Goal: Information Seeking & Learning: Learn about a topic

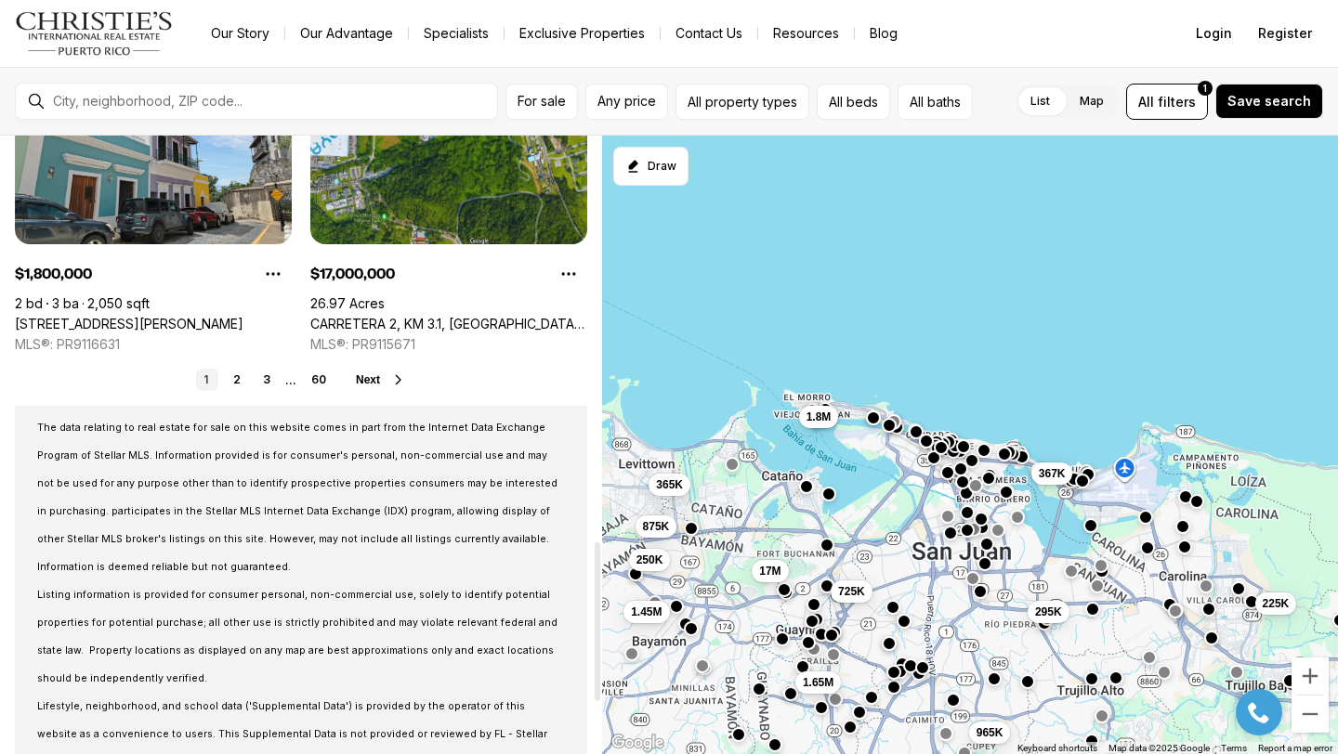
scroll to position [1570, 0]
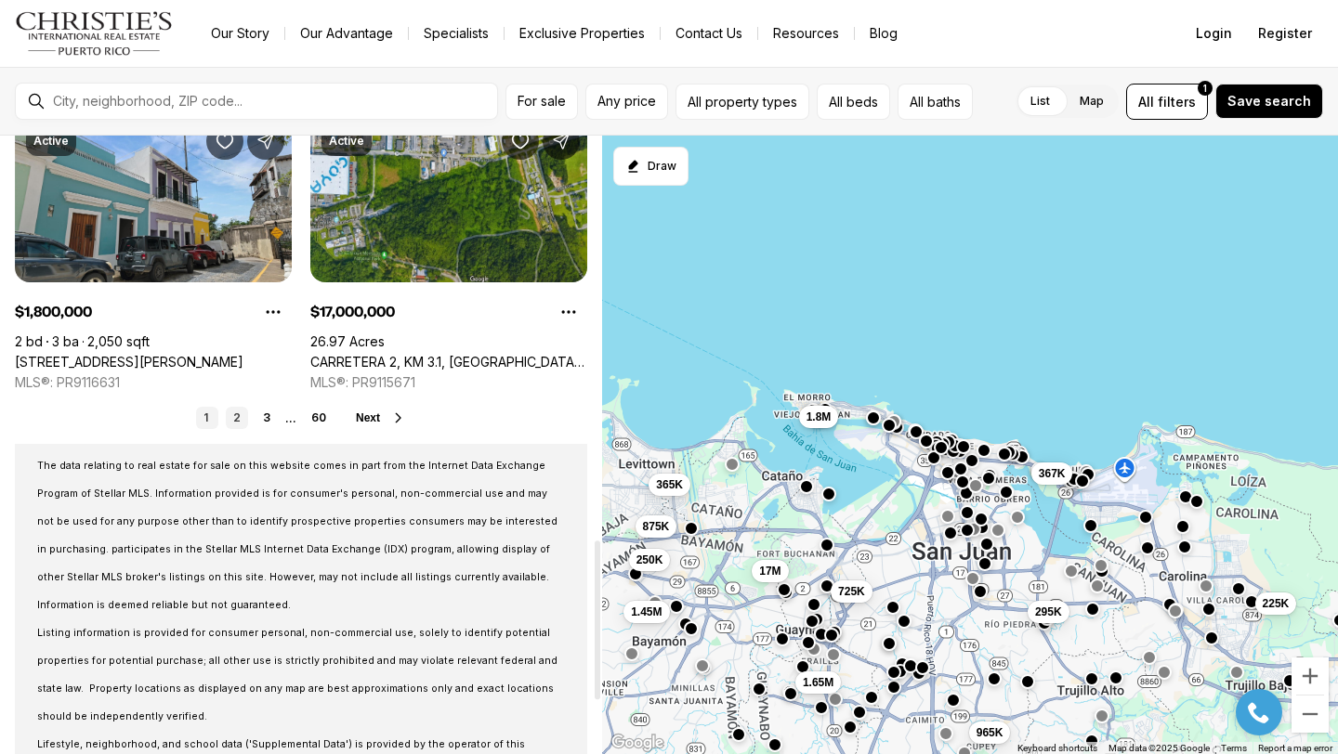
click at [237, 417] on link "2" at bounding box center [237, 418] width 22 height 22
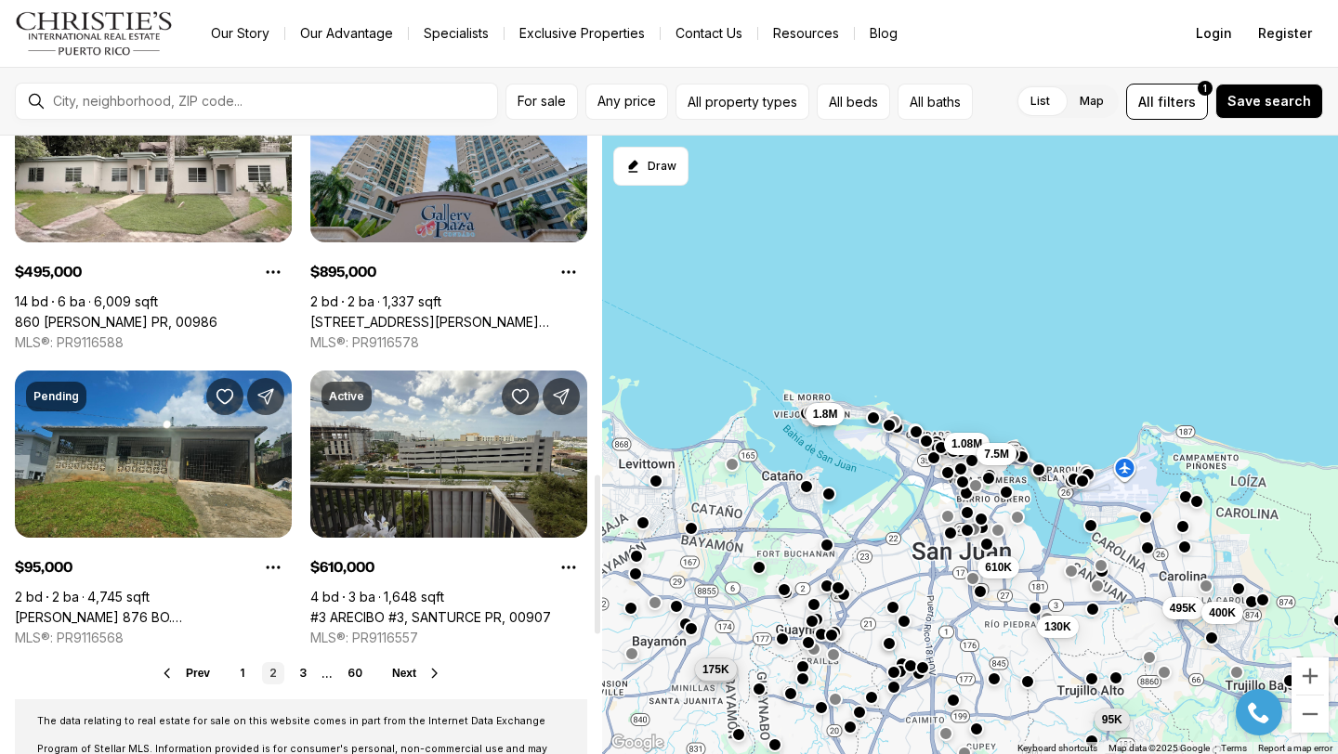
scroll to position [1312, 0]
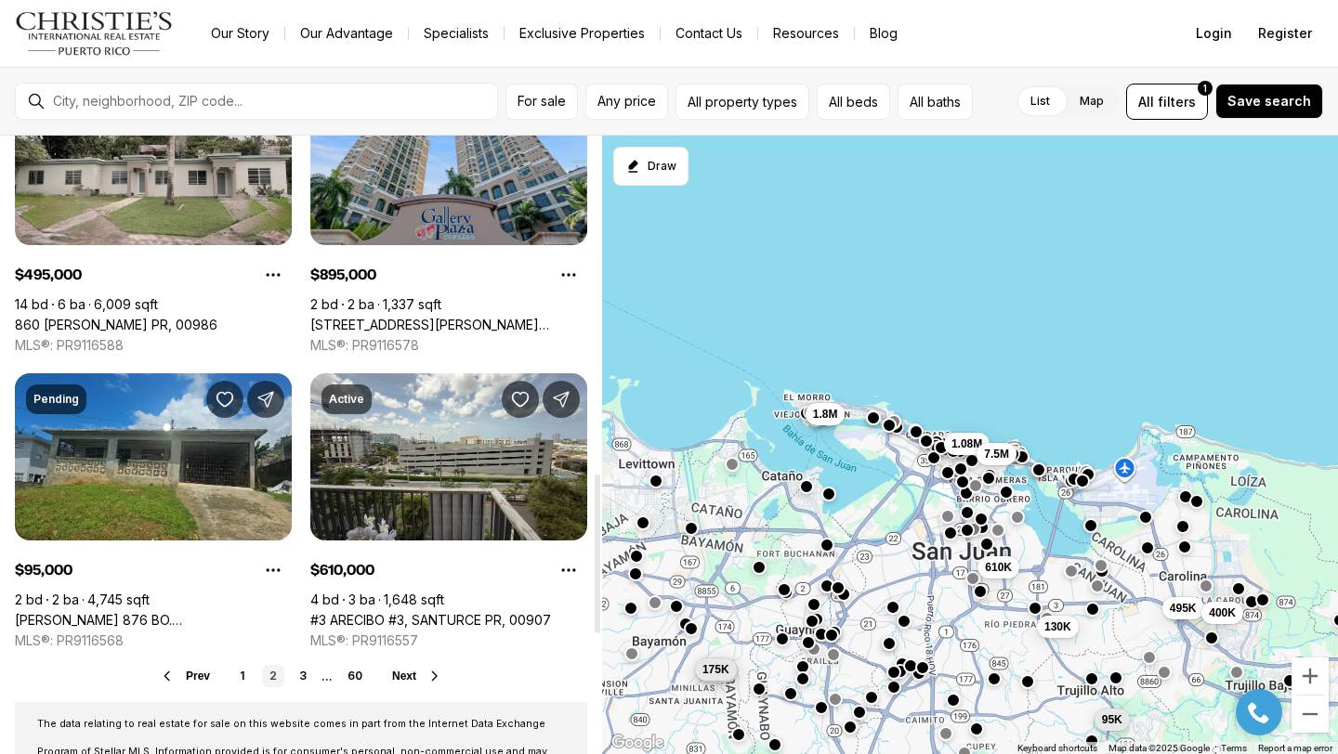
click at [199, 317] on link "860 MARTIN GONZALEZ, CAROLINA PR, 00986" at bounding box center [116, 325] width 203 height 17
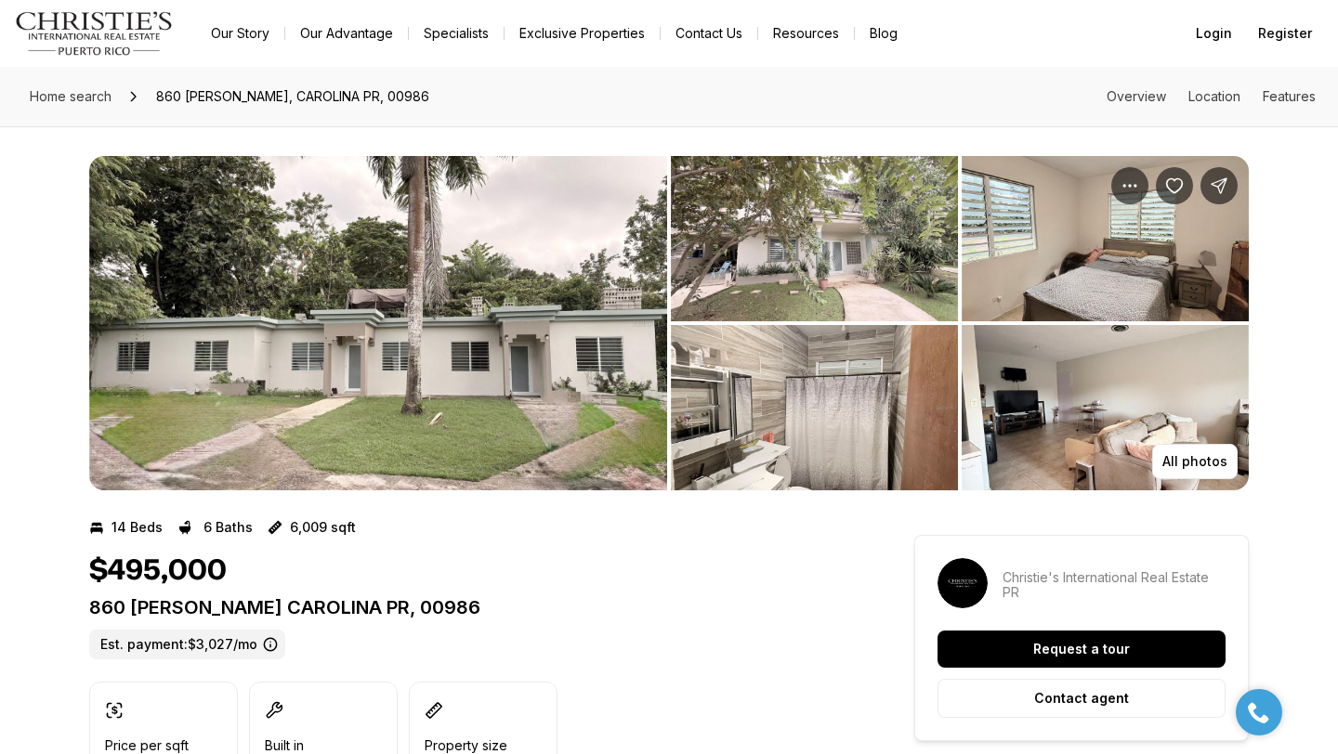
click at [299, 245] on img "View image gallery" at bounding box center [378, 323] width 578 height 334
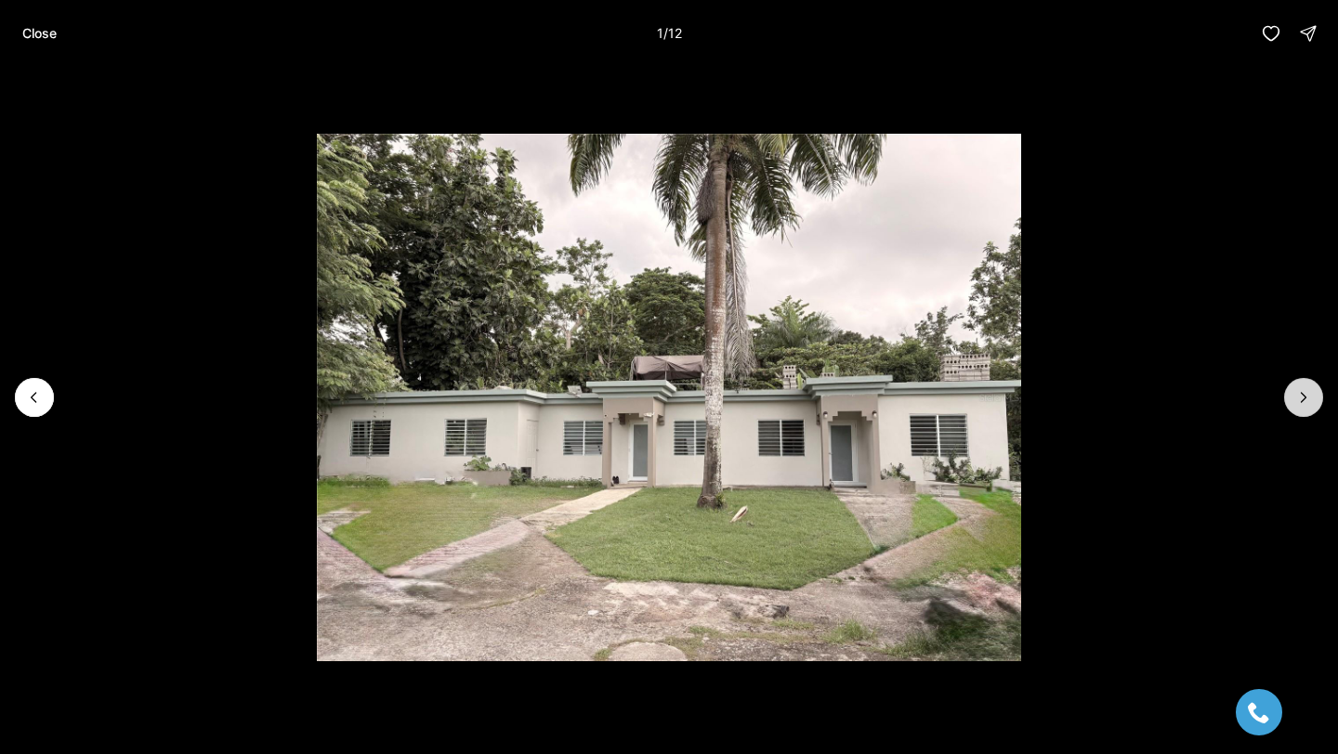
click at [1308, 400] on icon "Next slide" at bounding box center [1303, 397] width 19 height 19
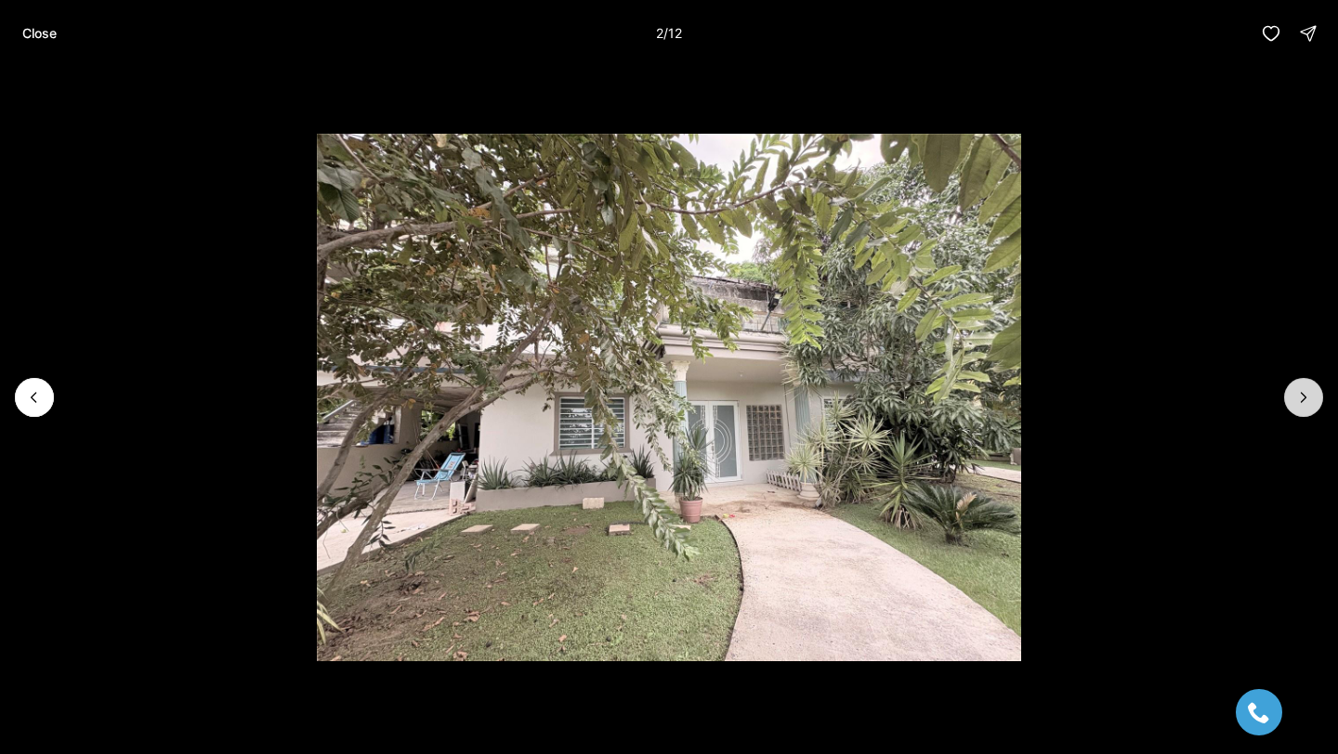
click at [1312, 383] on button "Next slide" at bounding box center [1303, 397] width 39 height 39
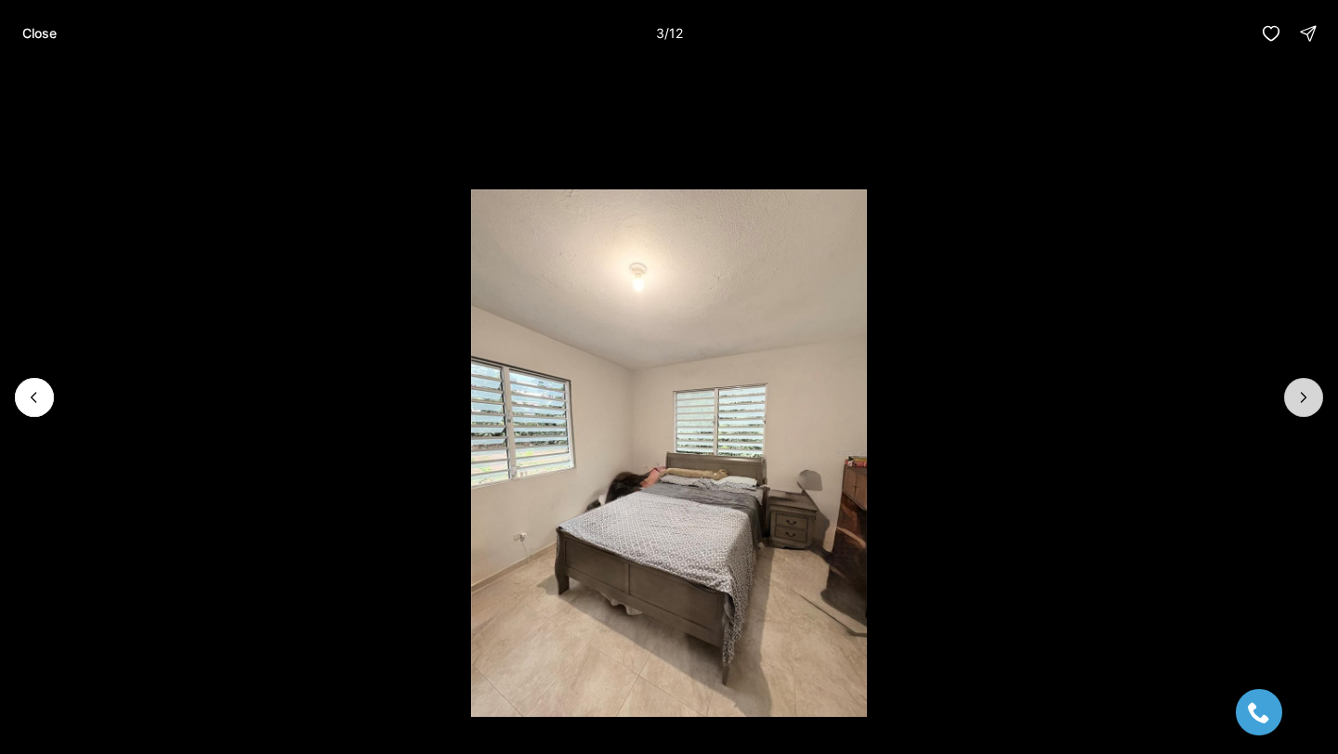
click at [1312, 383] on button "Next slide" at bounding box center [1303, 397] width 39 height 39
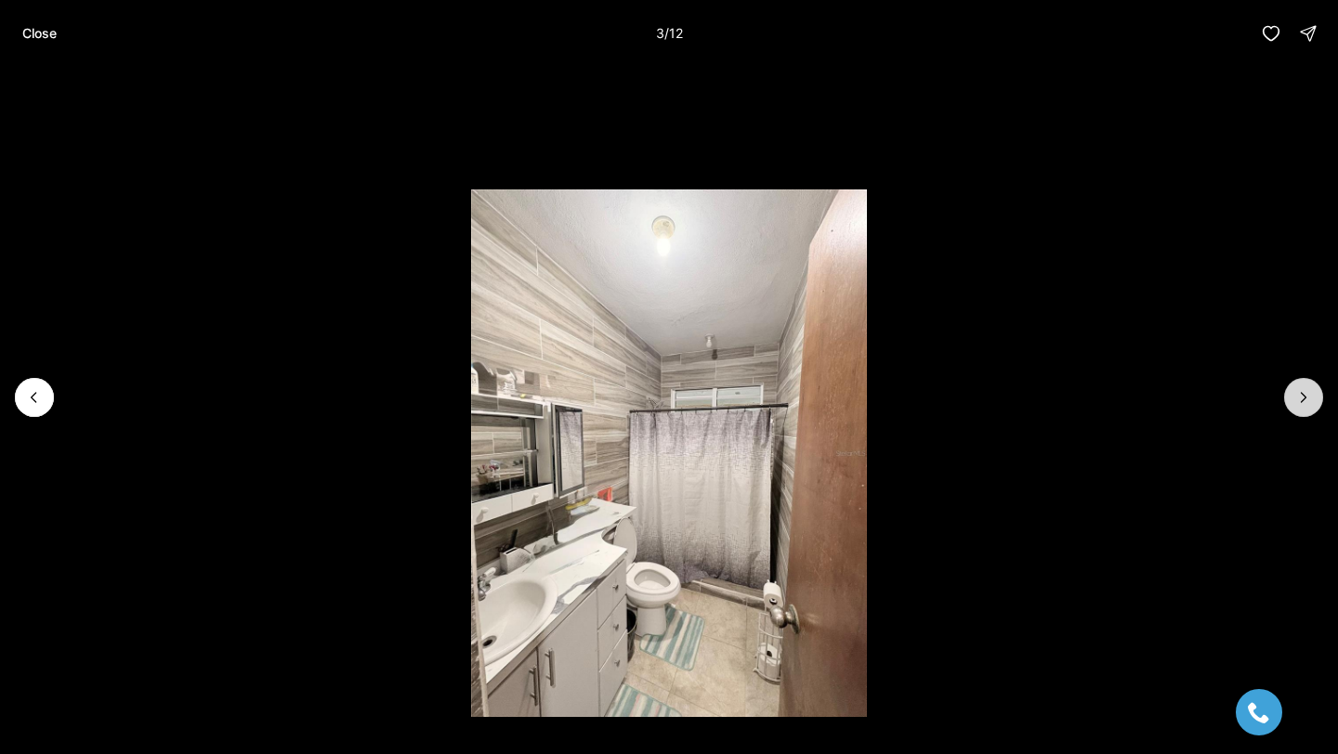
click at [1312, 383] on button "Next slide" at bounding box center [1303, 397] width 39 height 39
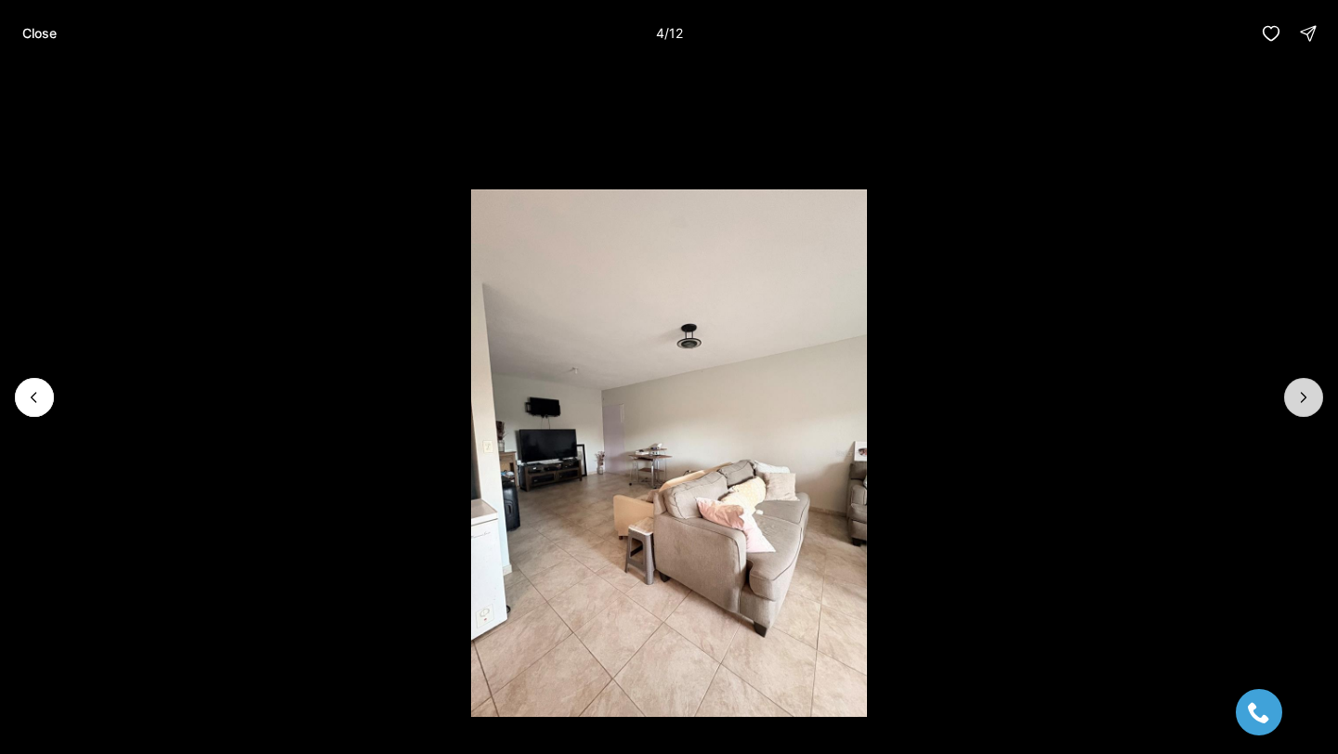
click at [1312, 383] on button "Next slide" at bounding box center [1303, 397] width 39 height 39
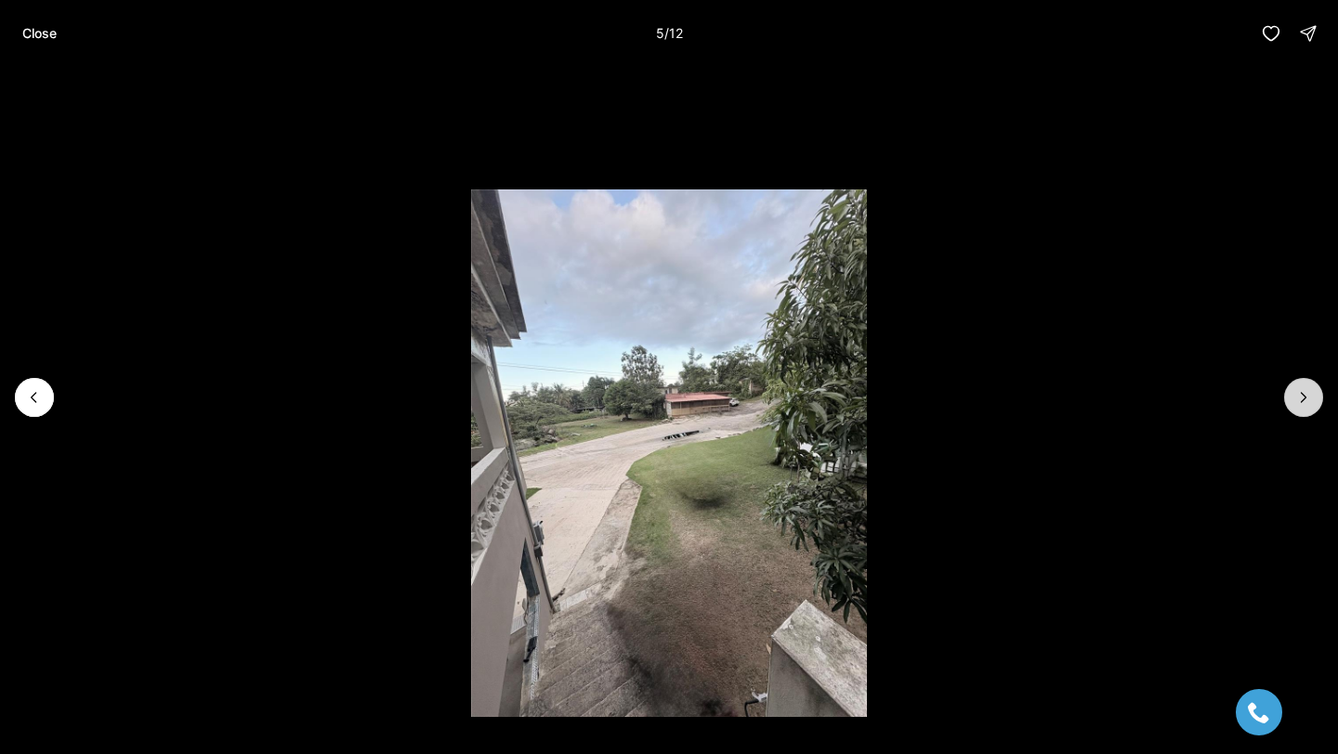
click at [1312, 383] on button "Next slide" at bounding box center [1303, 397] width 39 height 39
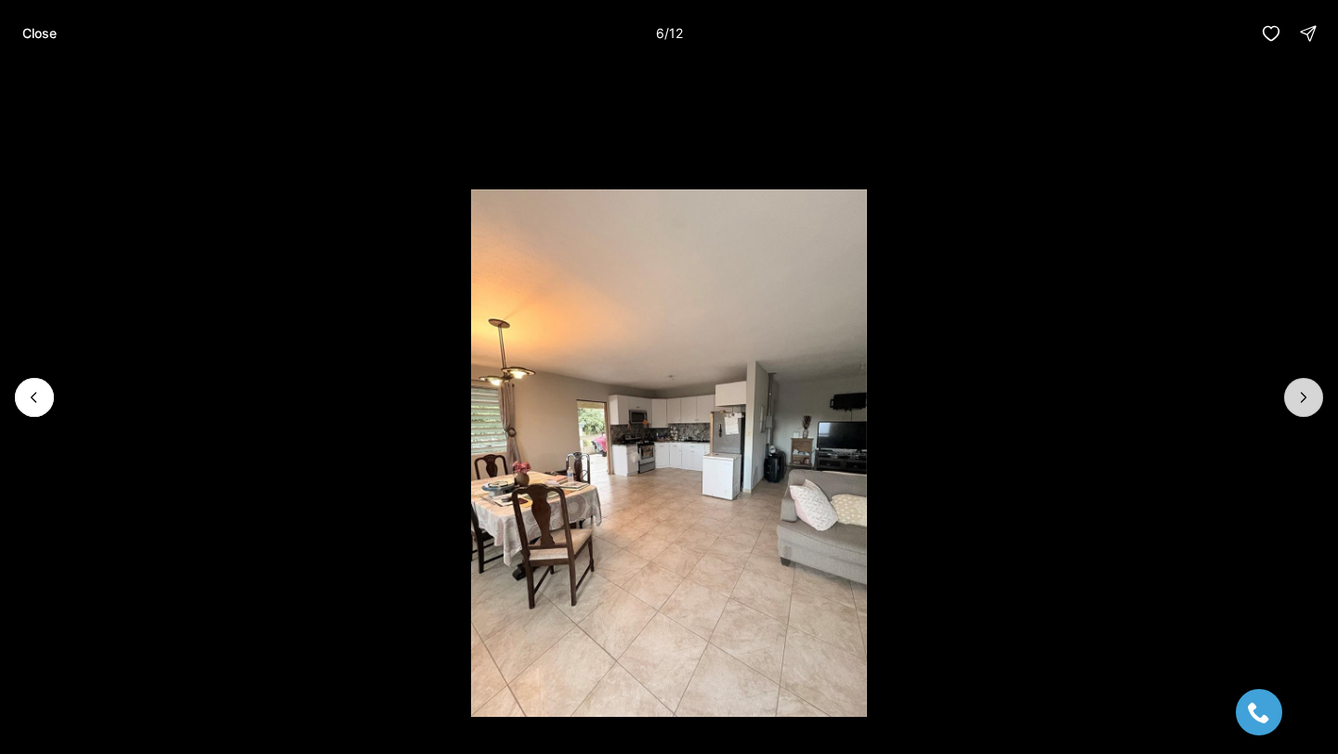
click at [1312, 383] on button "Next slide" at bounding box center [1303, 397] width 39 height 39
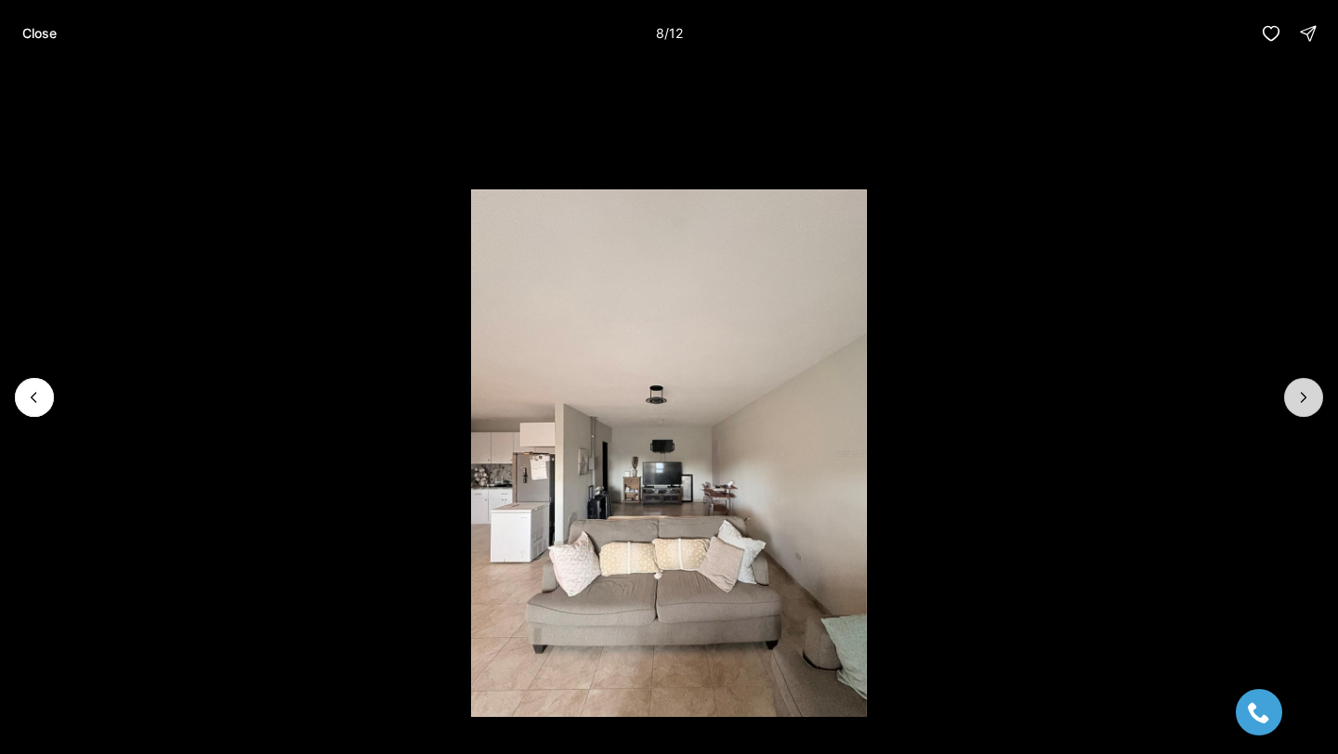
click at [1312, 383] on button "Next slide" at bounding box center [1303, 397] width 39 height 39
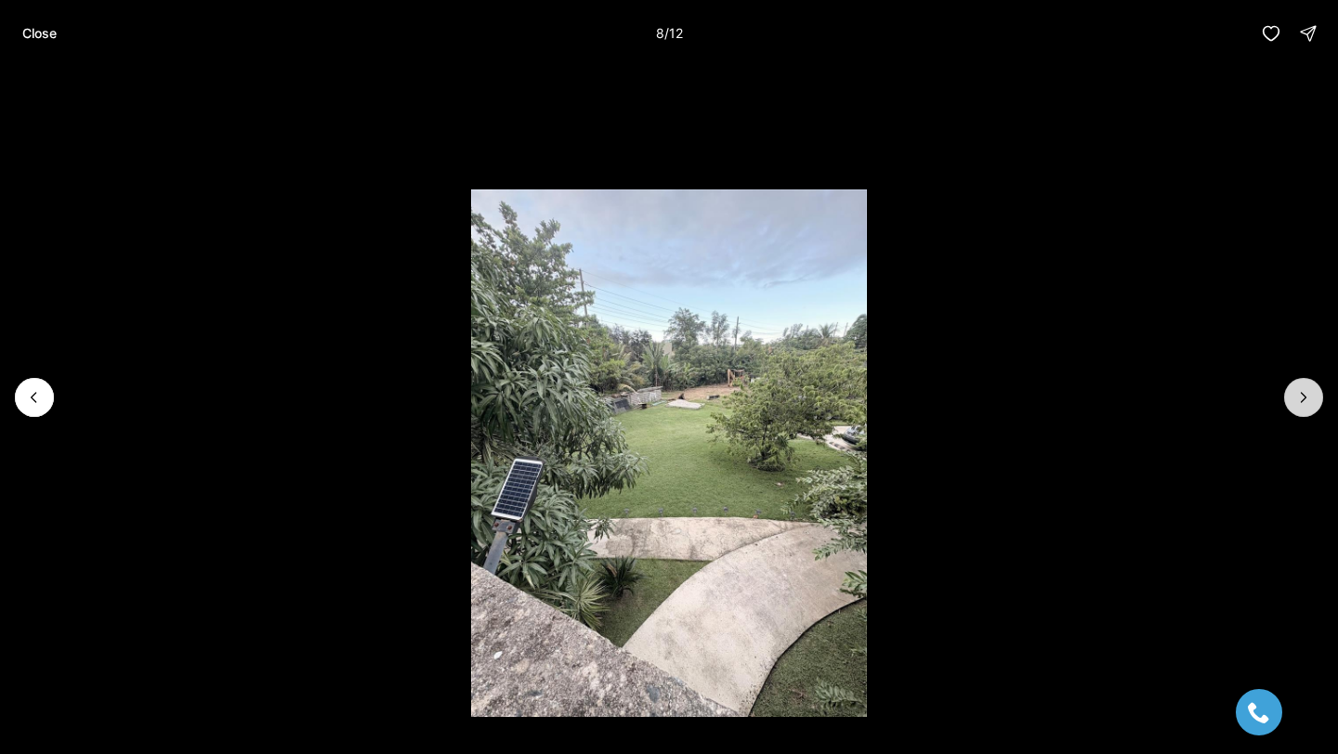
click at [1312, 383] on button "Next slide" at bounding box center [1303, 397] width 39 height 39
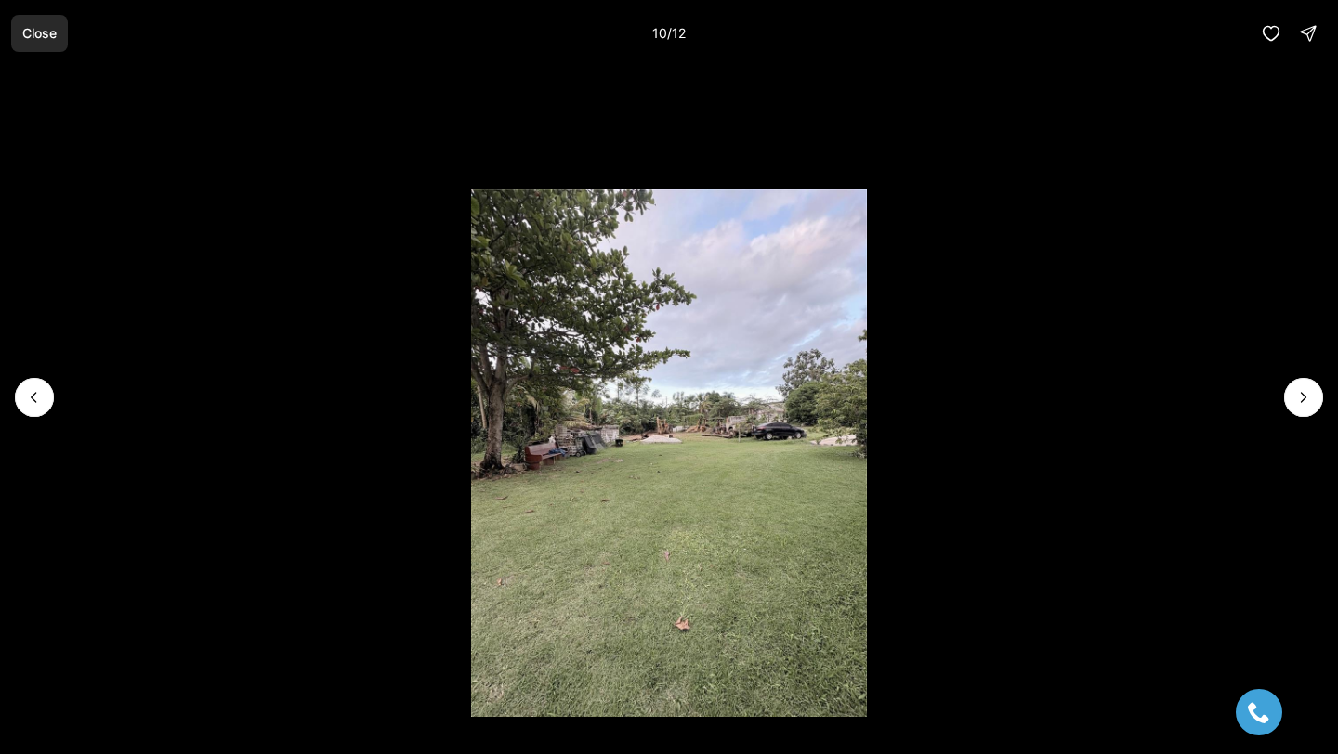
click at [17, 40] on button "Close" at bounding box center [39, 33] width 57 height 37
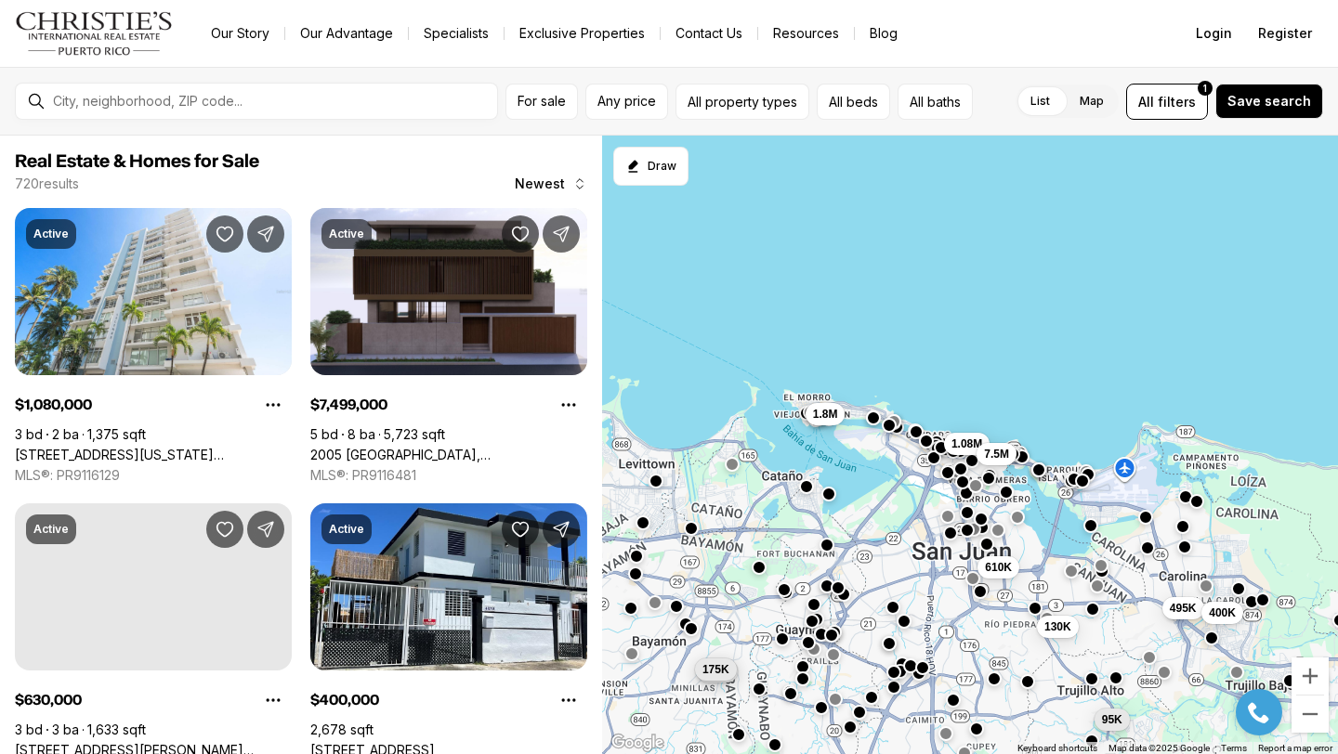
scroll to position [1312, 0]
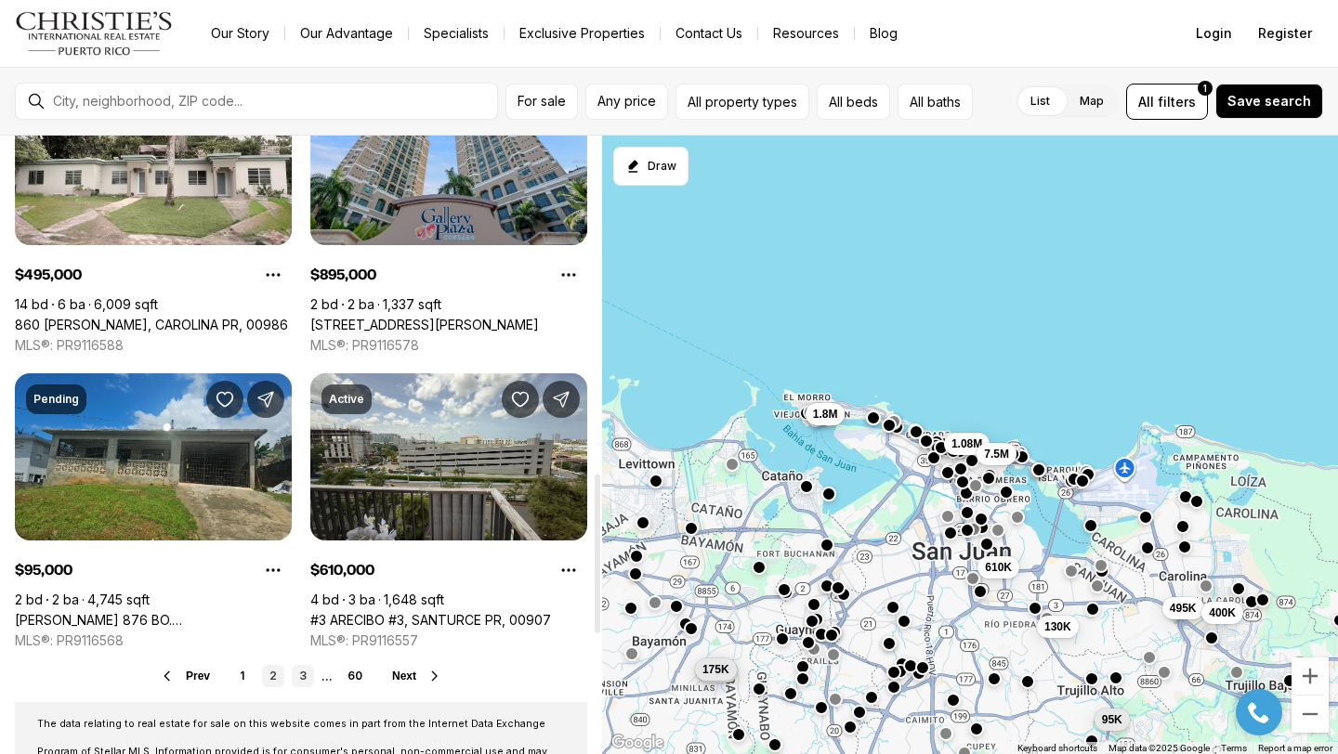
click at [298, 679] on link "3" at bounding box center [303, 676] width 22 height 22
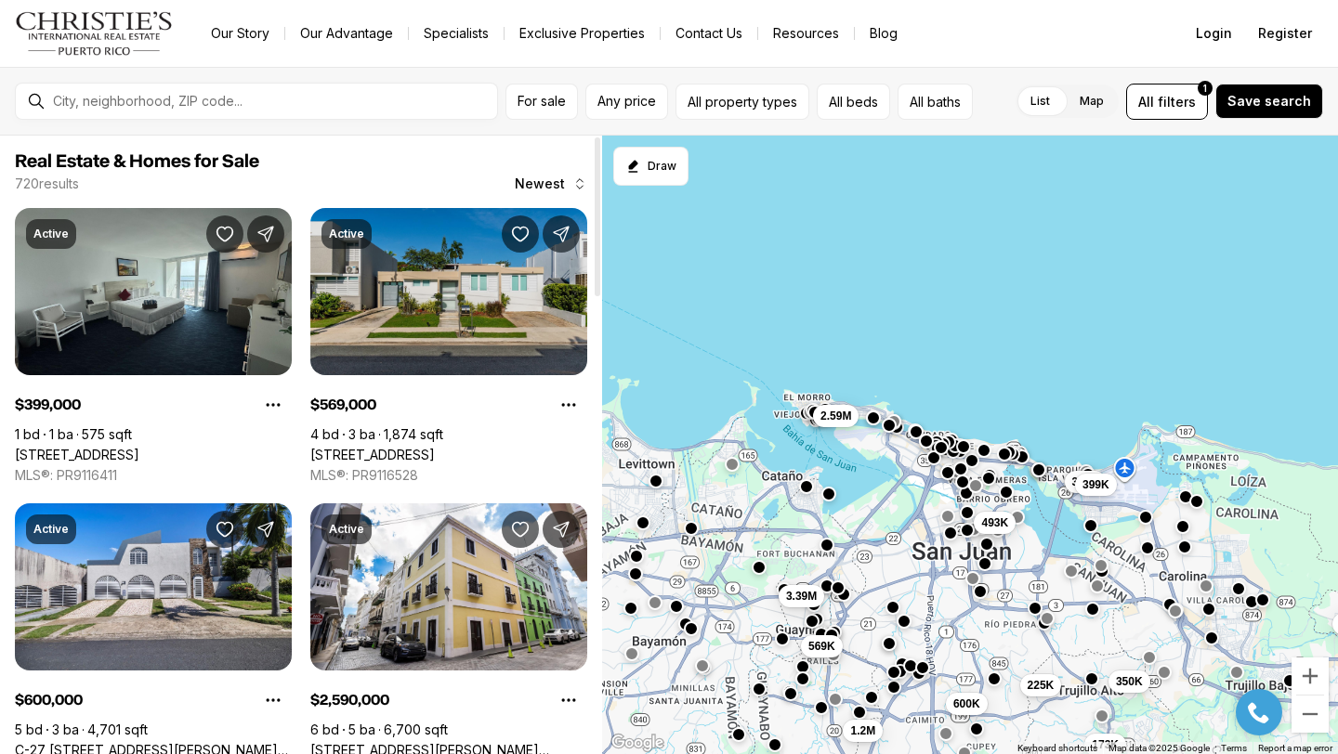
click at [435, 447] on link "A12 CALLE 4, GUAYNABO PR, 00966" at bounding box center [372, 455] width 124 height 17
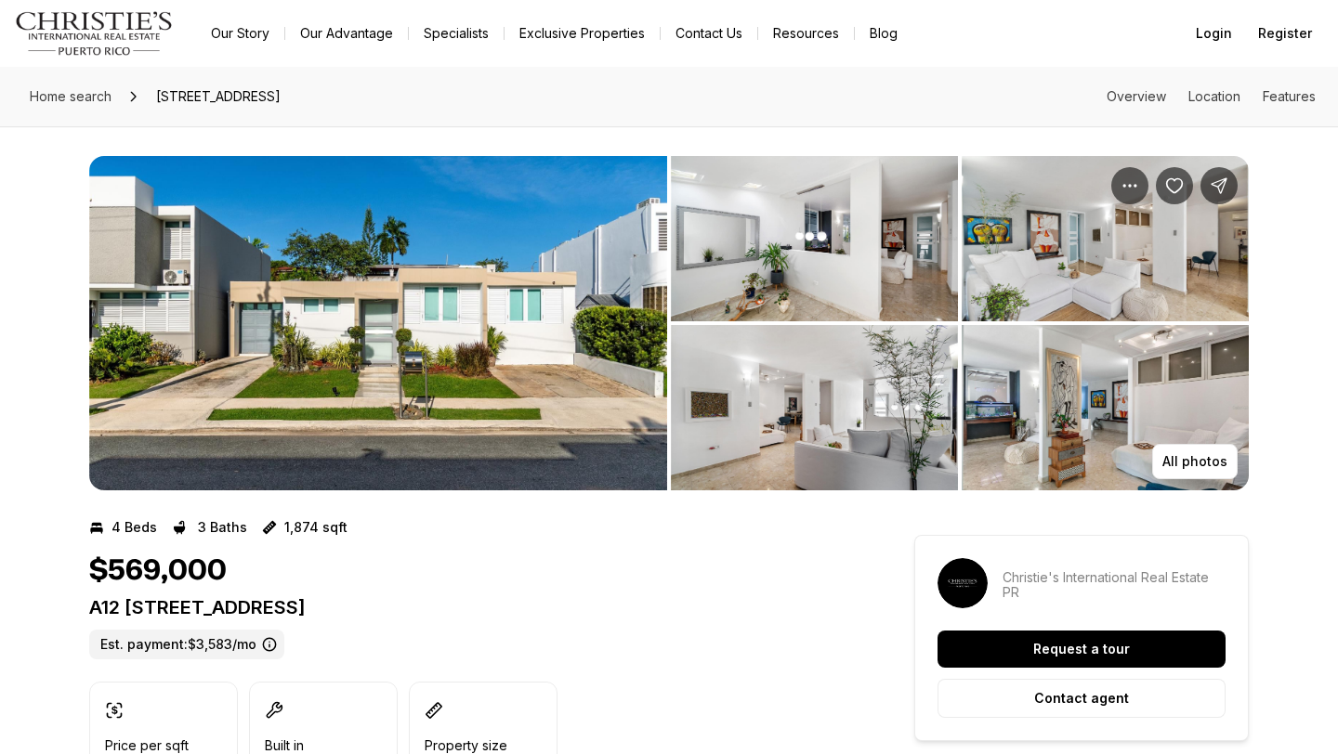
click at [460, 321] on img "View image gallery" at bounding box center [378, 323] width 578 height 334
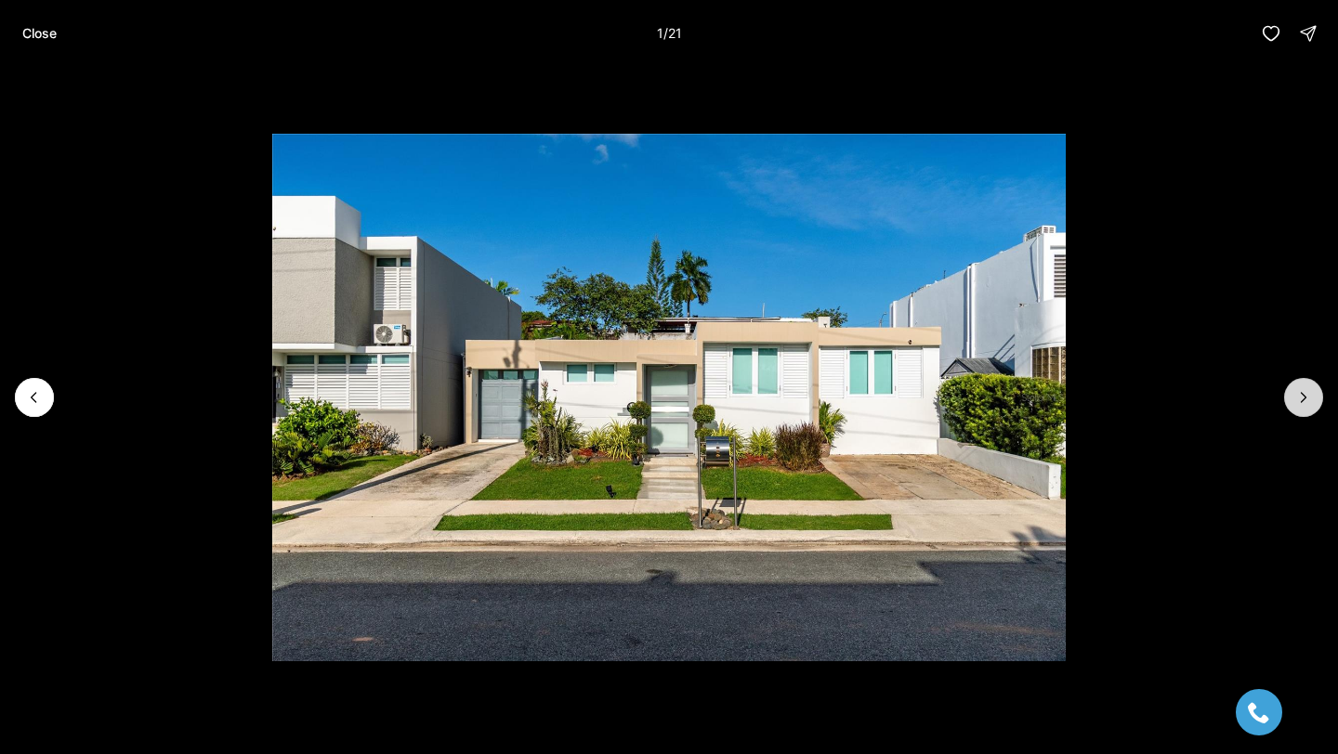
click at [1285, 387] on button "Next slide" at bounding box center [1303, 397] width 39 height 39
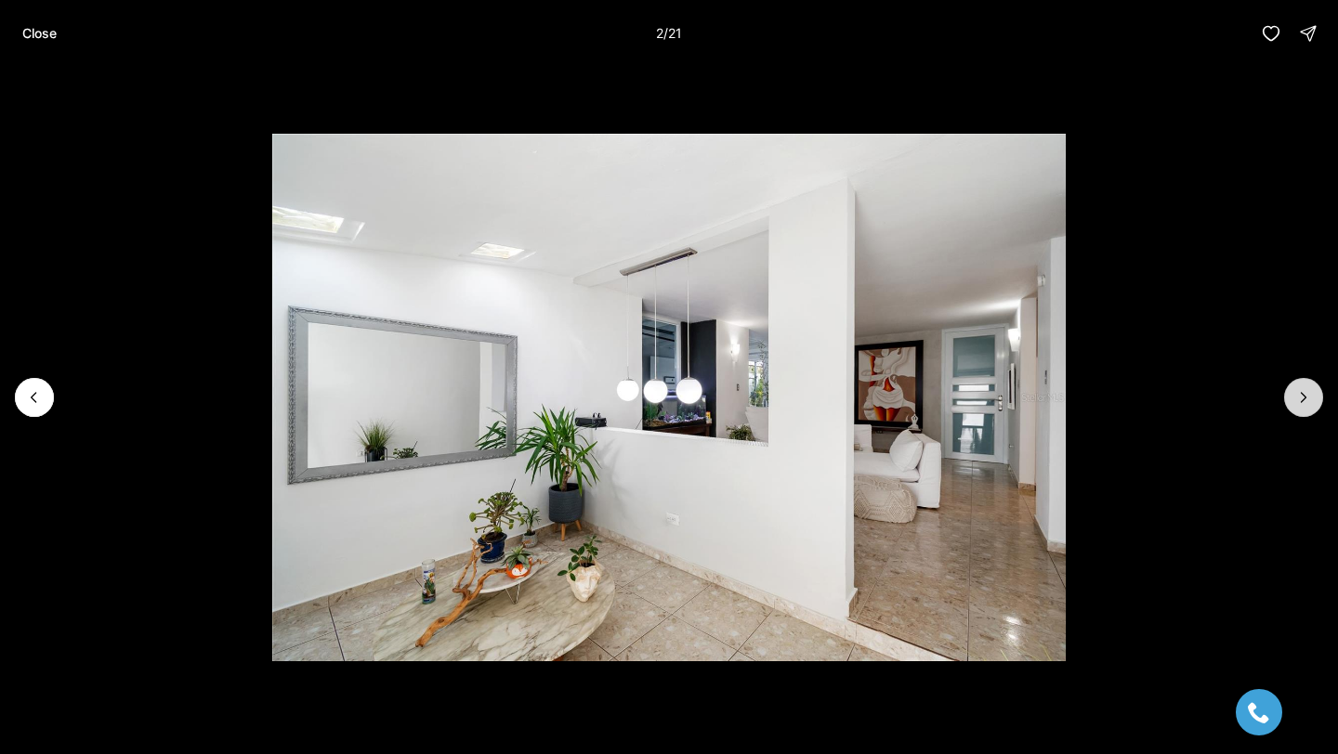
click at [1285, 387] on button "Next slide" at bounding box center [1303, 397] width 39 height 39
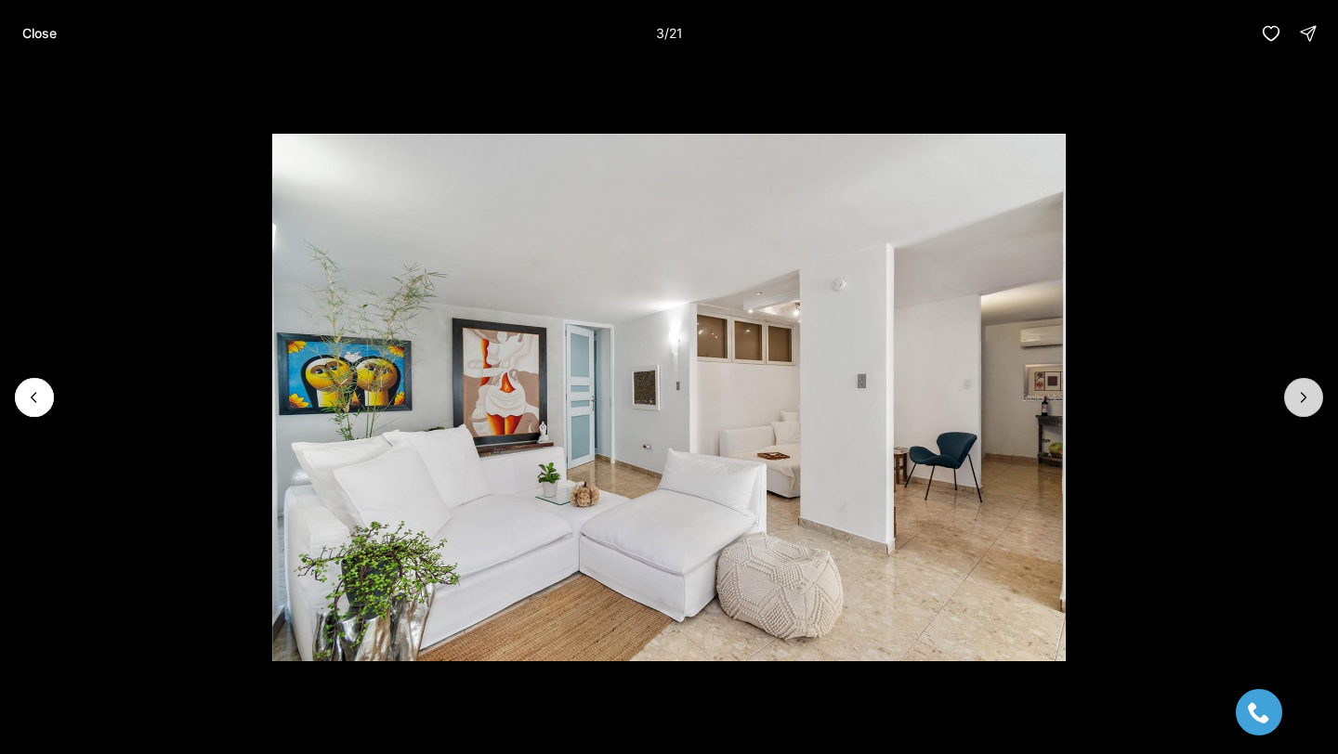
click at [1285, 387] on button "Next slide" at bounding box center [1303, 397] width 39 height 39
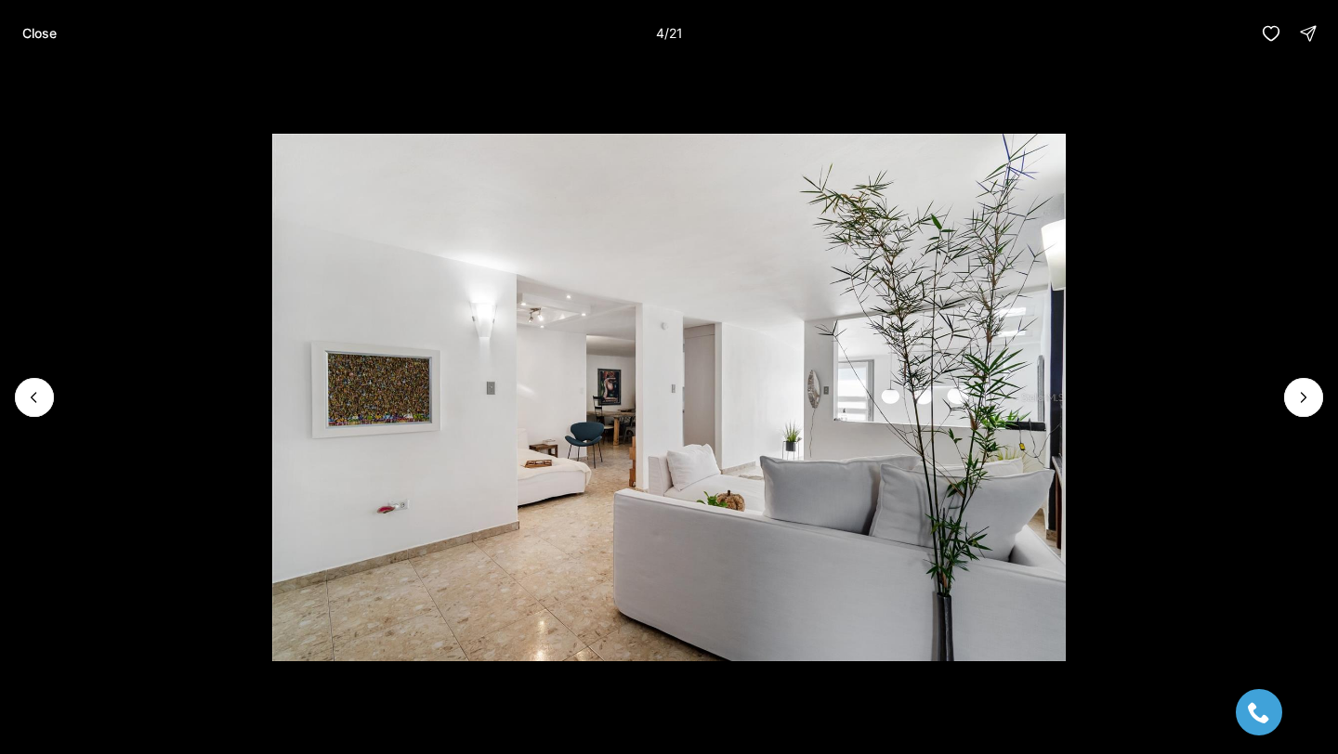
click at [1285, 387] on li "4 of 21" at bounding box center [669, 398] width 1338 height 662
click at [1301, 396] on icon "Next slide" at bounding box center [1303, 397] width 19 height 19
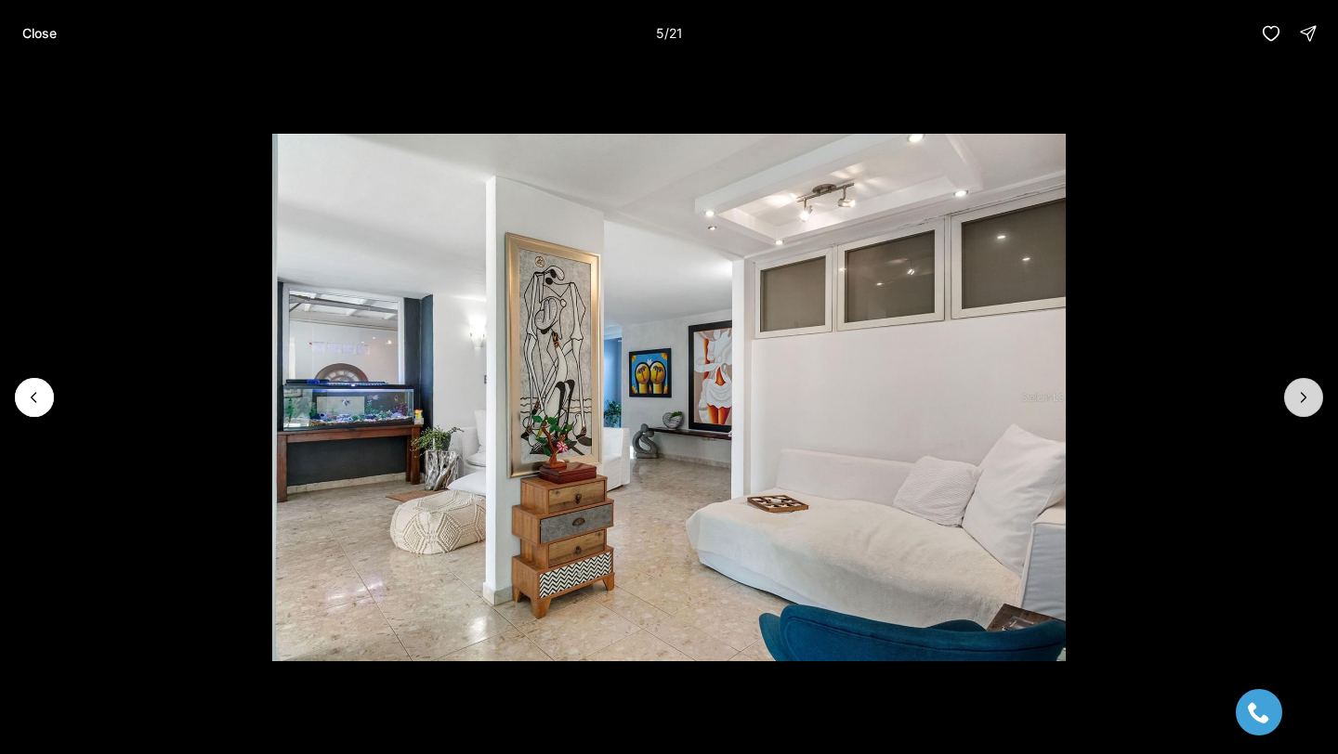
click at [1301, 397] on icon "Next slide" at bounding box center [1303, 397] width 19 height 19
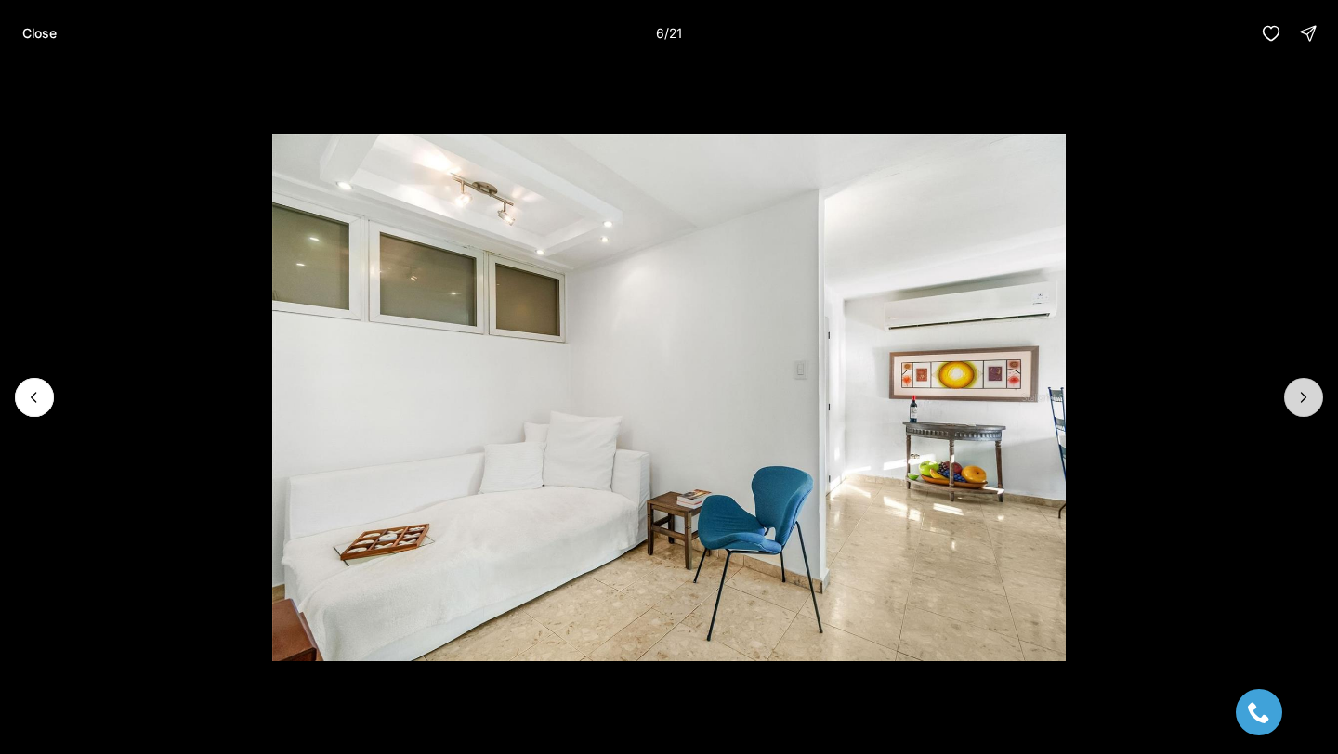
click at [1302, 390] on icon "Next slide" at bounding box center [1303, 397] width 19 height 19
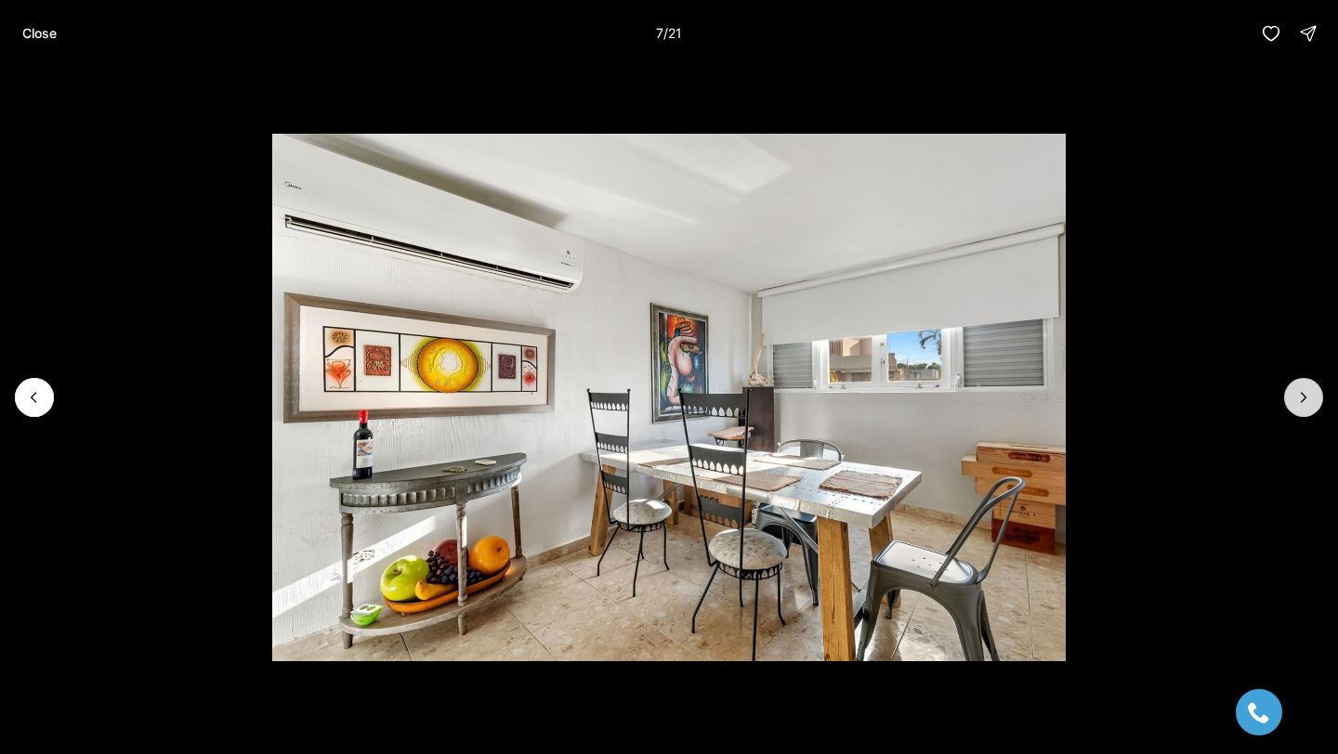
click at [1302, 391] on icon "Next slide" at bounding box center [1303, 397] width 19 height 19
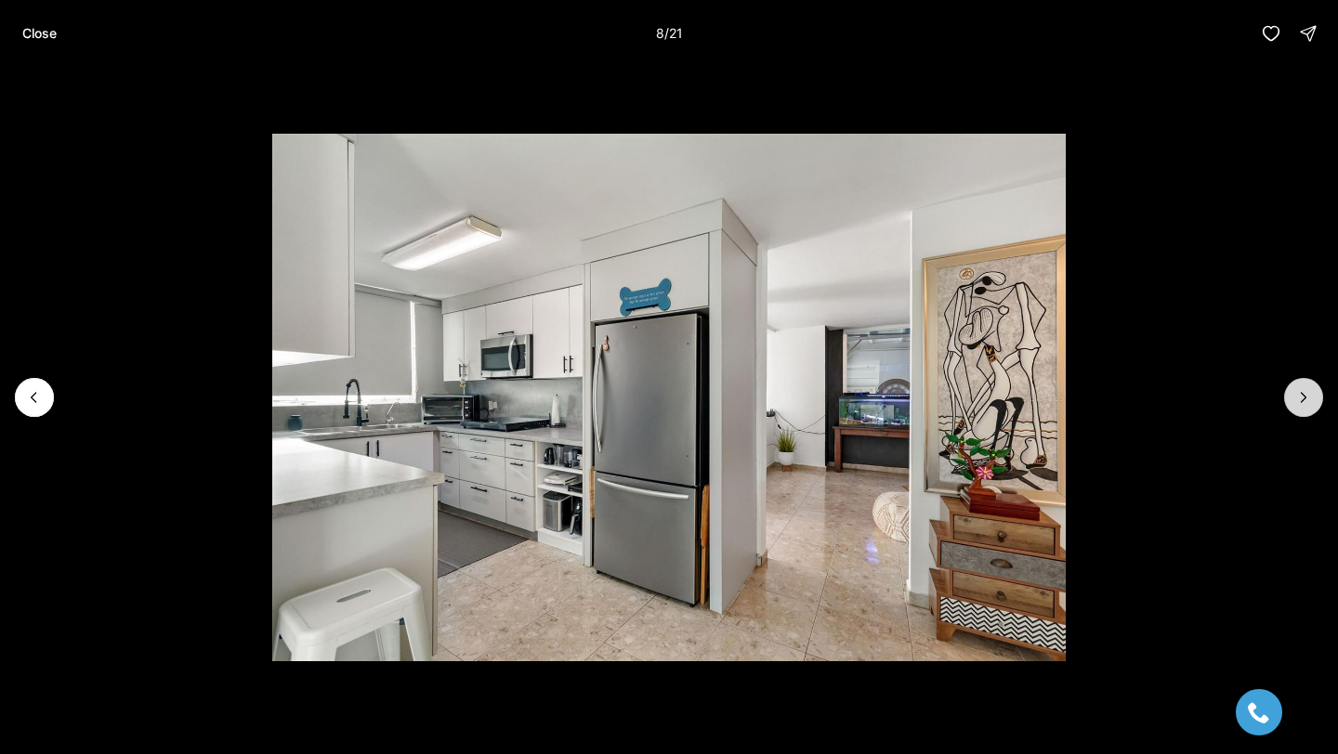
click at [1302, 391] on icon "Next slide" at bounding box center [1303, 397] width 19 height 19
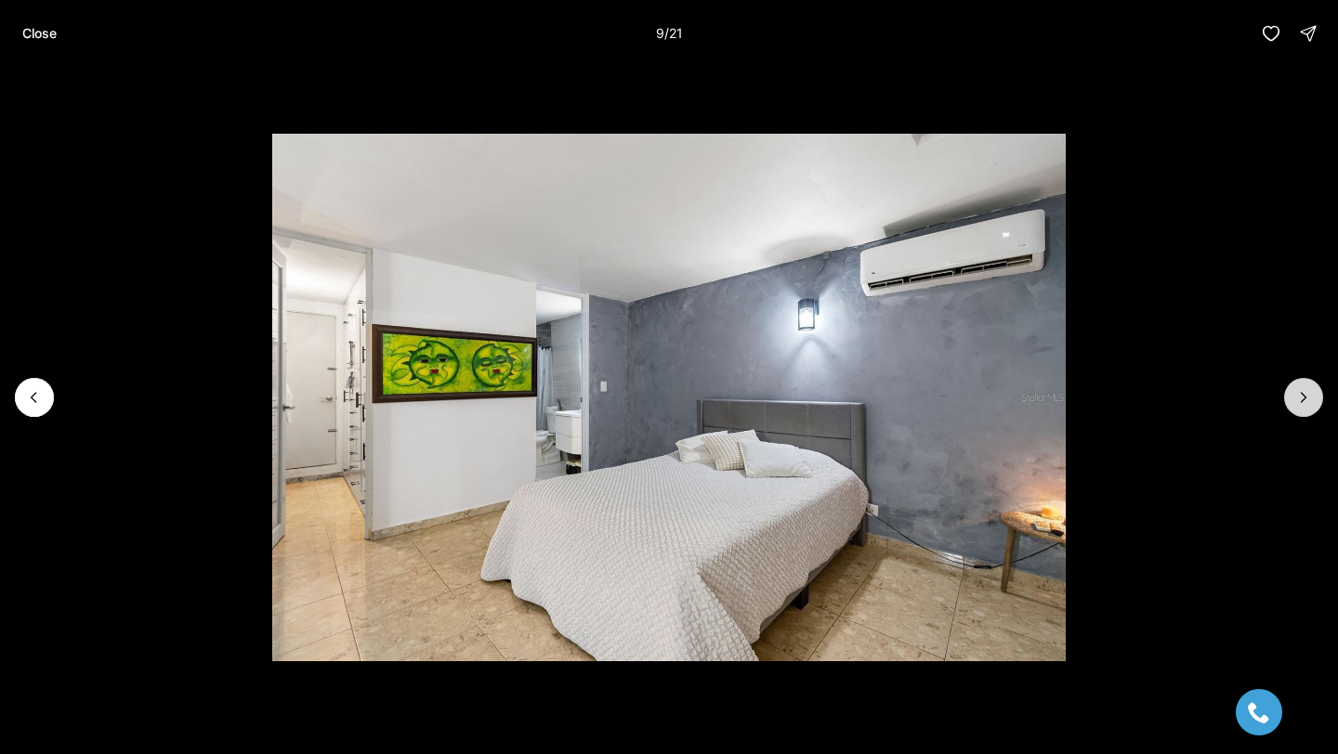
click at [1302, 391] on icon "Next slide" at bounding box center [1303, 397] width 19 height 19
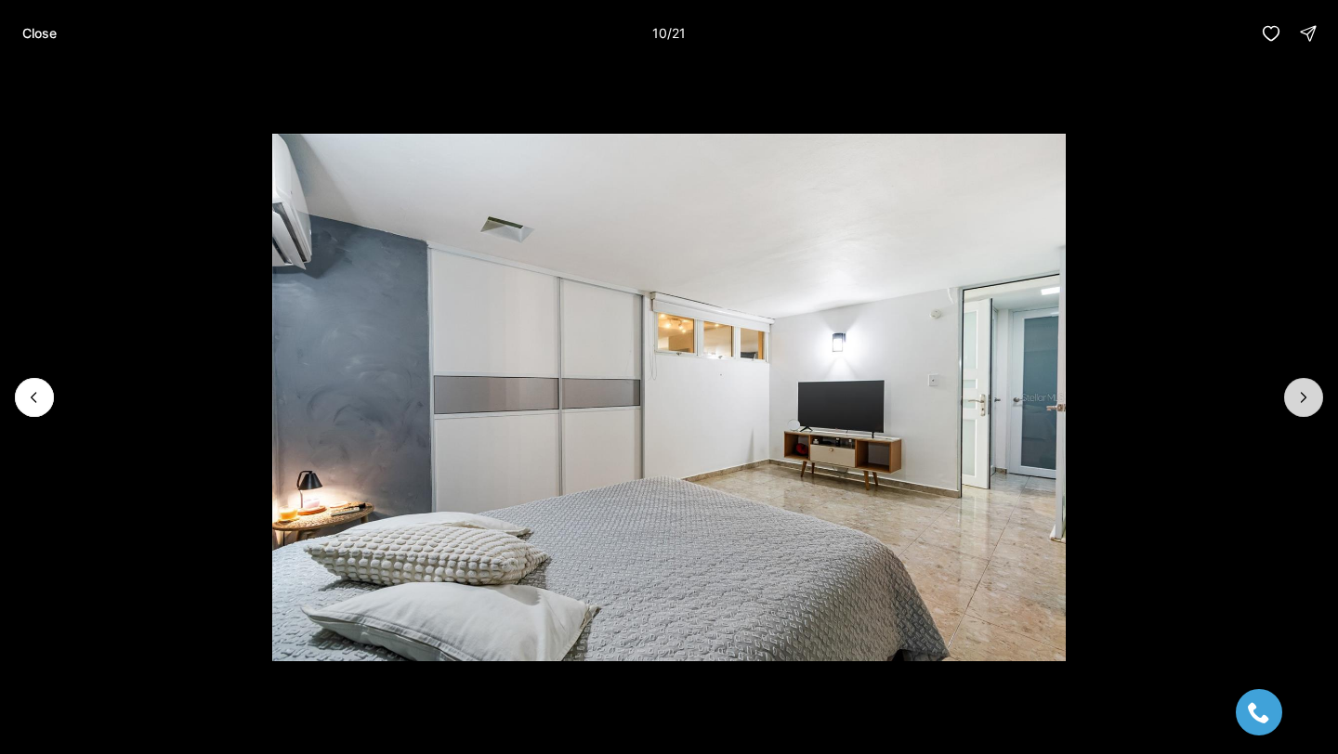
click at [1302, 391] on icon "Next slide" at bounding box center [1303, 397] width 19 height 19
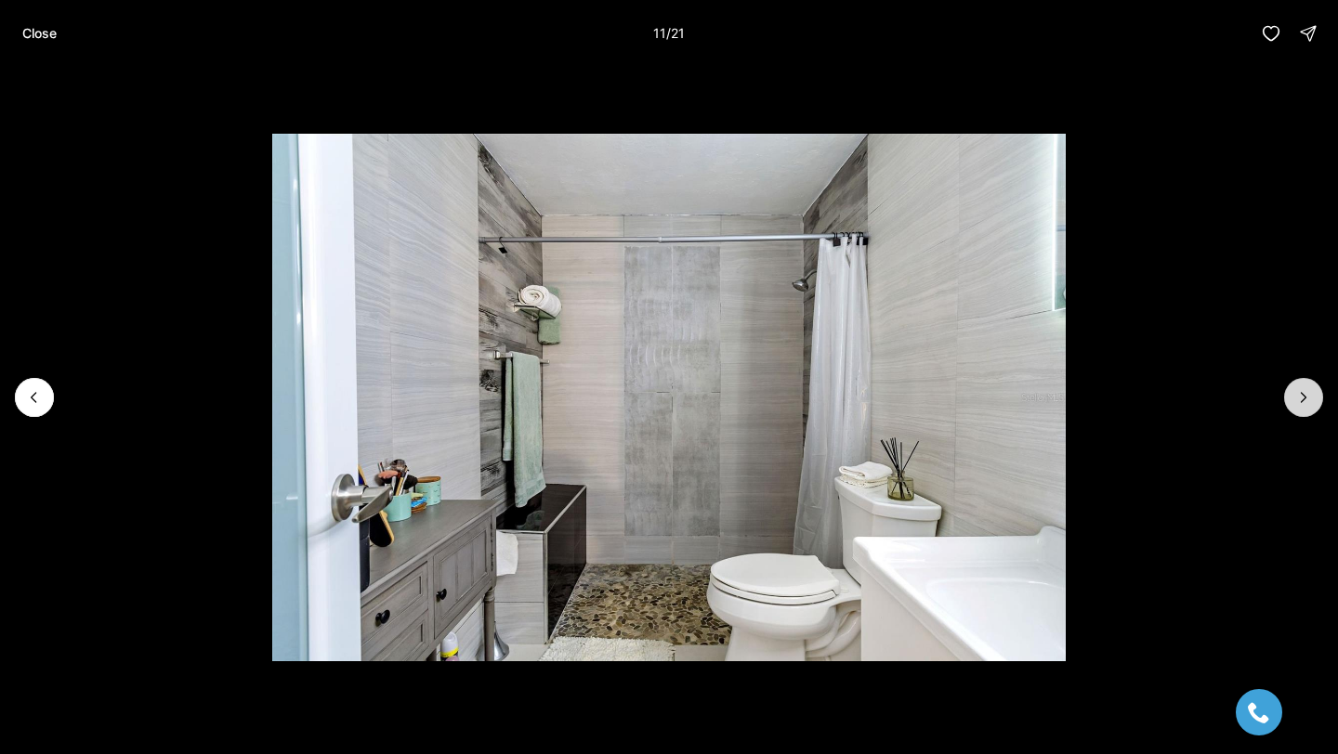
click at [1301, 392] on icon "Next slide" at bounding box center [1303, 397] width 19 height 19
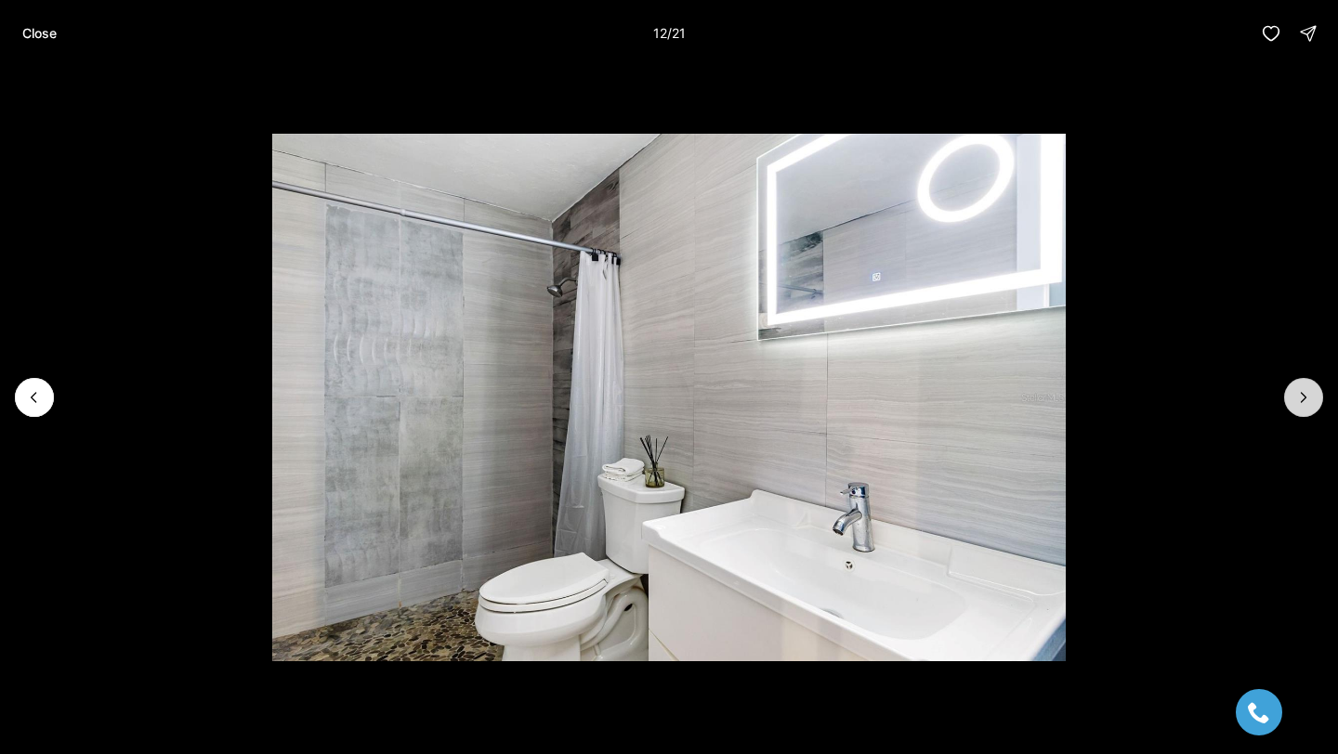
click at [1301, 392] on icon "Next slide" at bounding box center [1303, 397] width 19 height 19
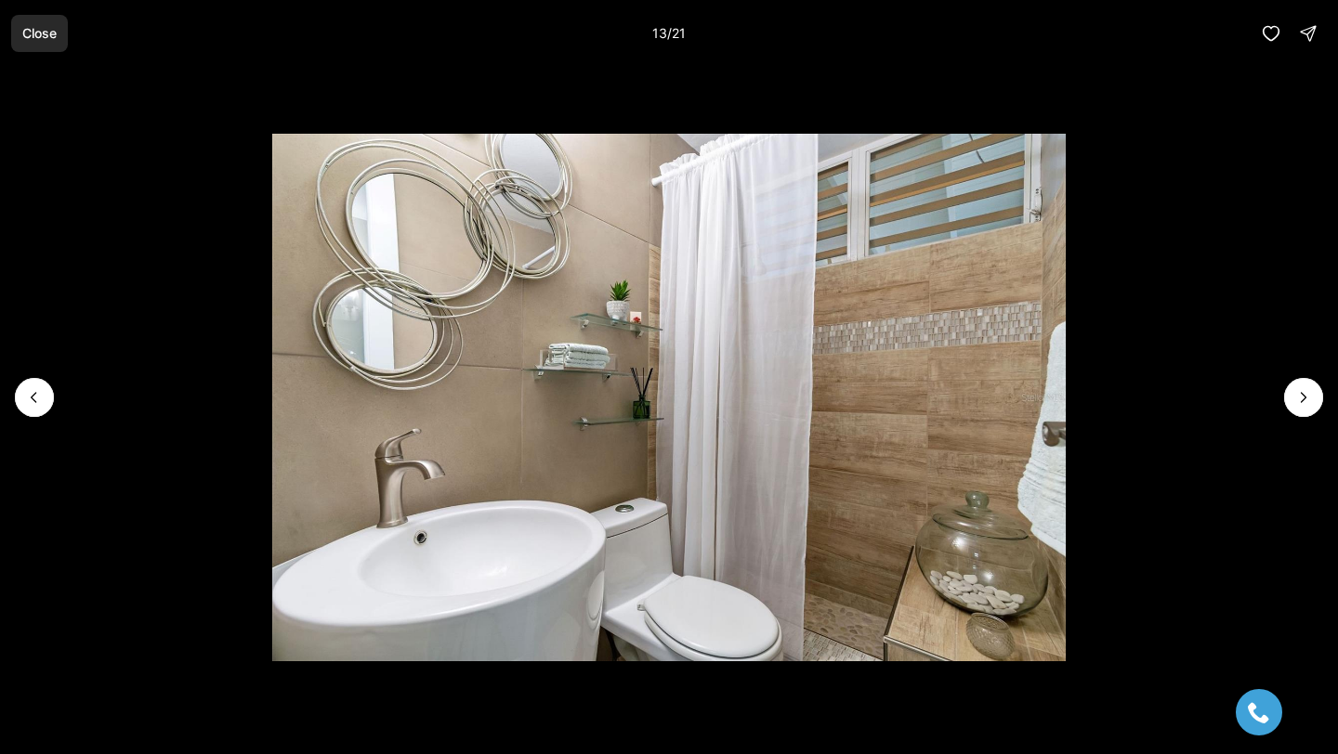
click at [27, 32] on p "Close" at bounding box center [39, 33] width 34 height 15
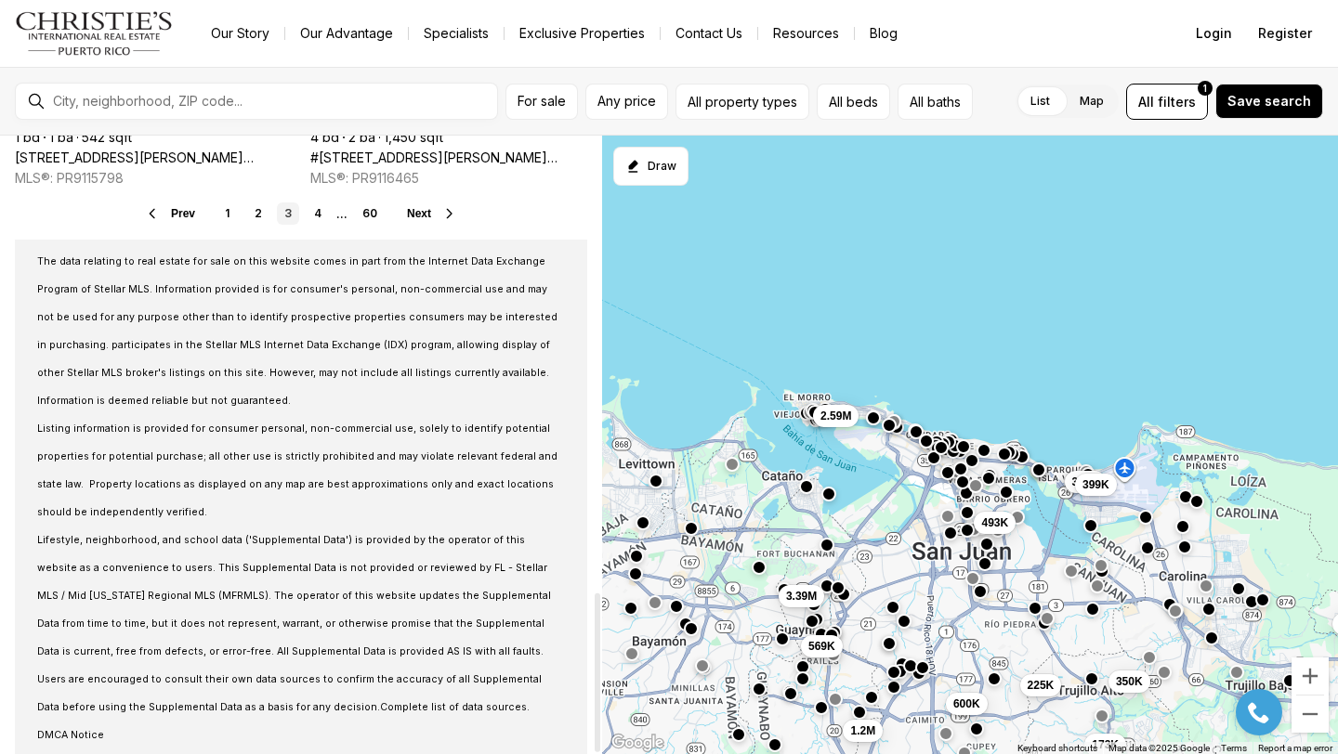
scroll to position [1651, 0]
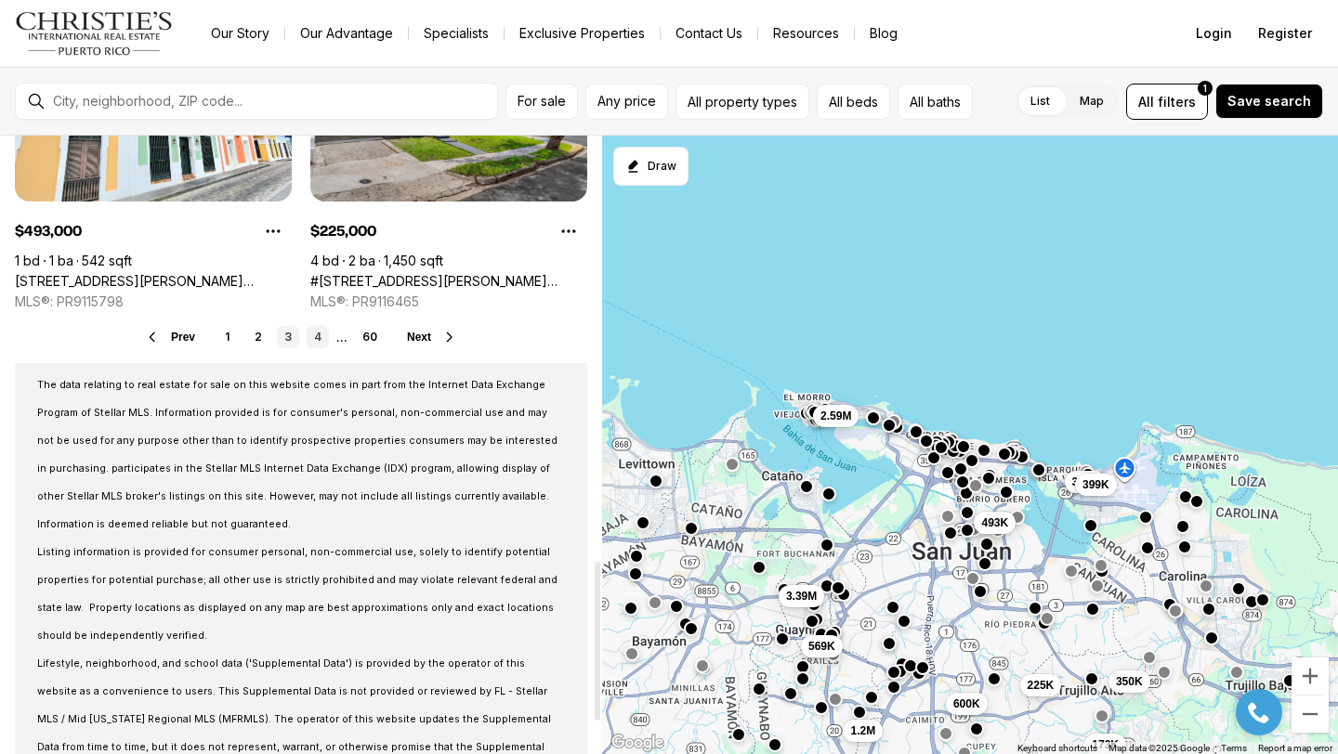
click at [319, 341] on link "4" at bounding box center [318, 337] width 22 height 22
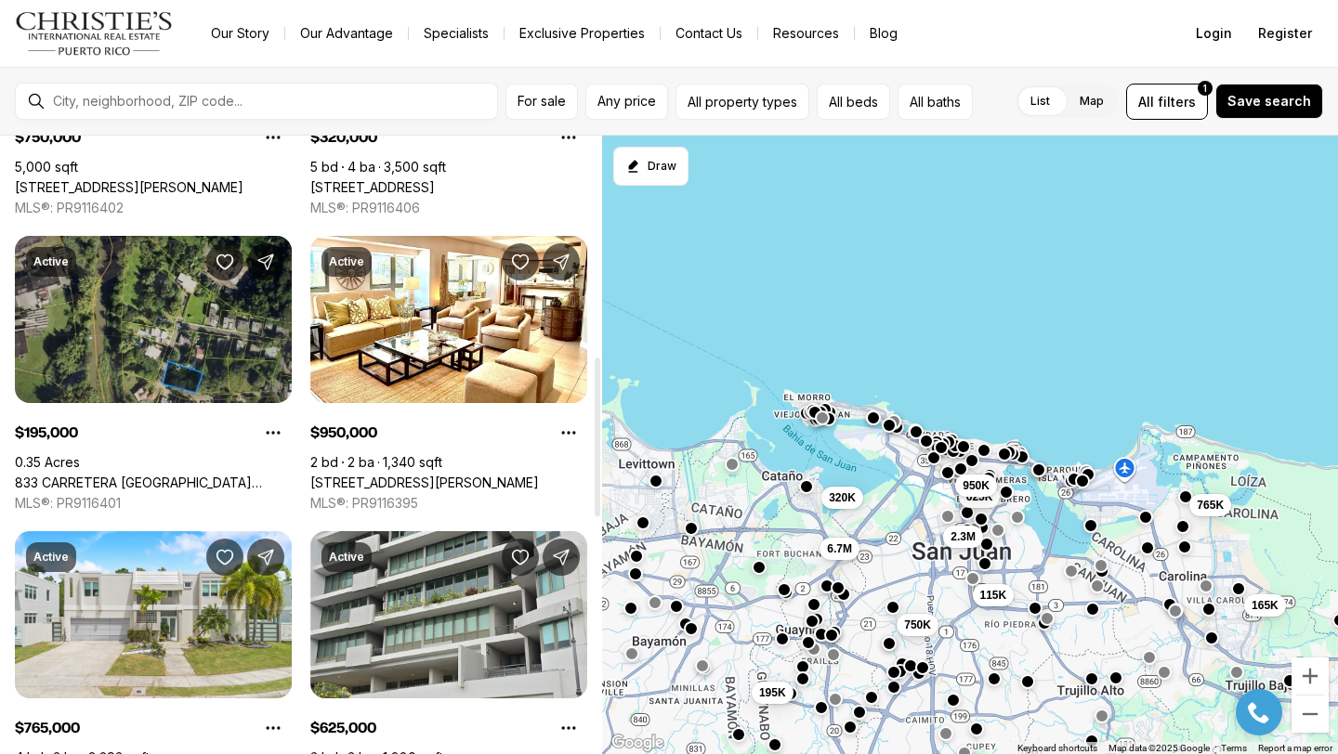
scroll to position [858, 0]
click at [373, 476] on link "[STREET_ADDRESS][PERSON_NAME]" at bounding box center [424, 484] width 229 height 17
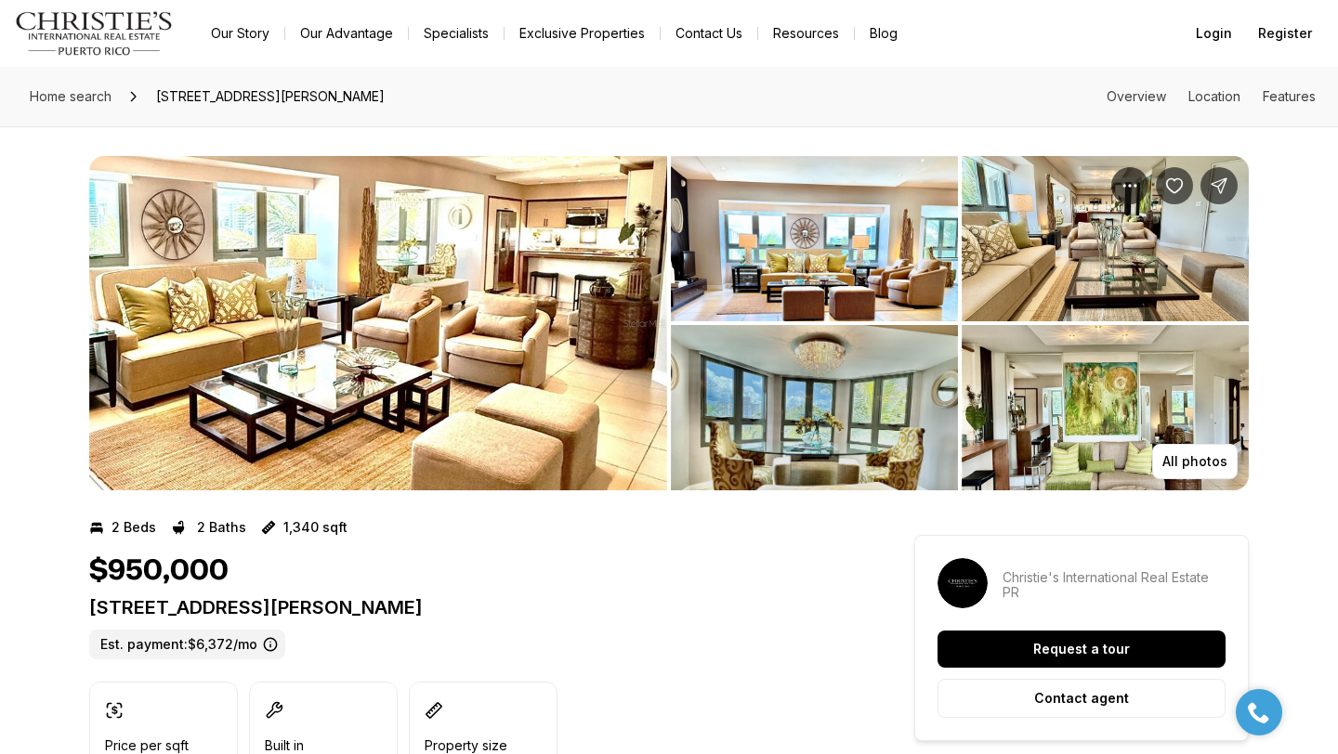
click at [375, 352] on img "View image gallery" at bounding box center [378, 323] width 578 height 334
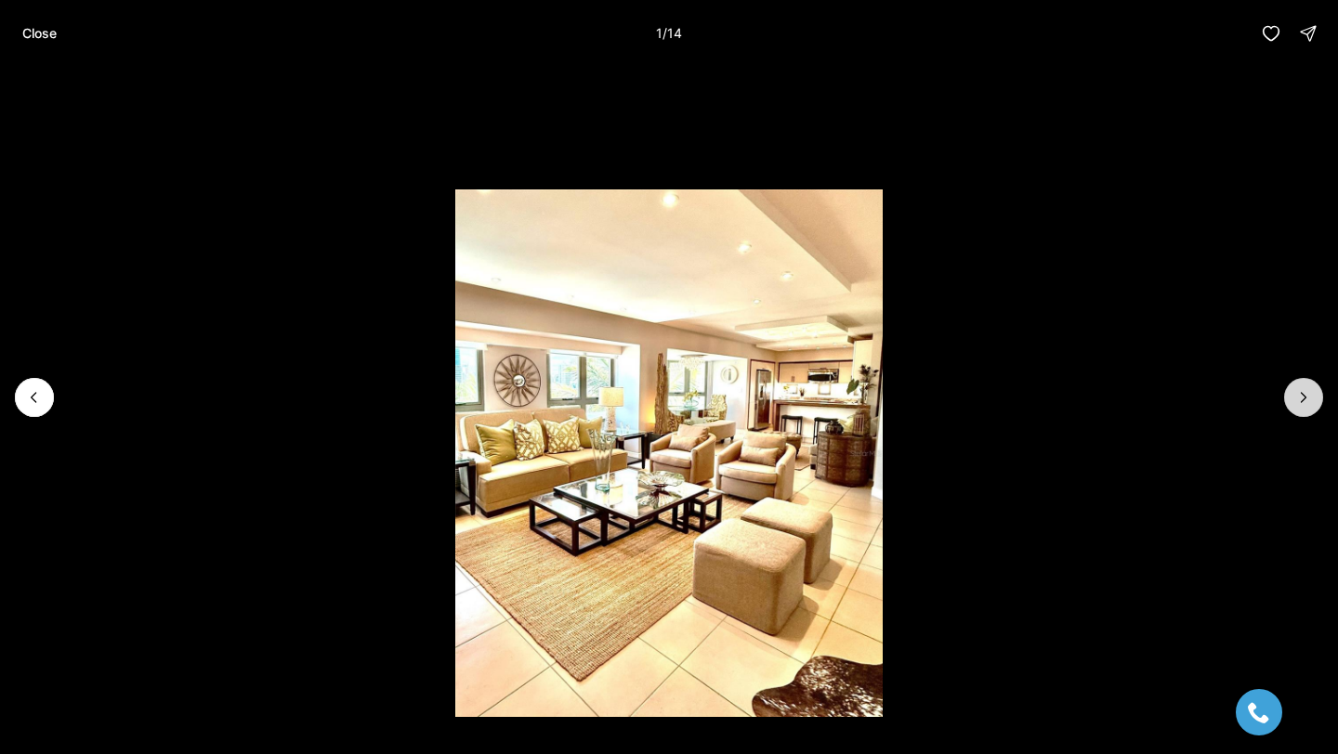
click at [1301, 385] on button "Next slide" at bounding box center [1303, 397] width 39 height 39
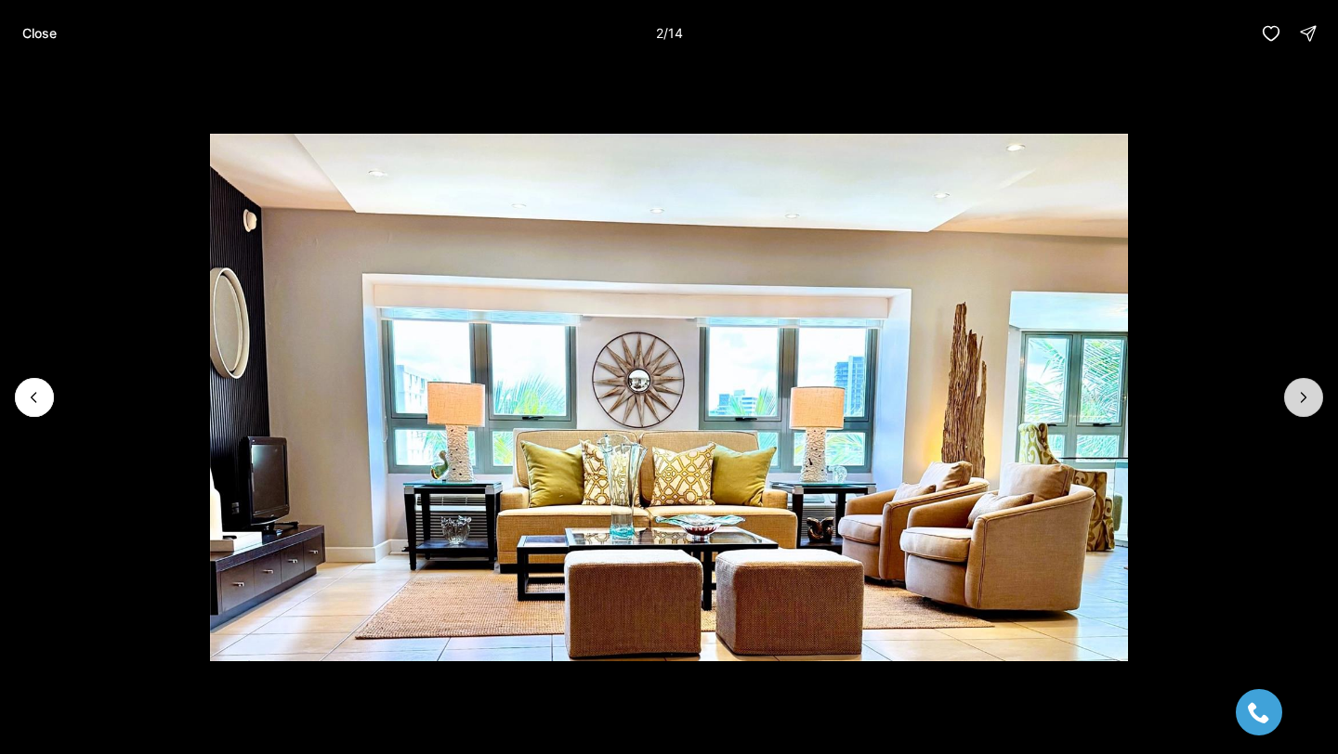
click at [1300, 385] on button "Next slide" at bounding box center [1303, 397] width 39 height 39
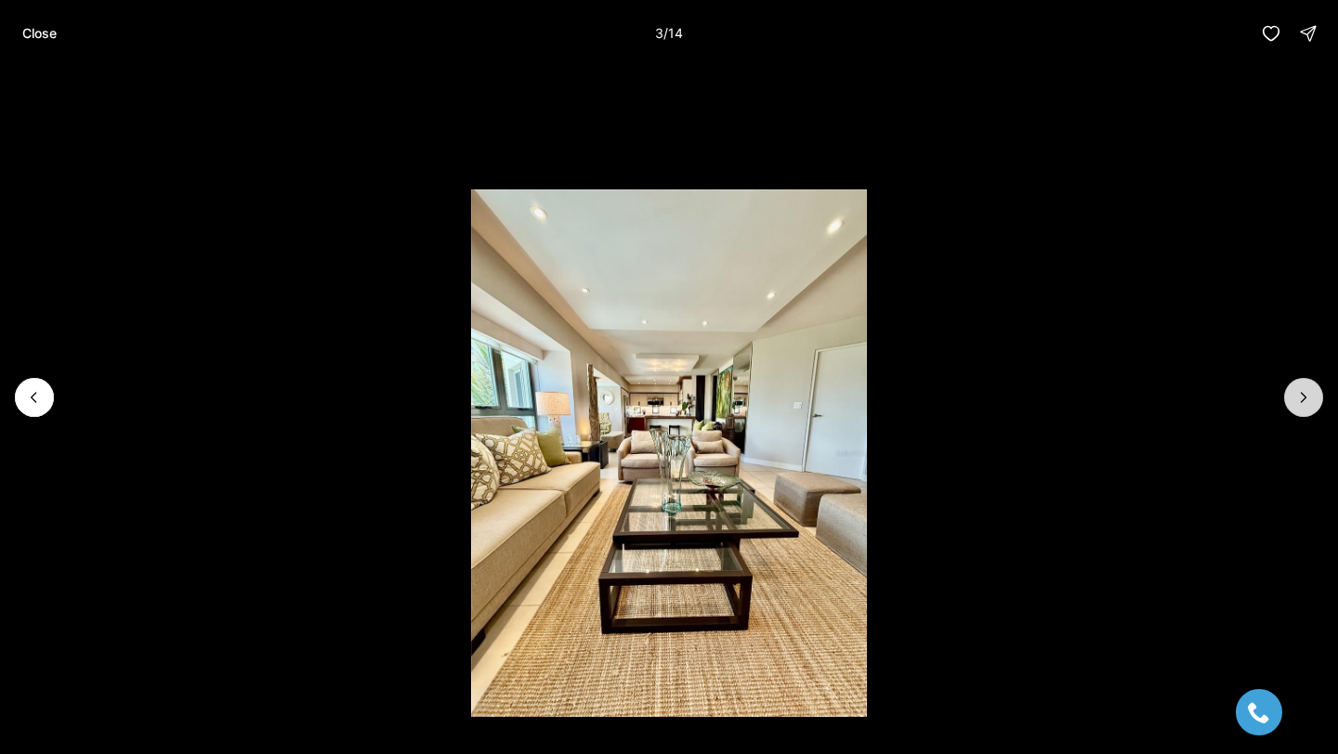
click at [1300, 385] on button "Next slide" at bounding box center [1303, 397] width 39 height 39
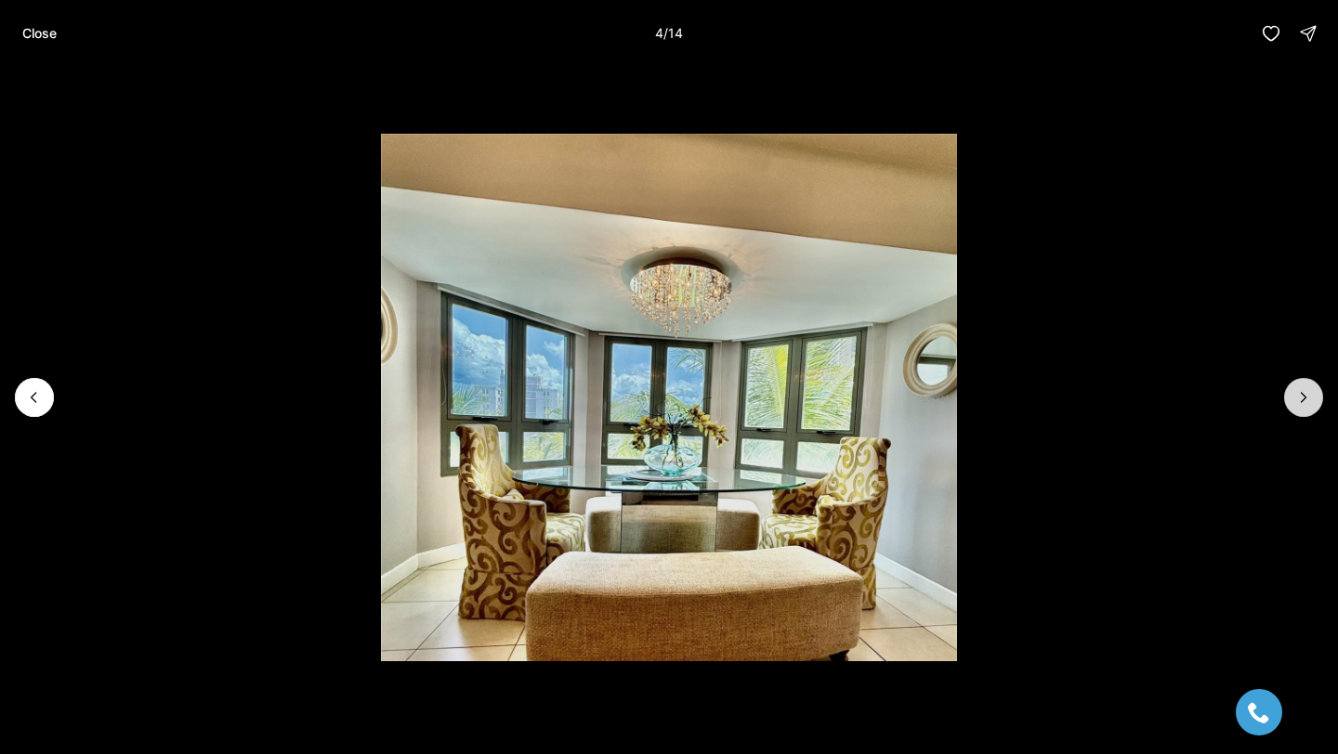
click at [1298, 384] on button "Next slide" at bounding box center [1303, 397] width 39 height 39
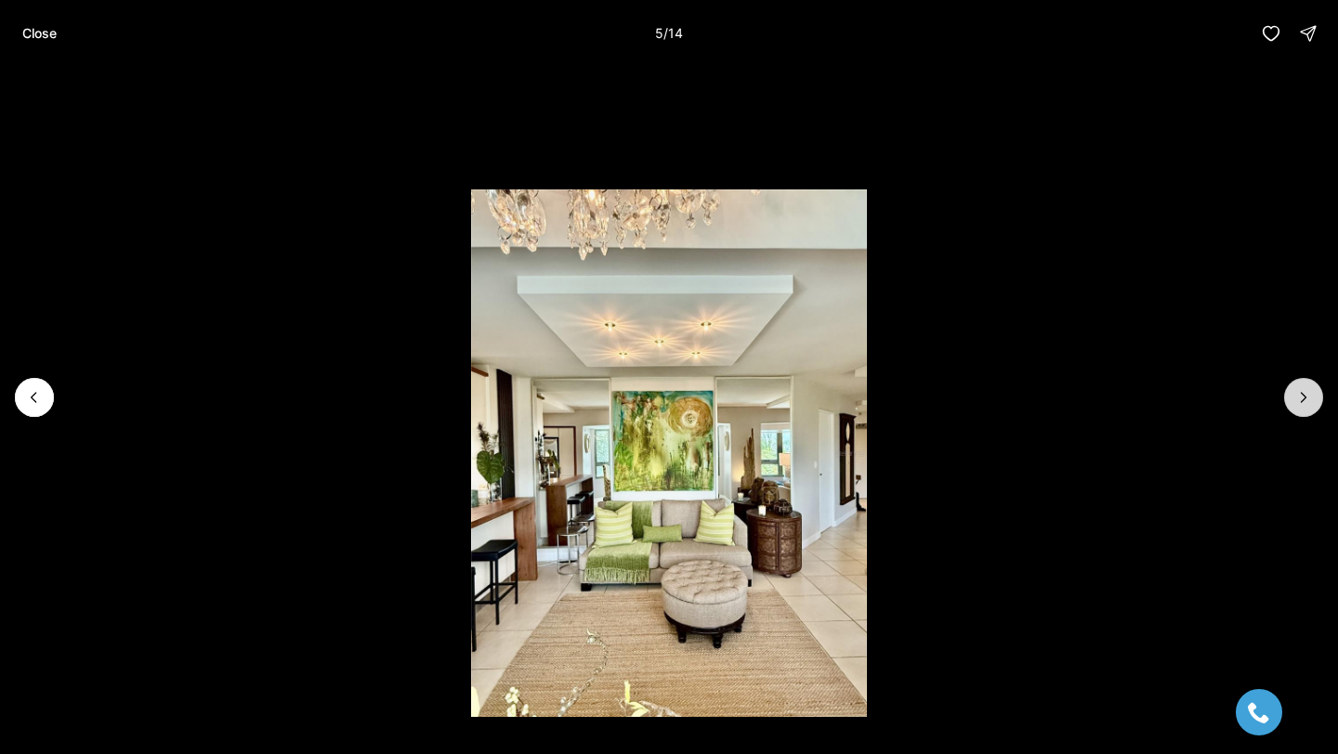
click at [1298, 385] on button "Next slide" at bounding box center [1303, 397] width 39 height 39
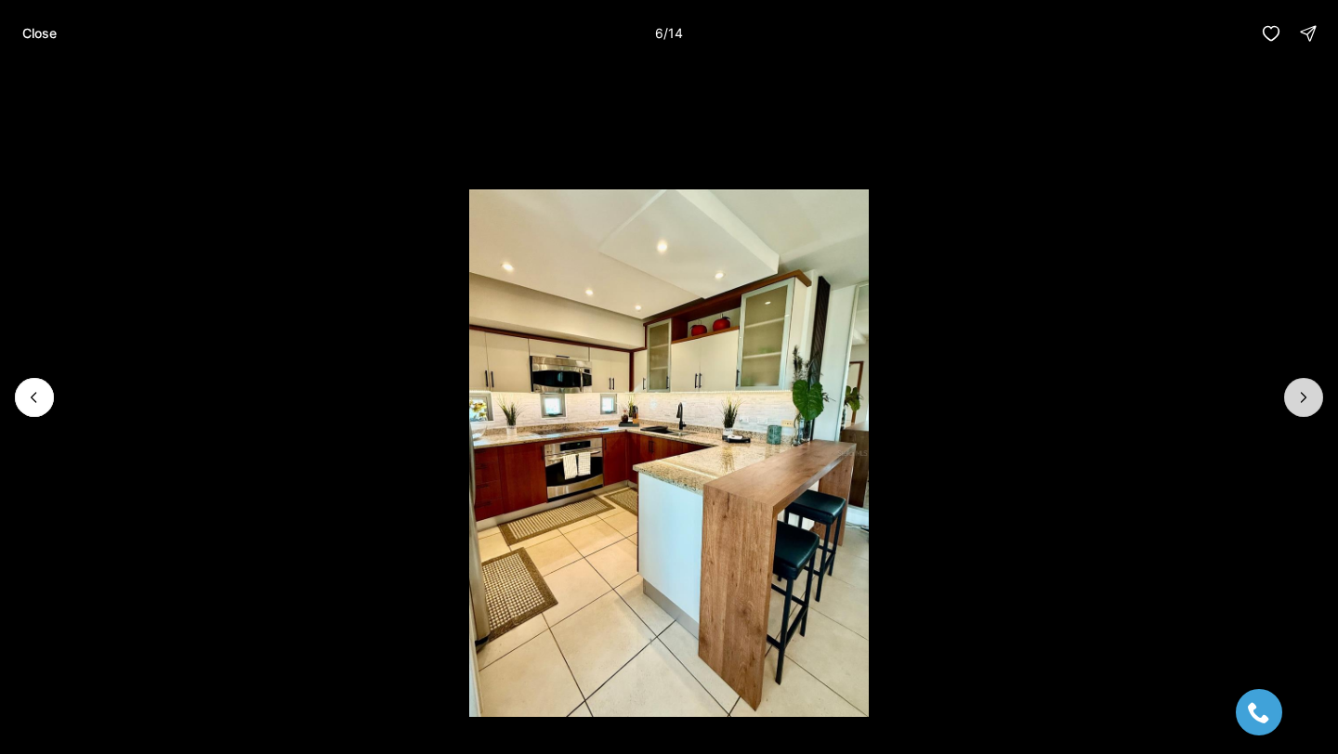
click at [1298, 387] on button "Next slide" at bounding box center [1303, 397] width 39 height 39
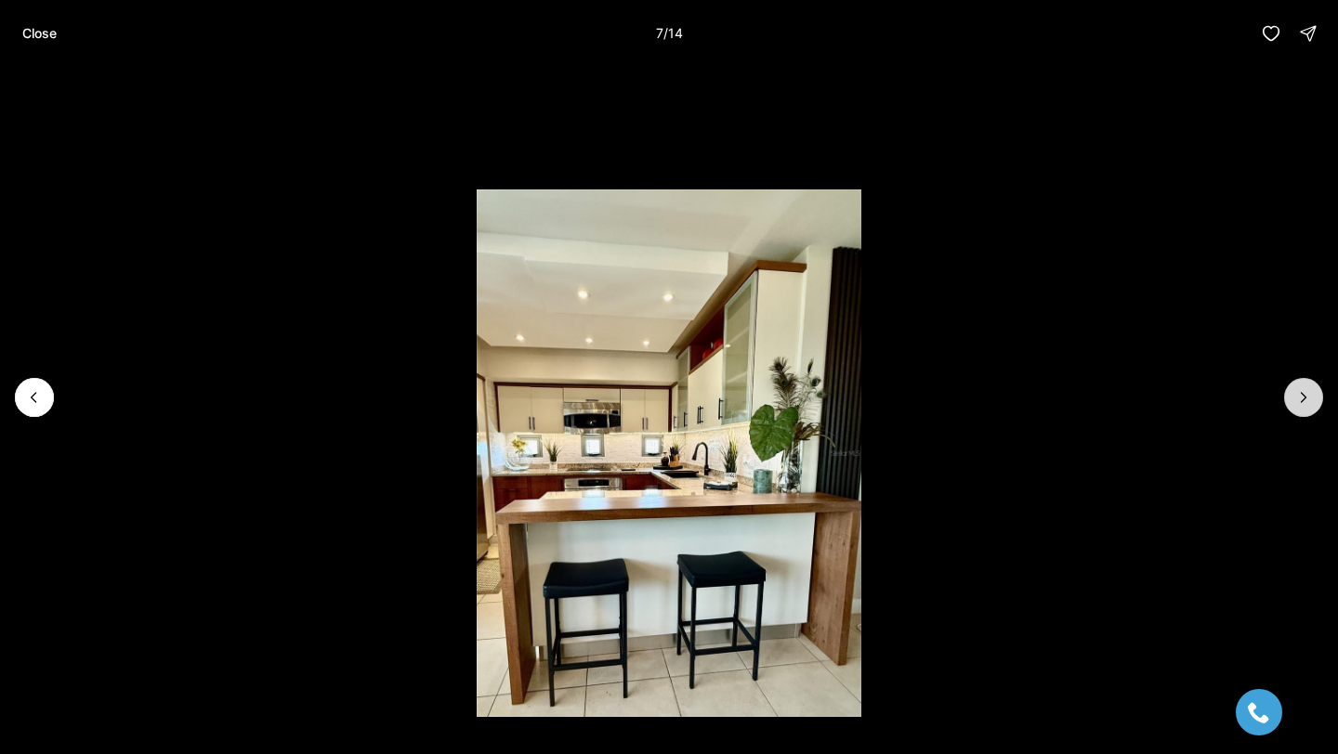
click at [1298, 388] on icon "Next slide" at bounding box center [1303, 397] width 19 height 19
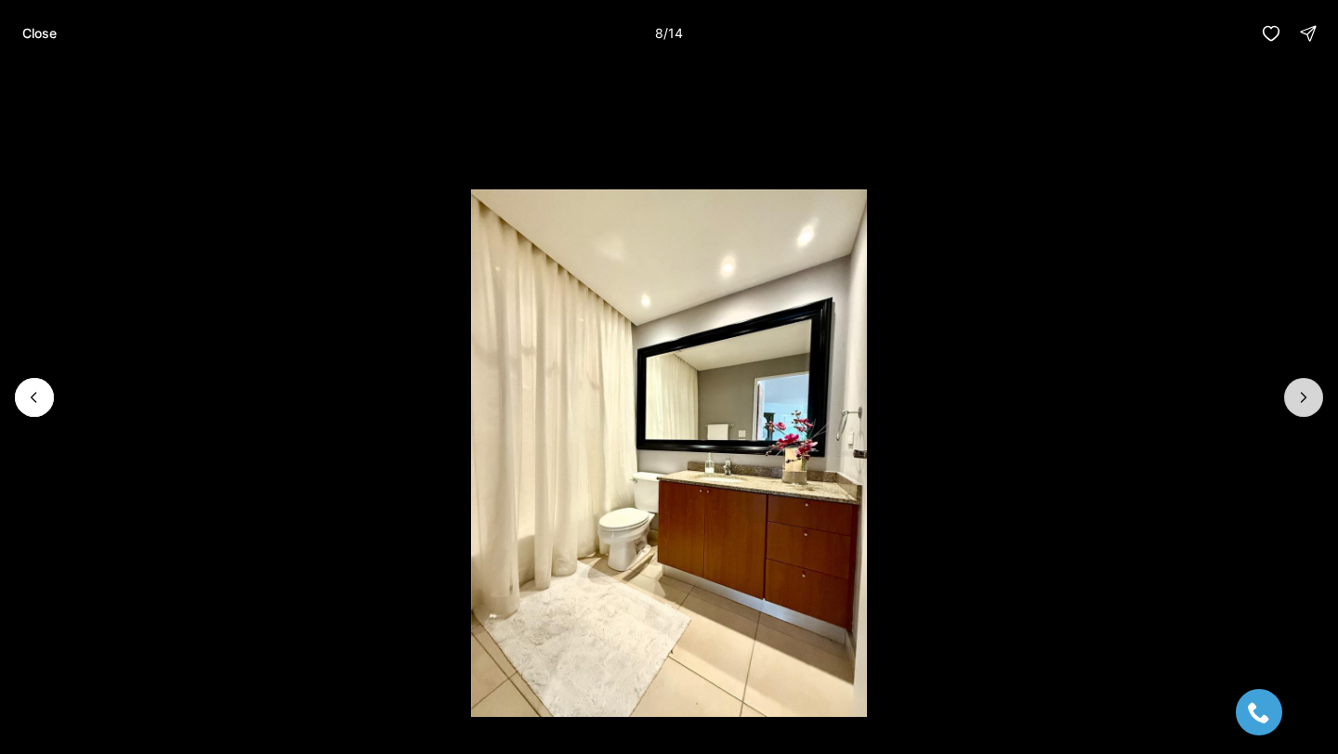
click at [1298, 388] on icon "Next slide" at bounding box center [1303, 397] width 19 height 19
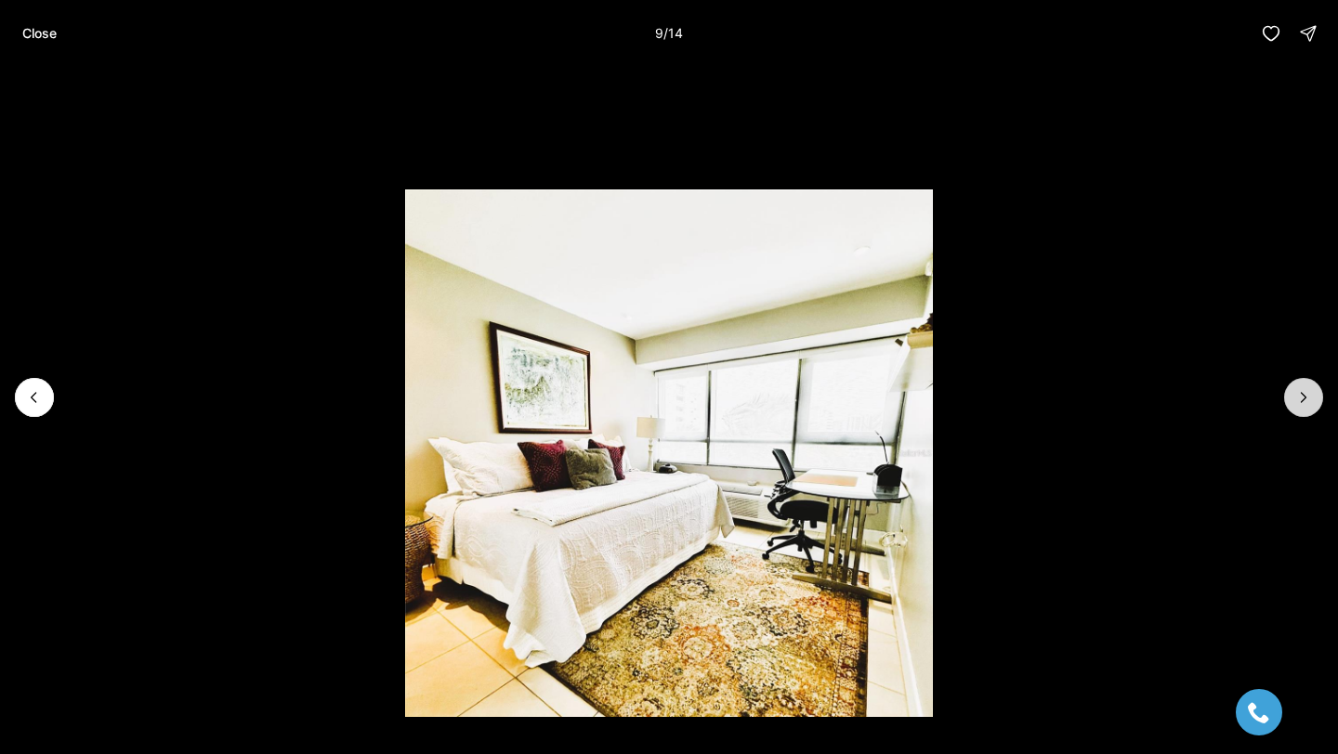
click at [1298, 388] on icon "Next slide" at bounding box center [1303, 397] width 19 height 19
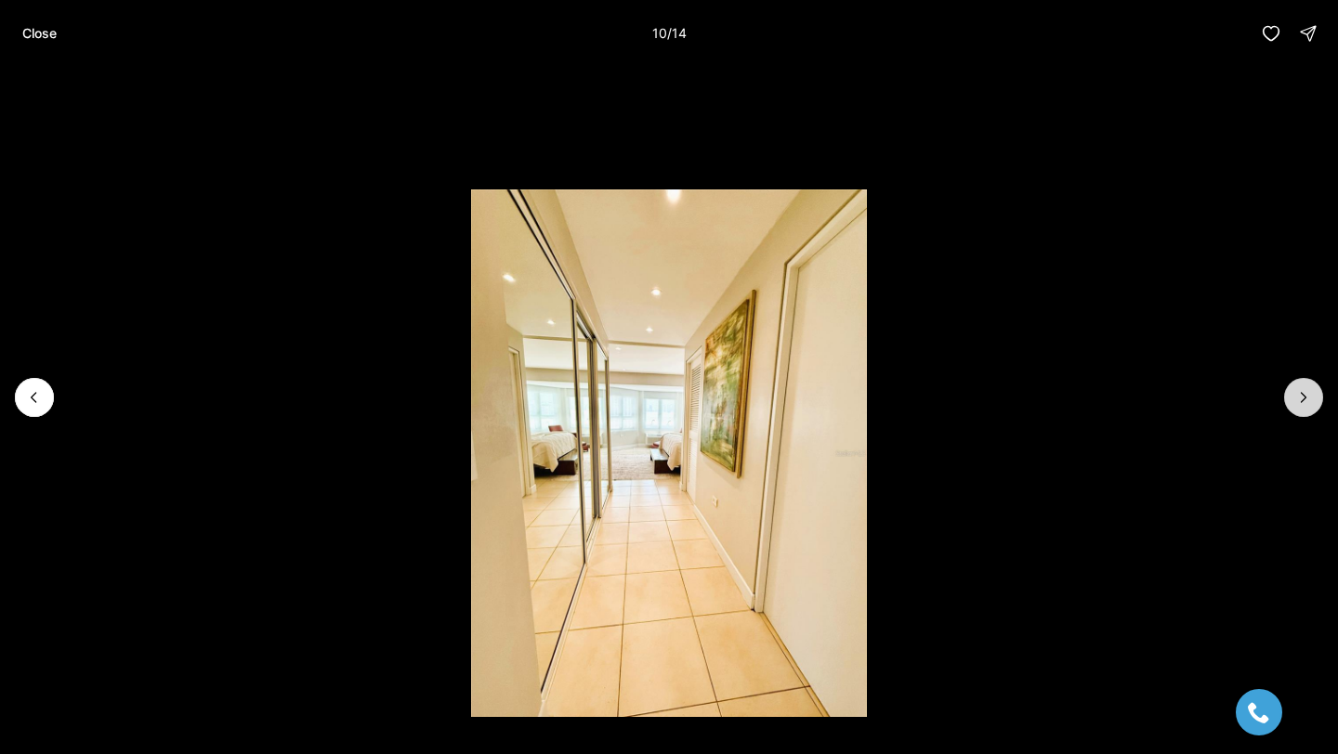
click at [1298, 388] on icon "Next slide" at bounding box center [1303, 397] width 19 height 19
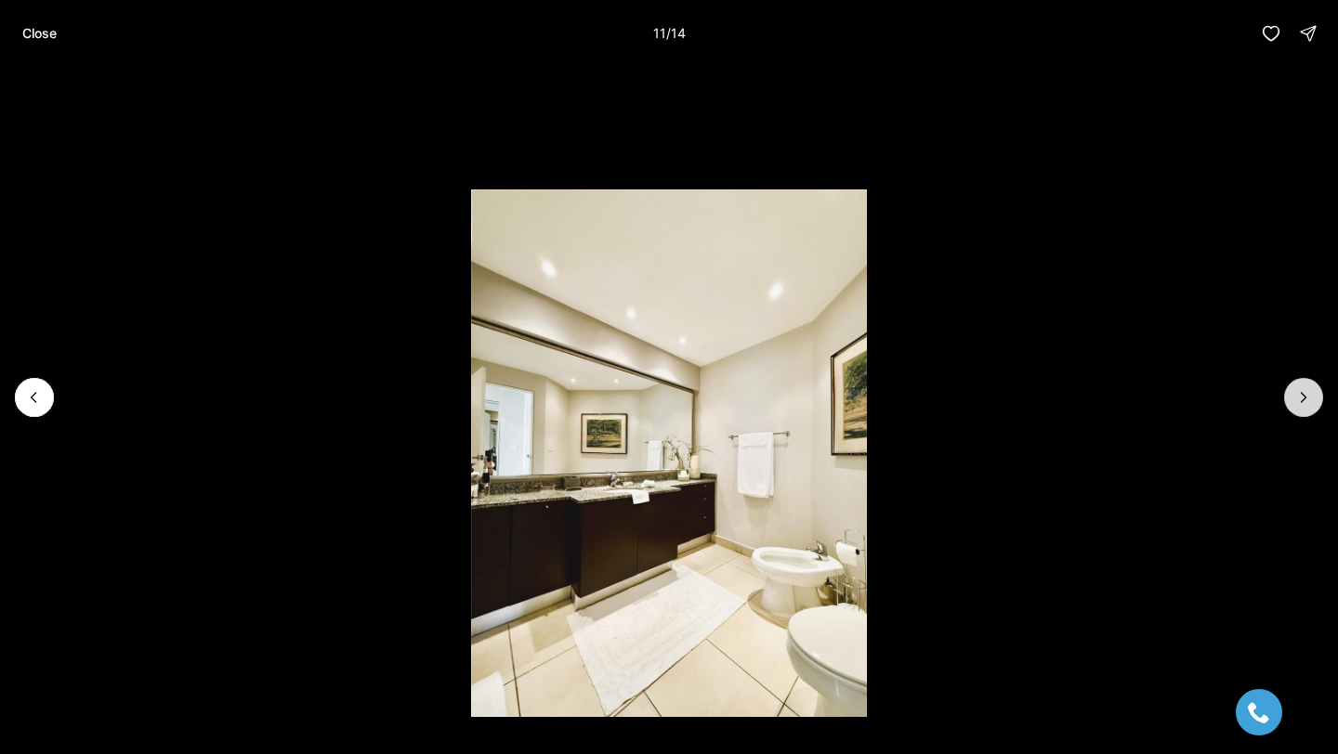
click at [1298, 388] on icon "Next slide" at bounding box center [1303, 397] width 19 height 19
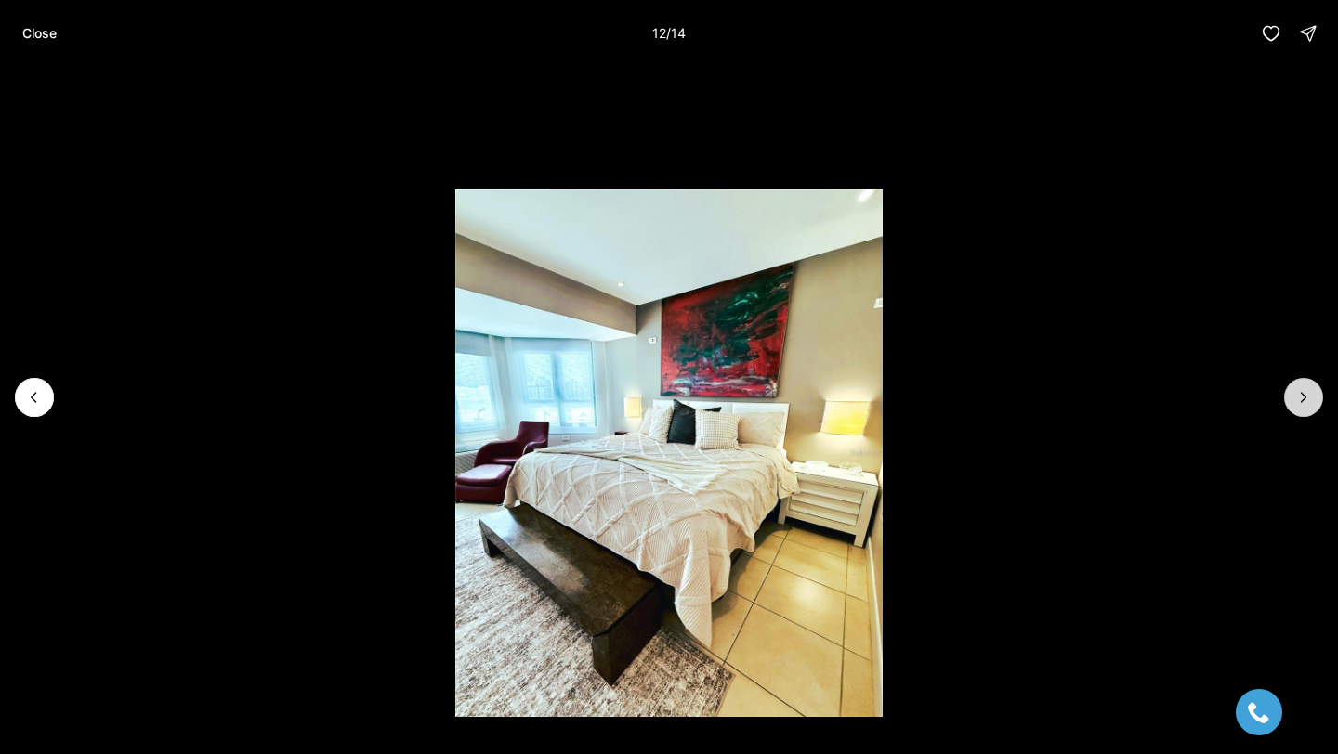
click at [1298, 388] on icon "Next slide" at bounding box center [1303, 397] width 19 height 19
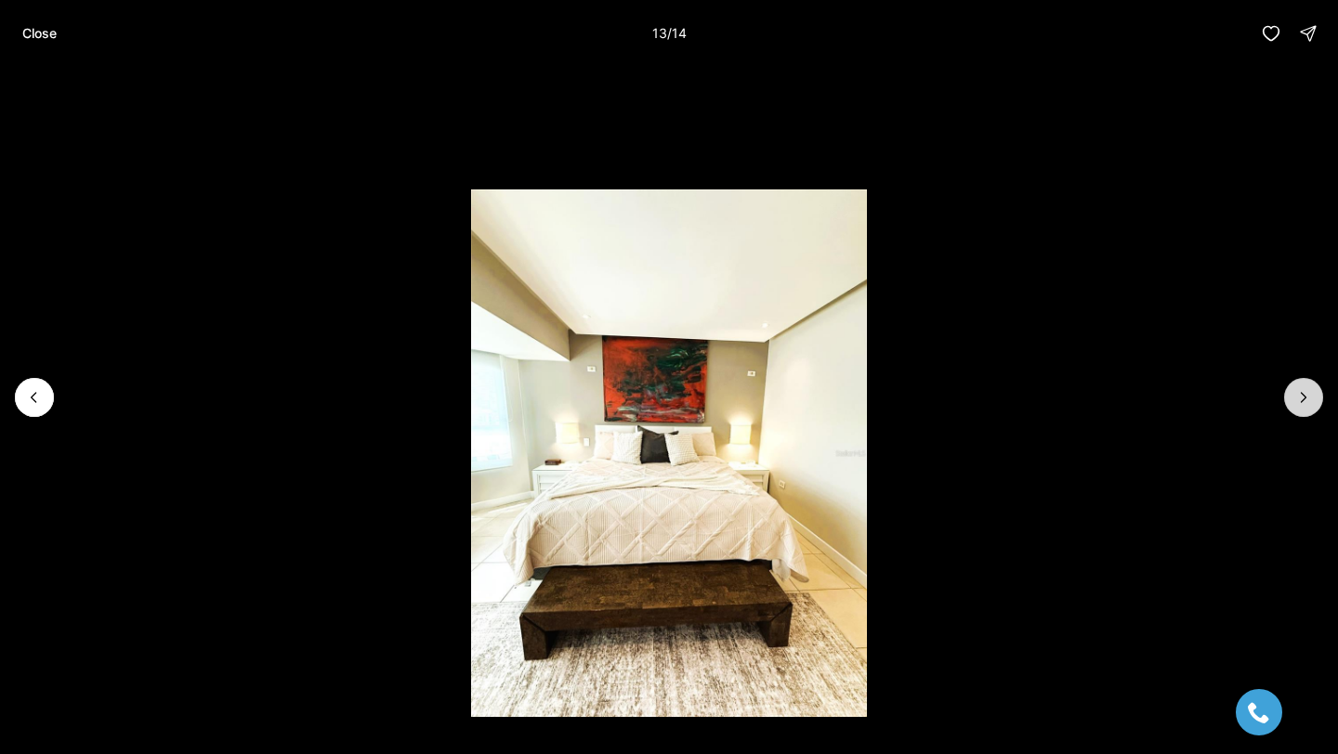
click at [1298, 388] on icon "Next slide" at bounding box center [1303, 397] width 19 height 19
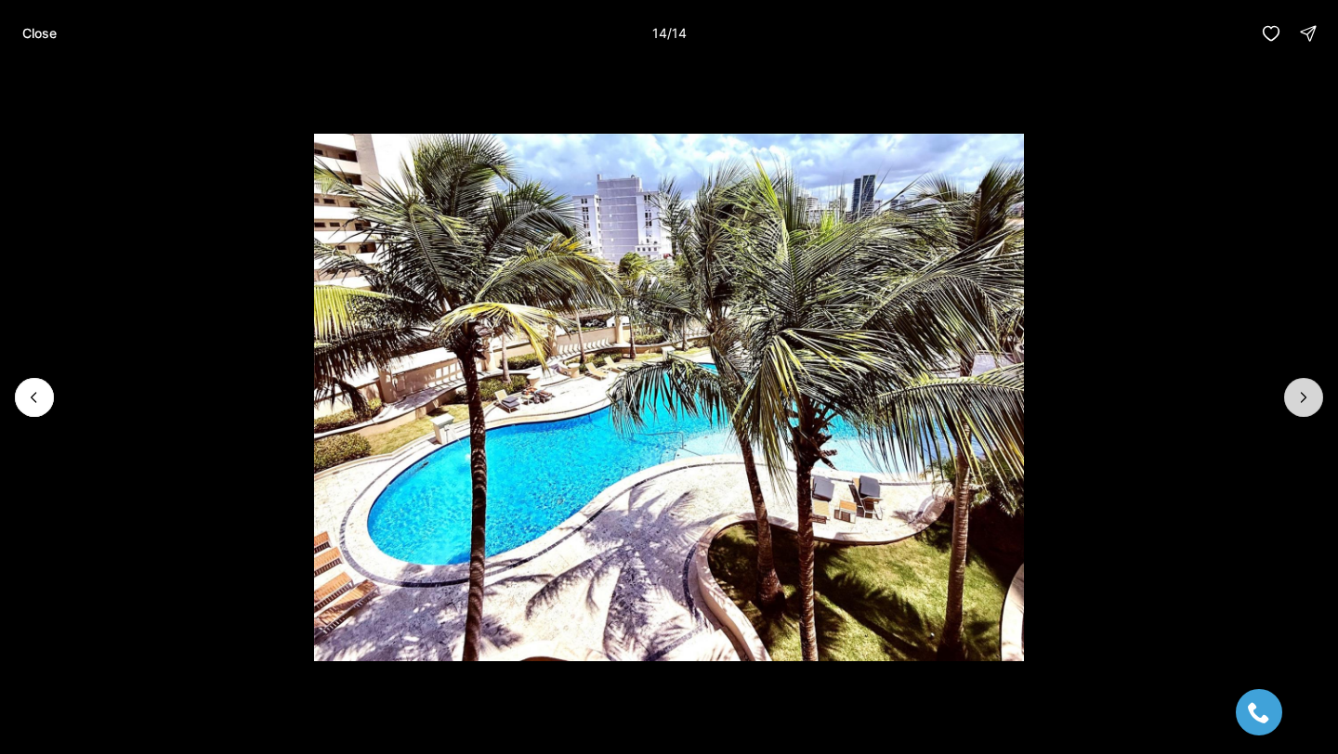
click at [1298, 388] on div at bounding box center [1303, 397] width 39 height 39
click at [36, 392] on icon "Previous slide" at bounding box center [34, 397] width 19 height 19
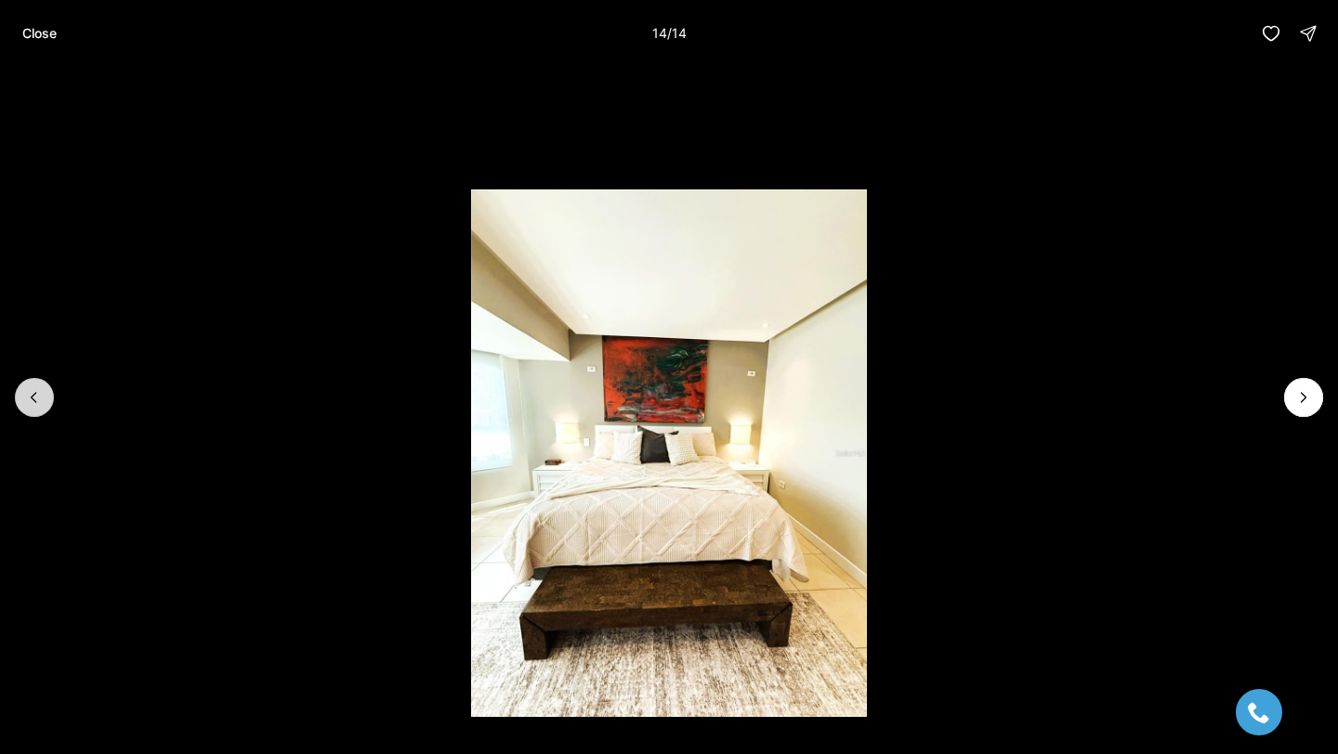
click at [36, 392] on icon "Previous slide" at bounding box center [34, 397] width 19 height 19
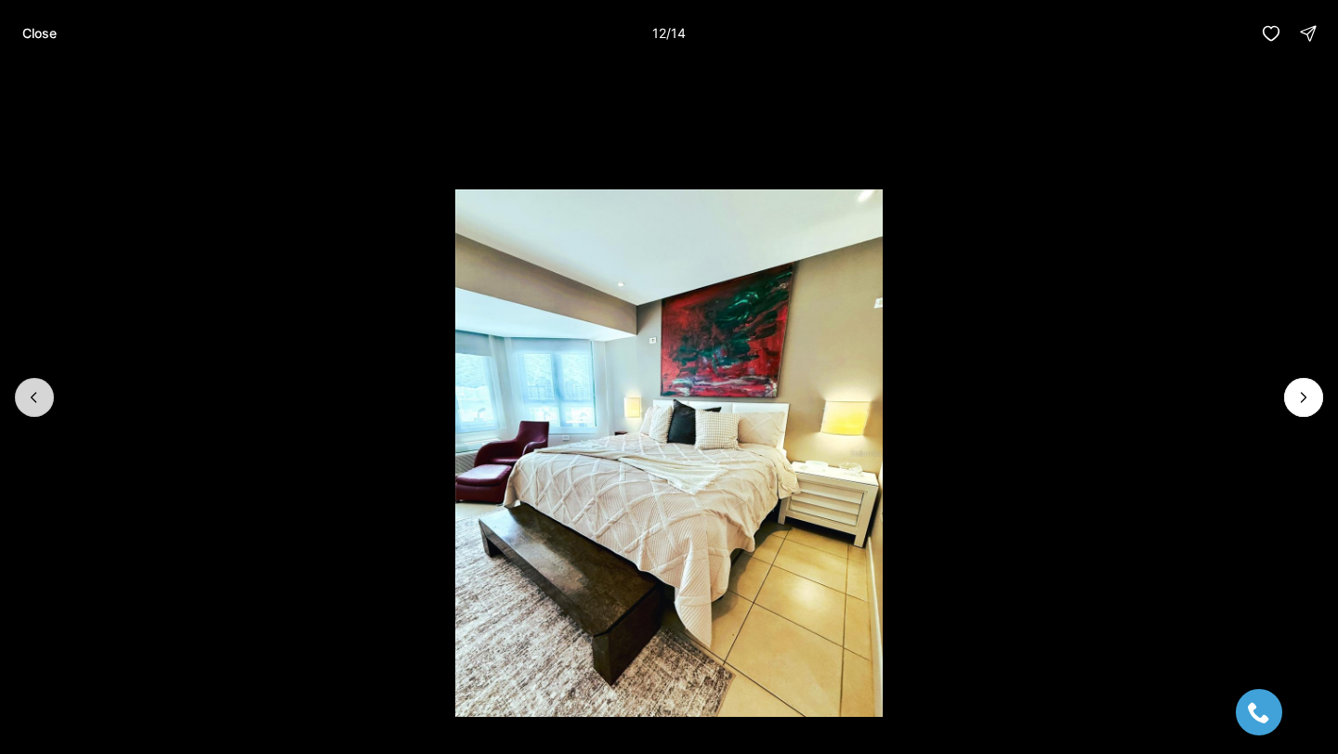
click at [37, 392] on icon "Previous slide" at bounding box center [34, 397] width 19 height 19
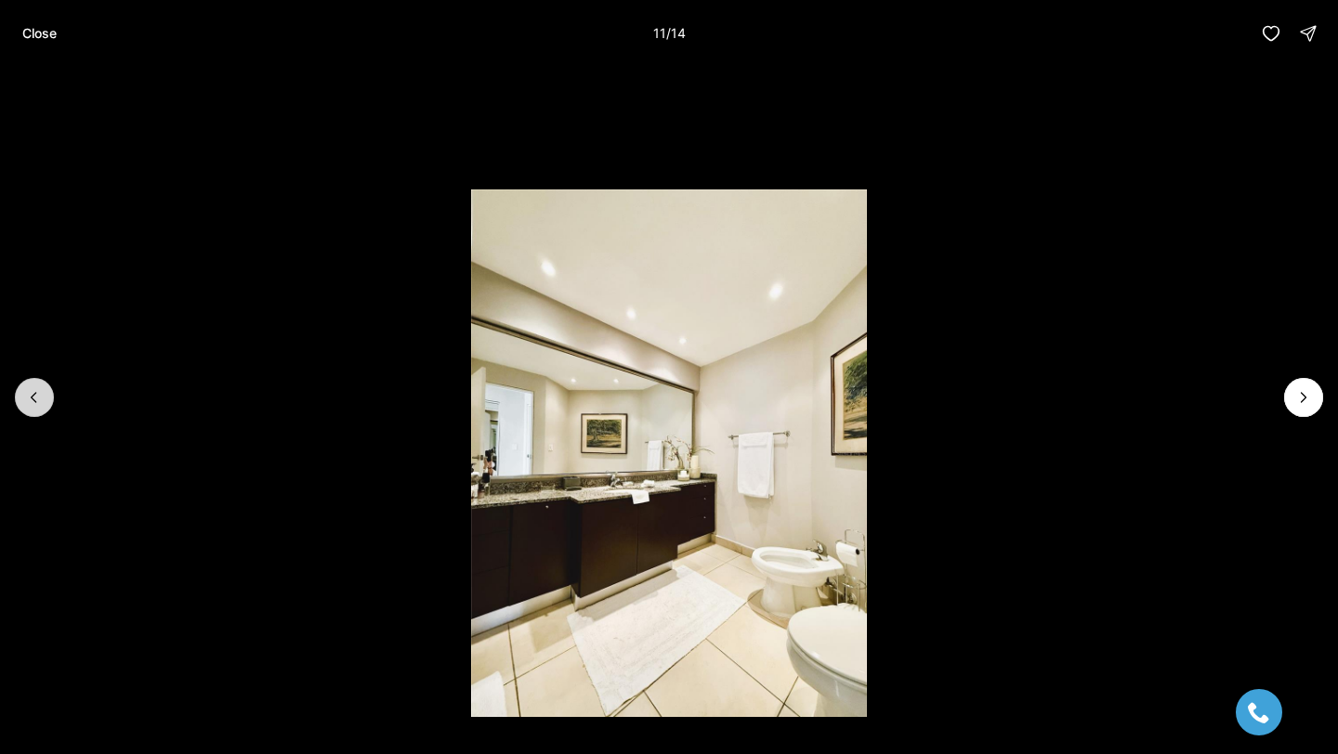
click at [37, 392] on icon "Previous slide" at bounding box center [34, 397] width 19 height 19
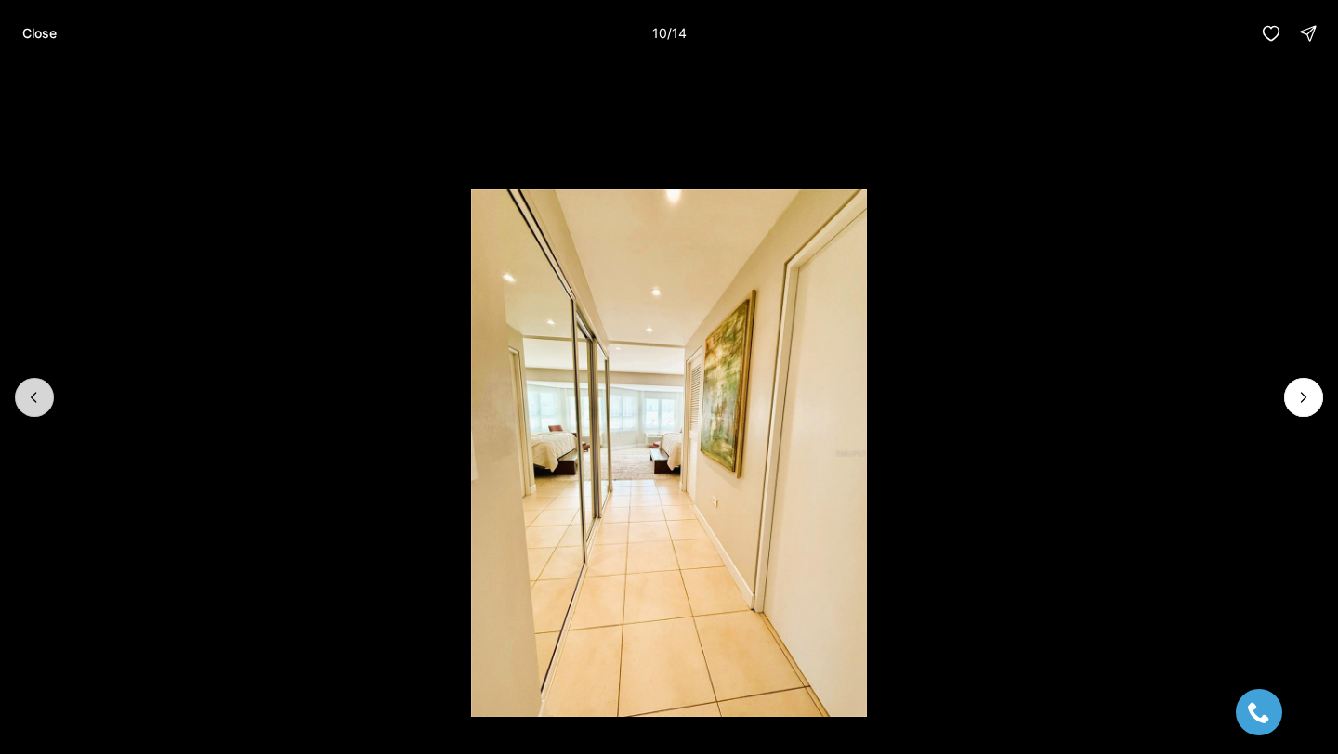
click at [37, 392] on icon "Previous slide" at bounding box center [34, 397] width 19 height 19
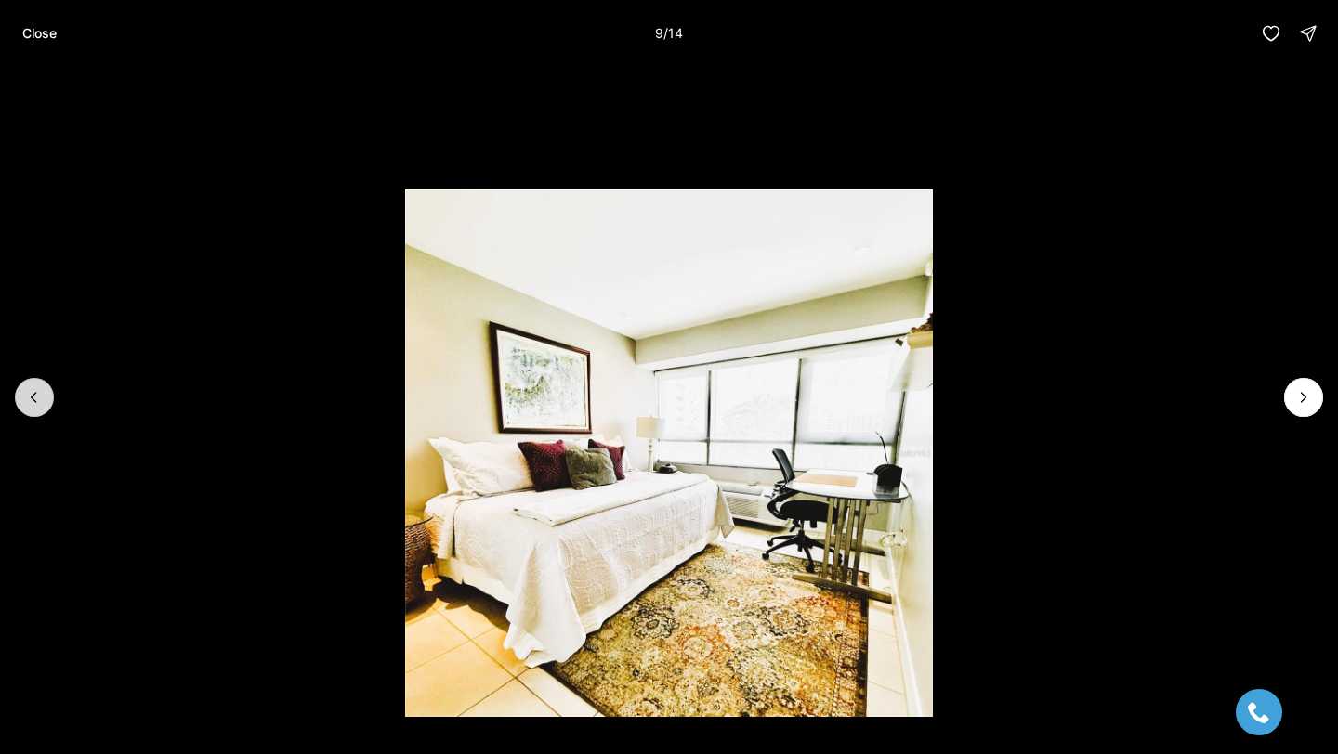
click at [37, 393] on icon "Previous slide" at bounding box center [34, 397] width 19 height 19
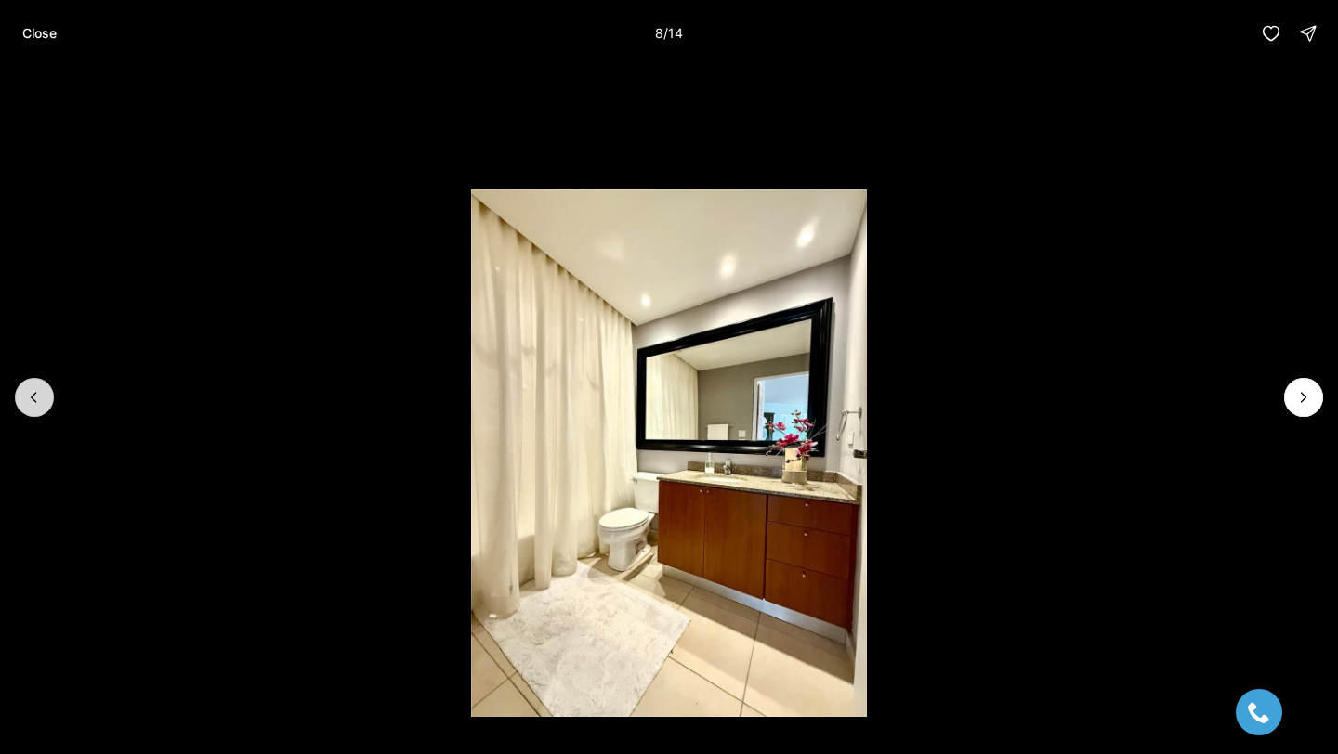
click at [37, 393] on icon "Previous slide" at bounding box center [34, 397] width 19 height 19
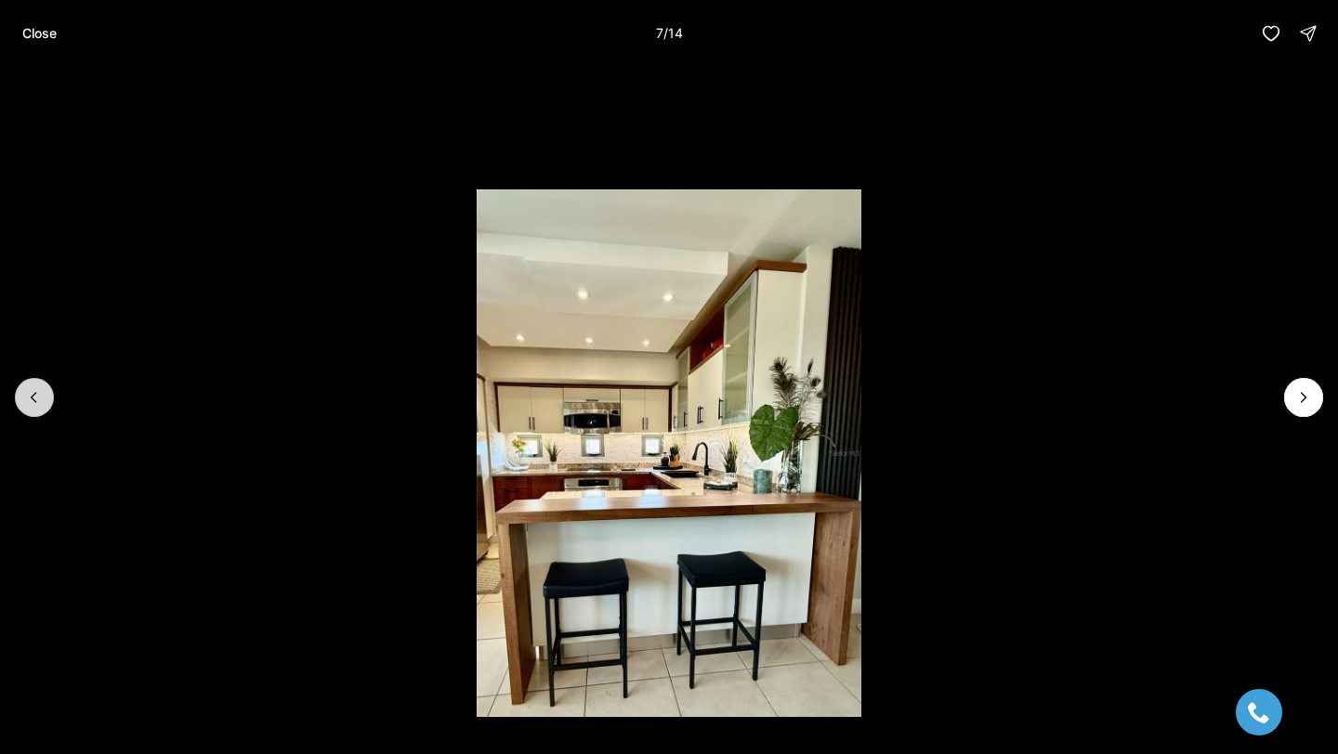
click at [37, 393] on icon "Previous slide" at bounding box center [34, 397] width 19 height 19
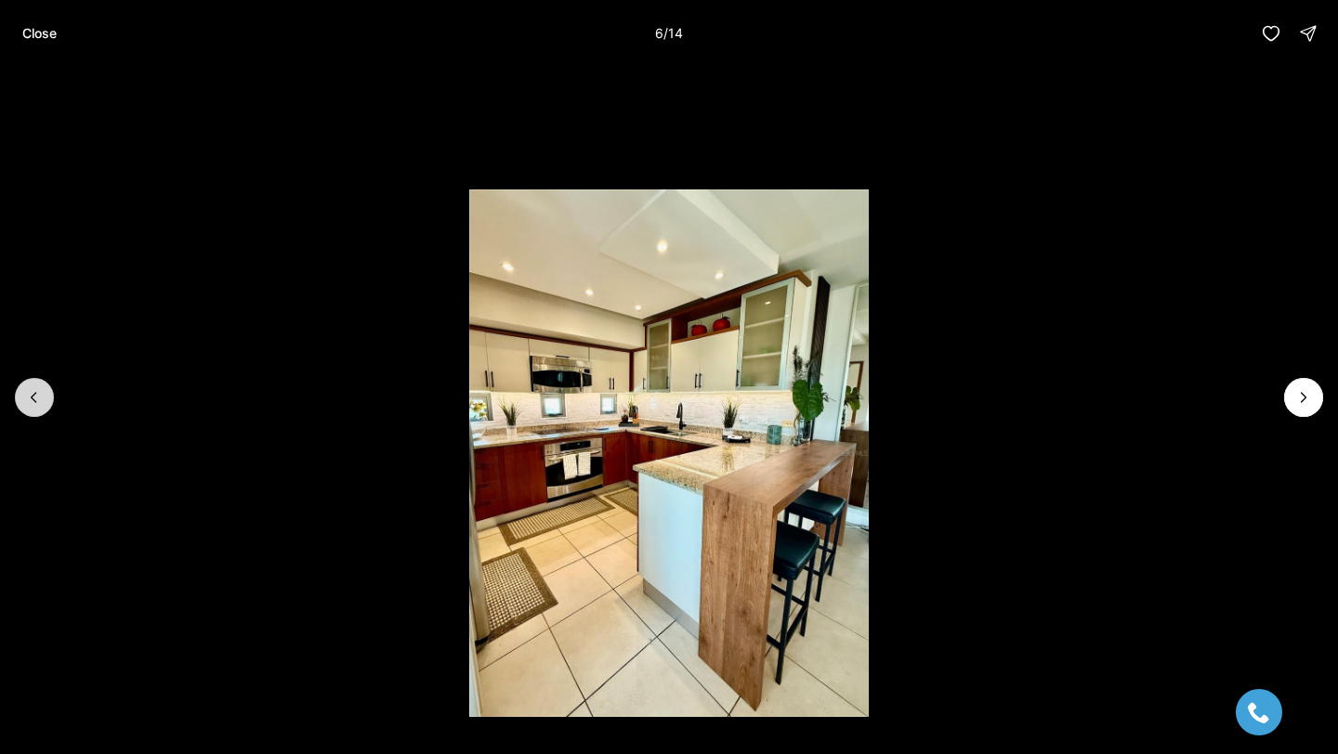
click at [37, 393] on icon "Previous slide" at bounding box center [34, 397] width 19 height 19
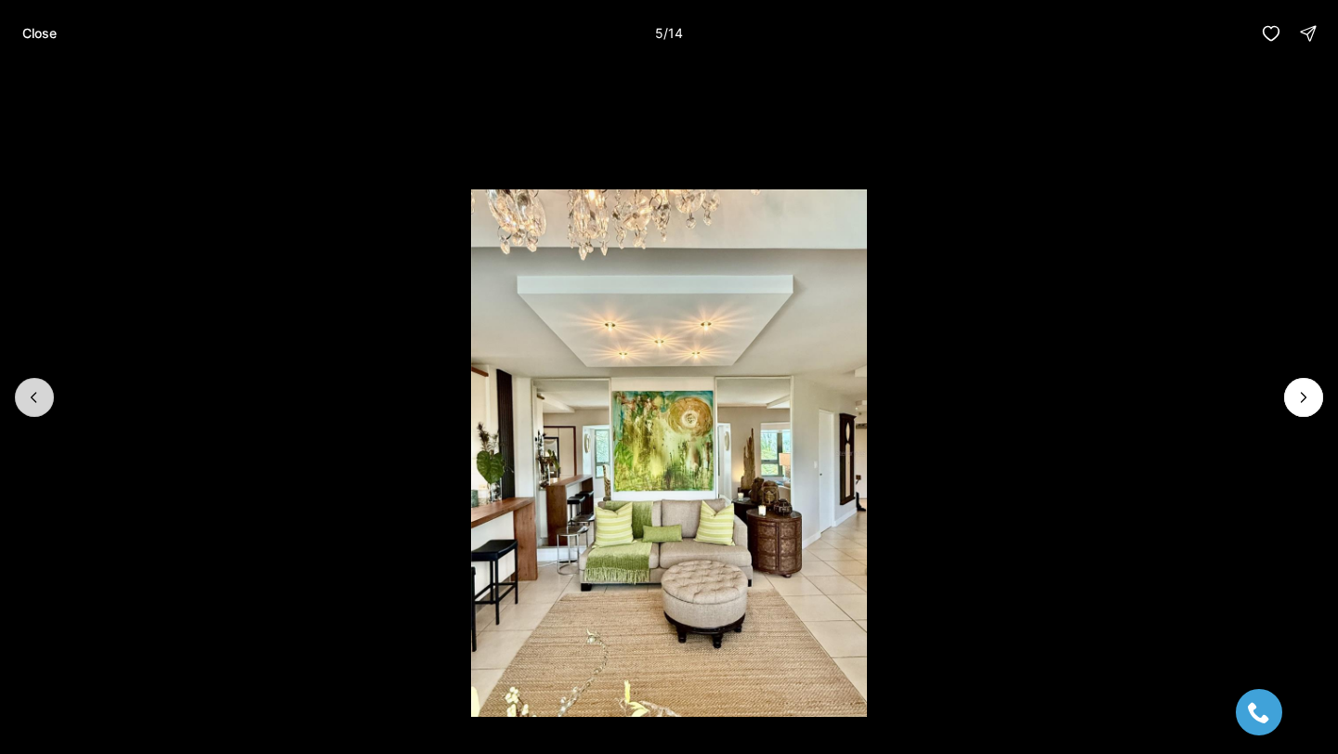
click at [37, 393] on icon "Previous slide" at bounding box center [34, 397] width 19 height 19
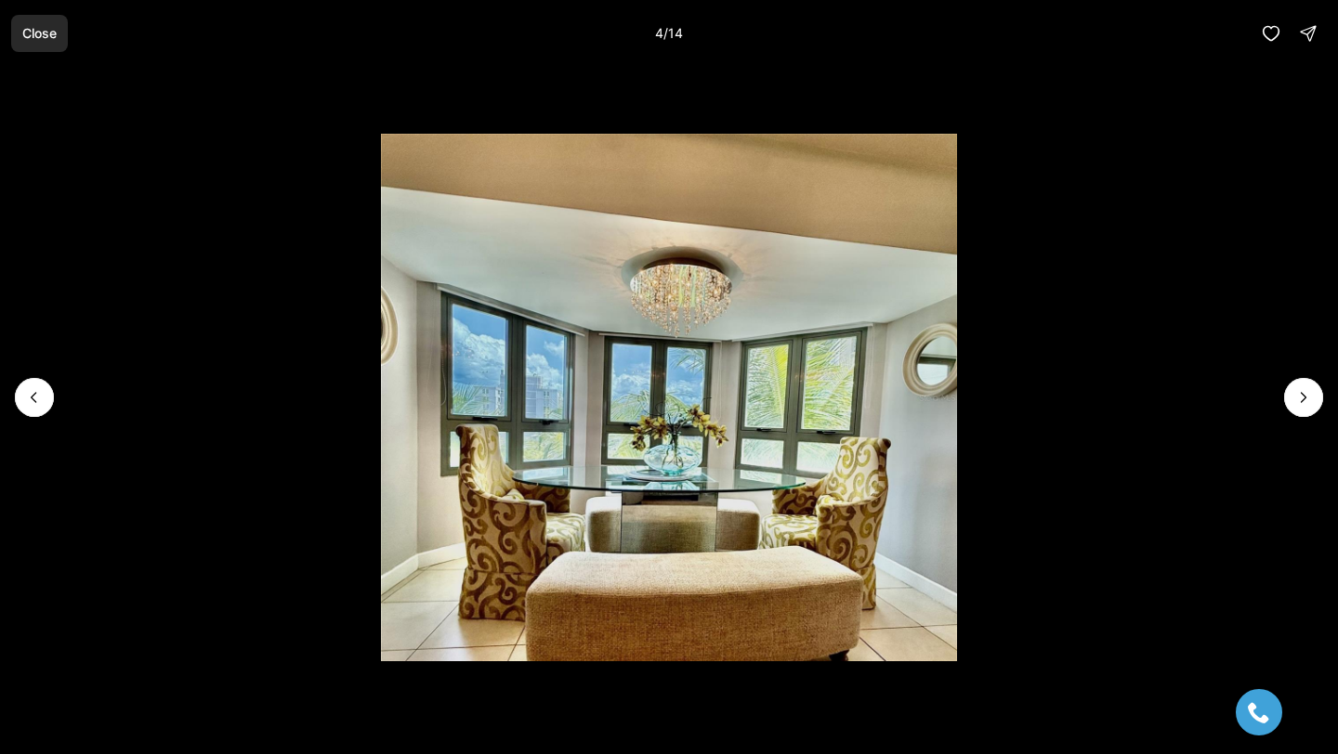
click at [34, 39] on p "Close" at bounding box center [39, 33] width 34 height 15
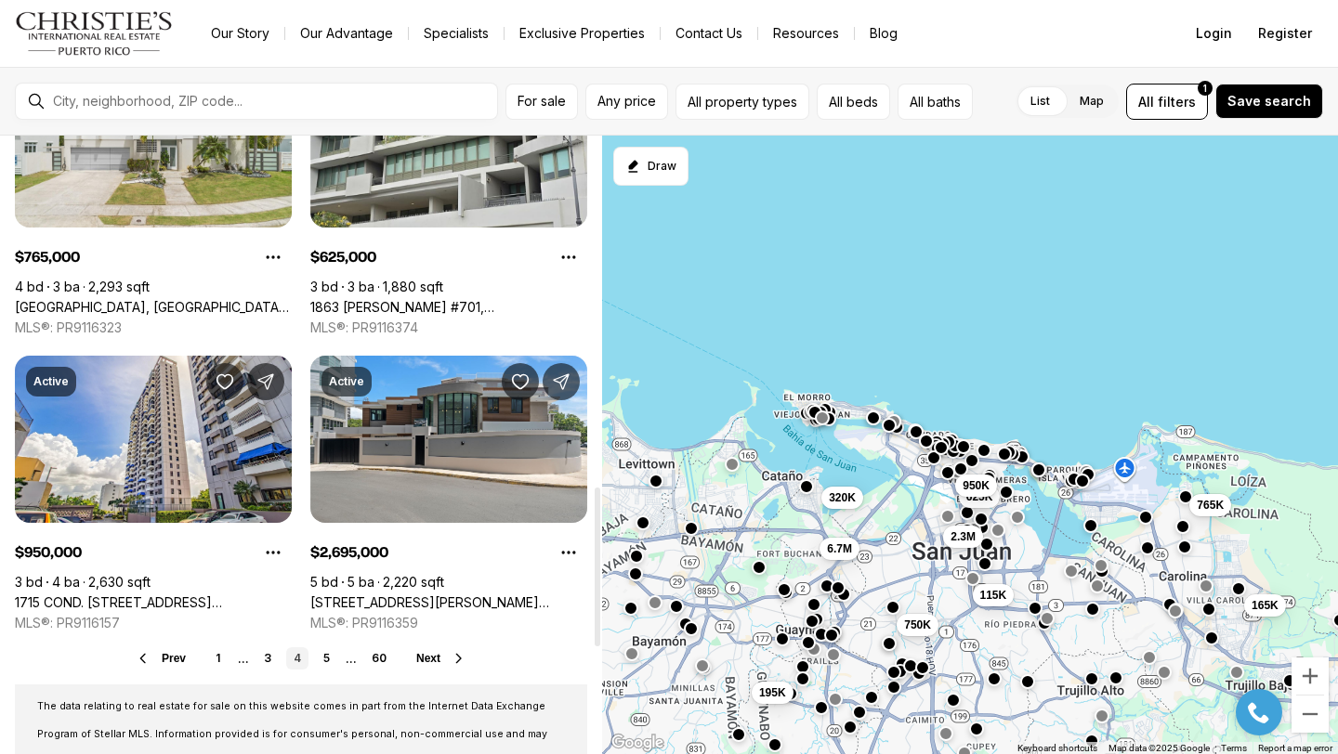
scroll to position [1363, 0]
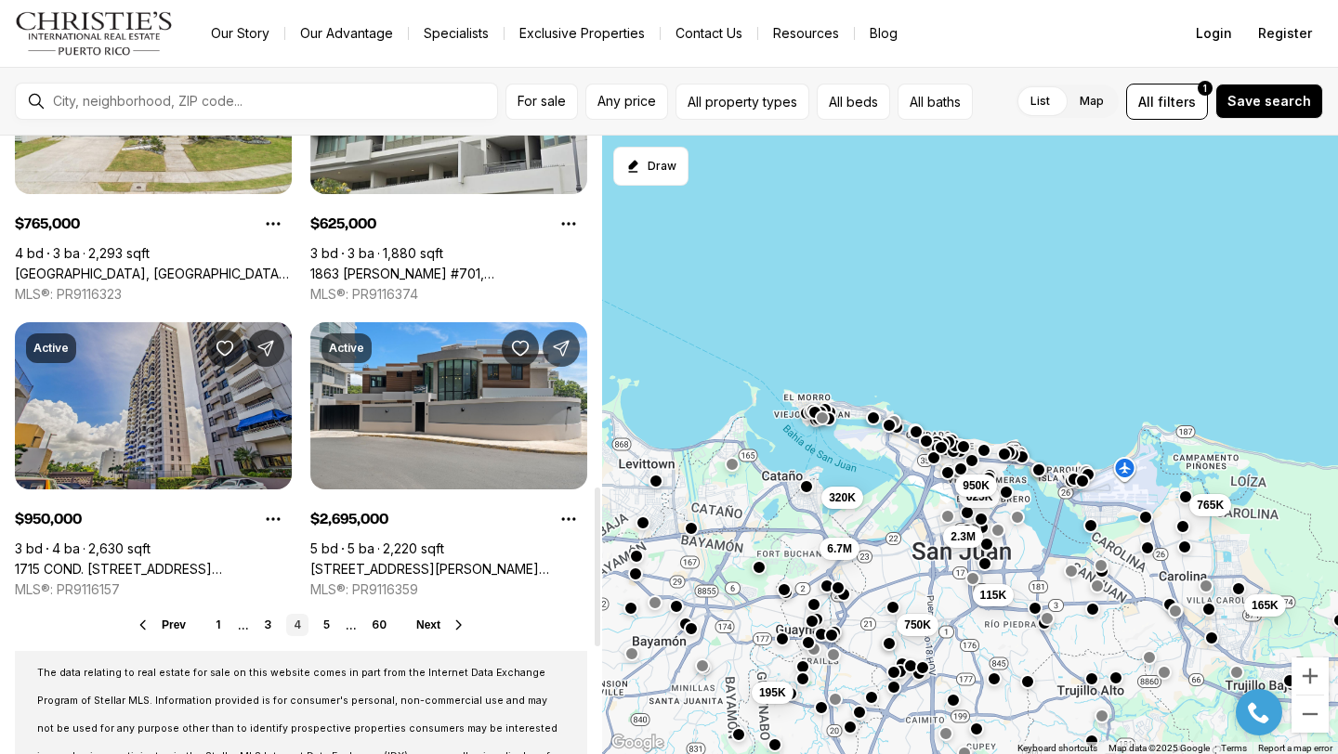
click at [191, 561] on link "1715 COND. [STREET_ADDRESS][PERSON_NAME]" at bounding box center [153, 569] width 277 height 17
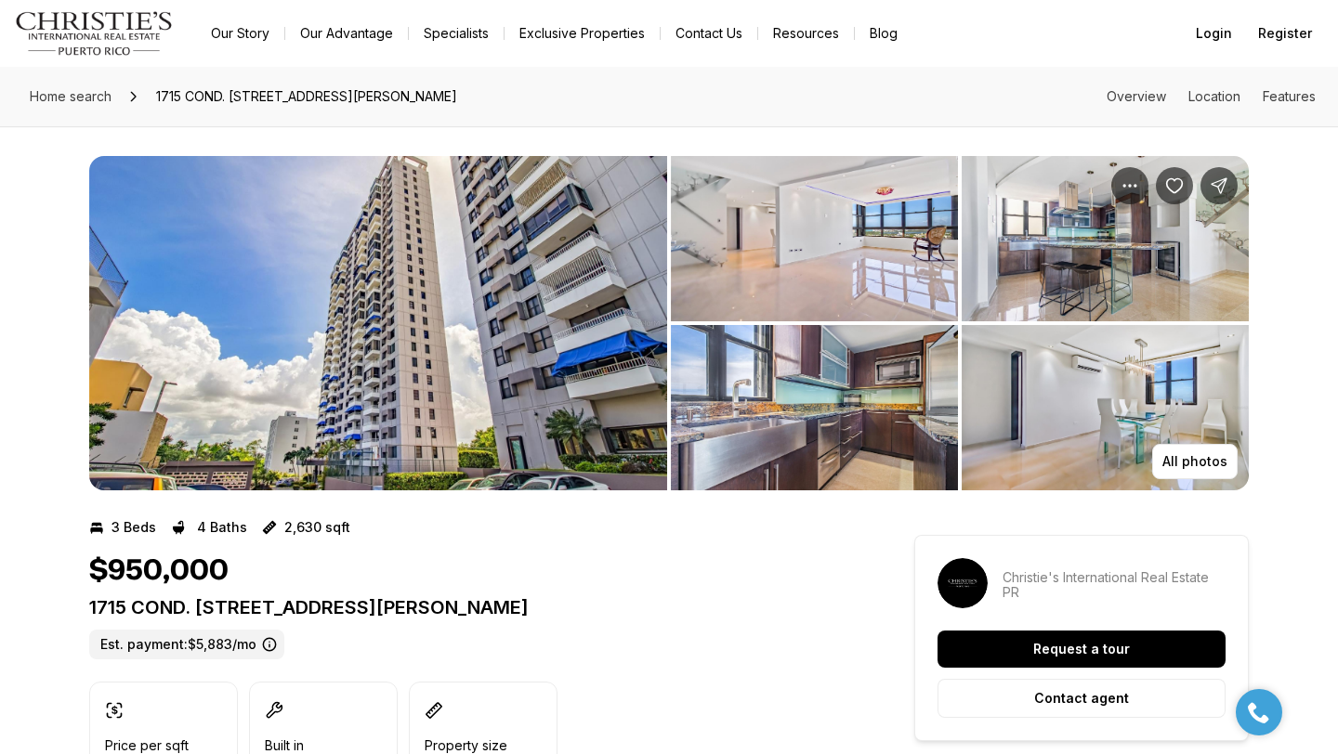
click at [293, 354] on img "View image gallery" at bounding box center [378, 323] width 578 height 334
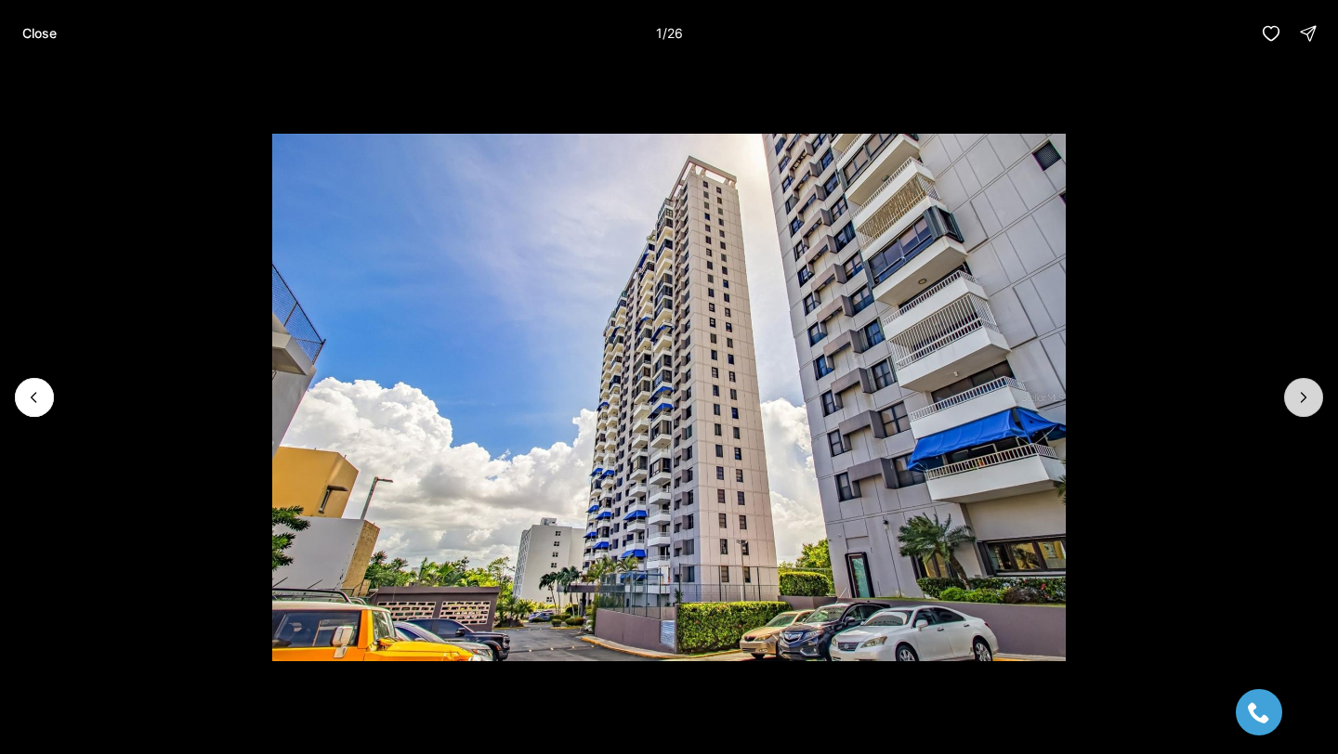
click at [1299, 397] on icon "Next slide" at bounding box center [1303, 397] width 19 height 19
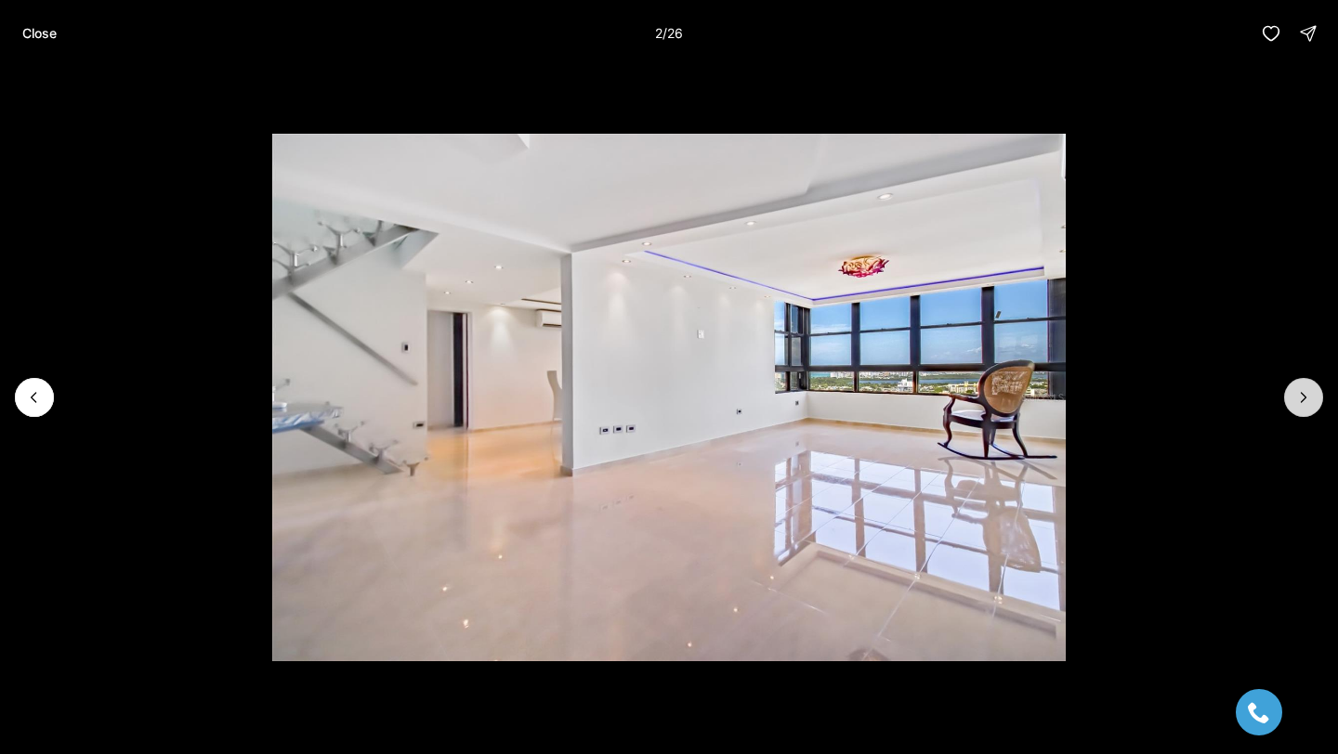
click at [1299, 397] on icon "Next slide" at bounding box center [1303, 397] width 19 height 19
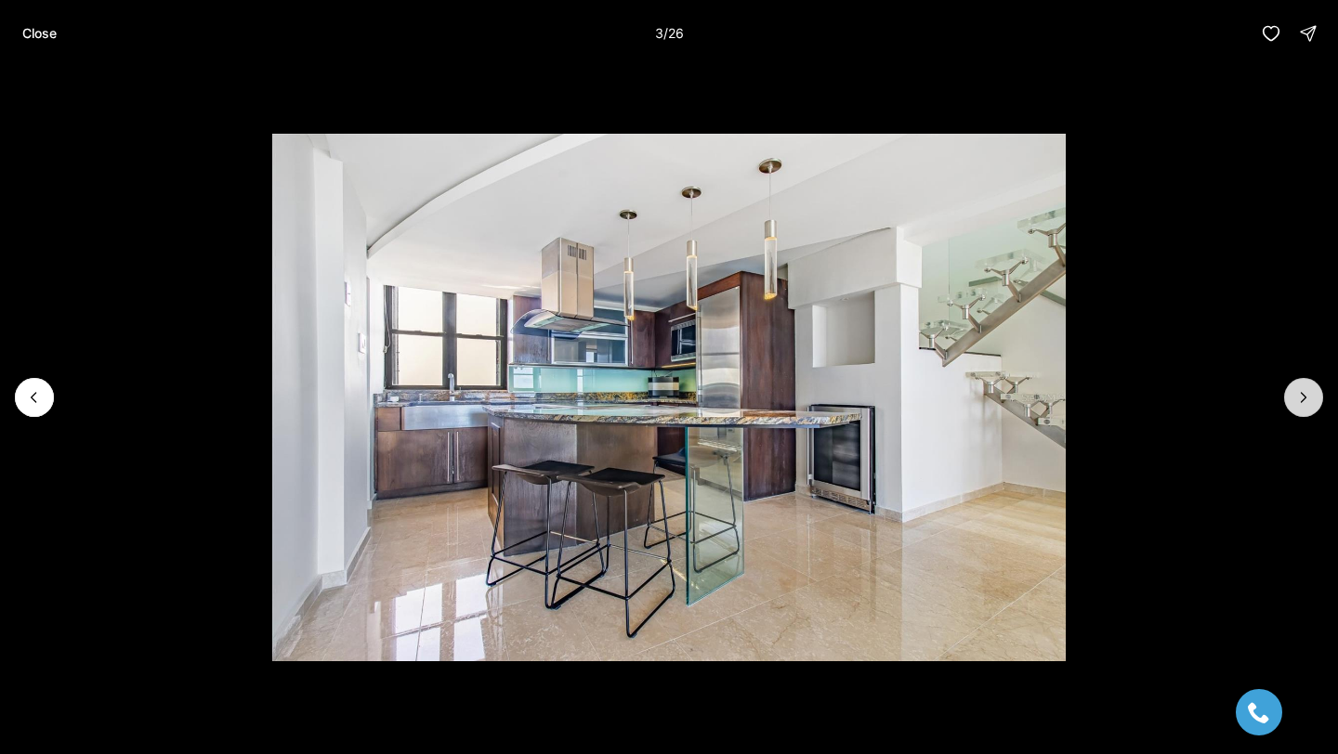
click at [1299, 397] on icon "Next slide" at bounding box center [1303, 397] width 19 height 19
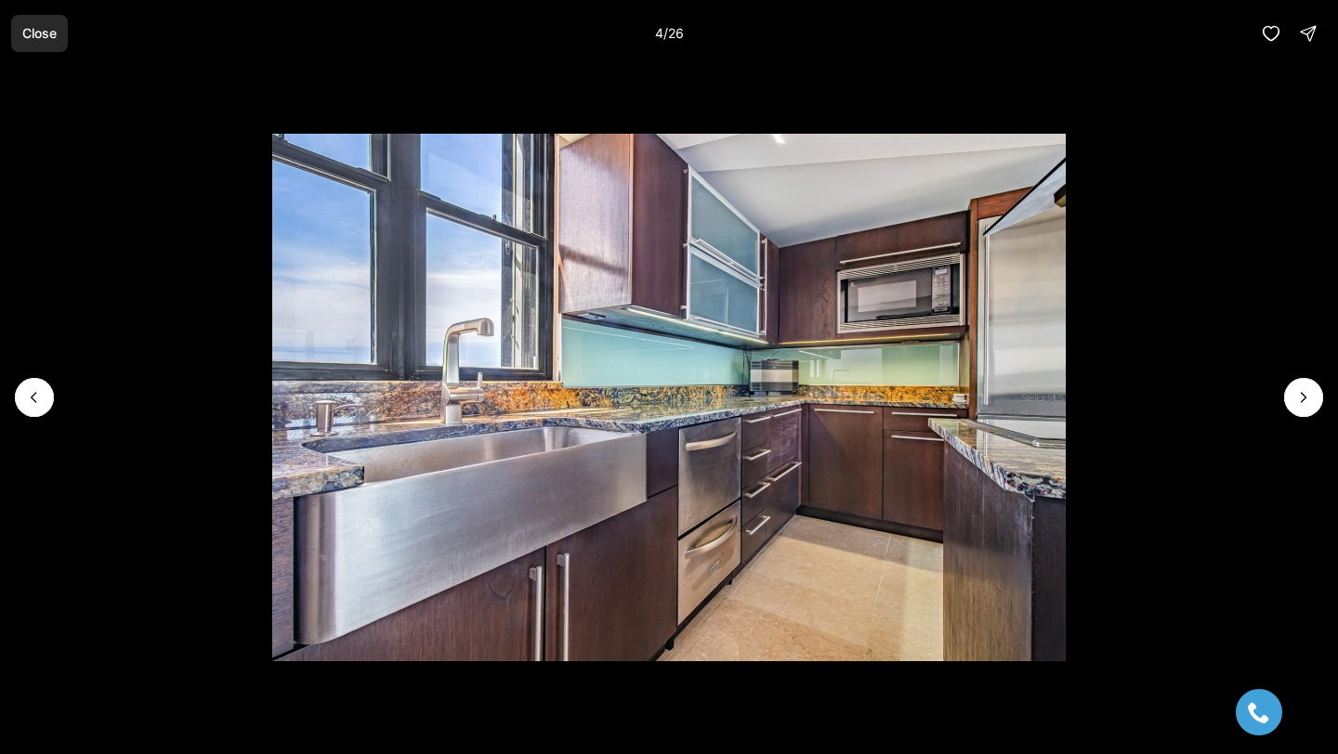
click at [20, 38] on button "Close" at bounding box center [39, 33] width 57 height 37
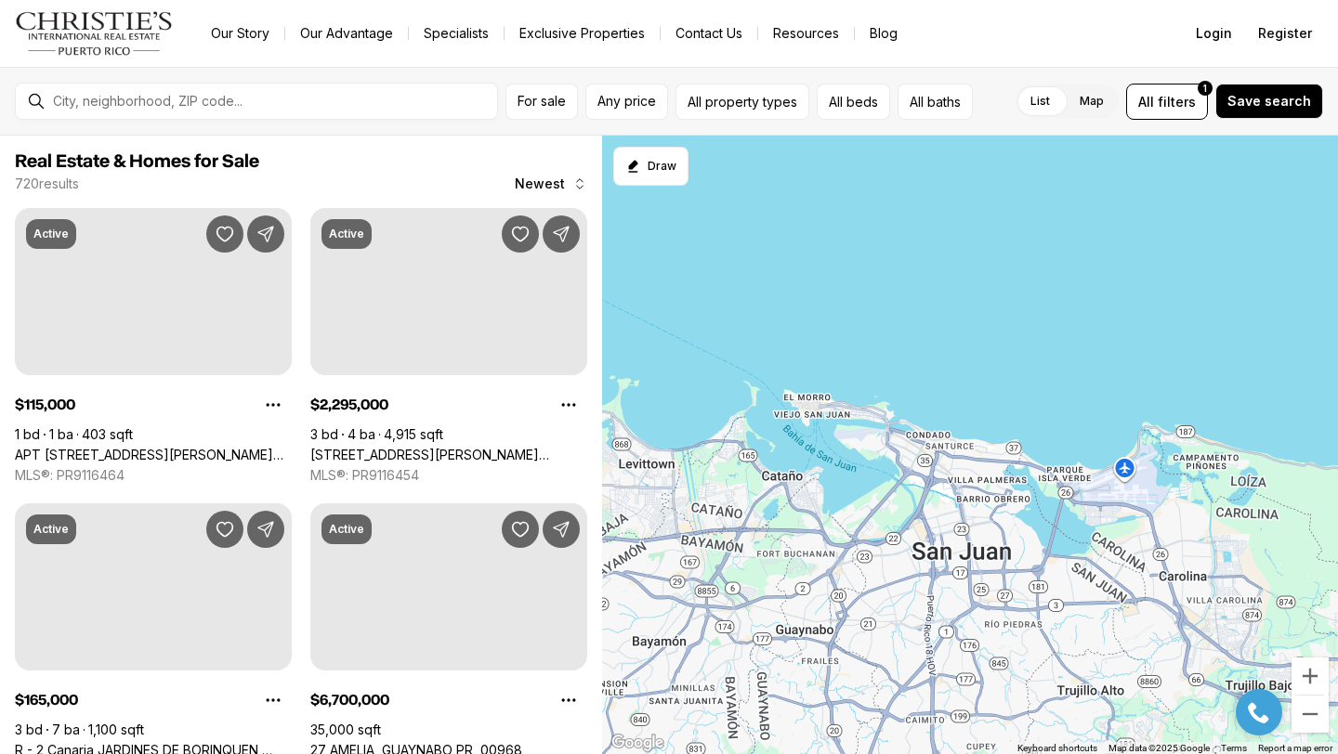
scroll to position [1363, 0]
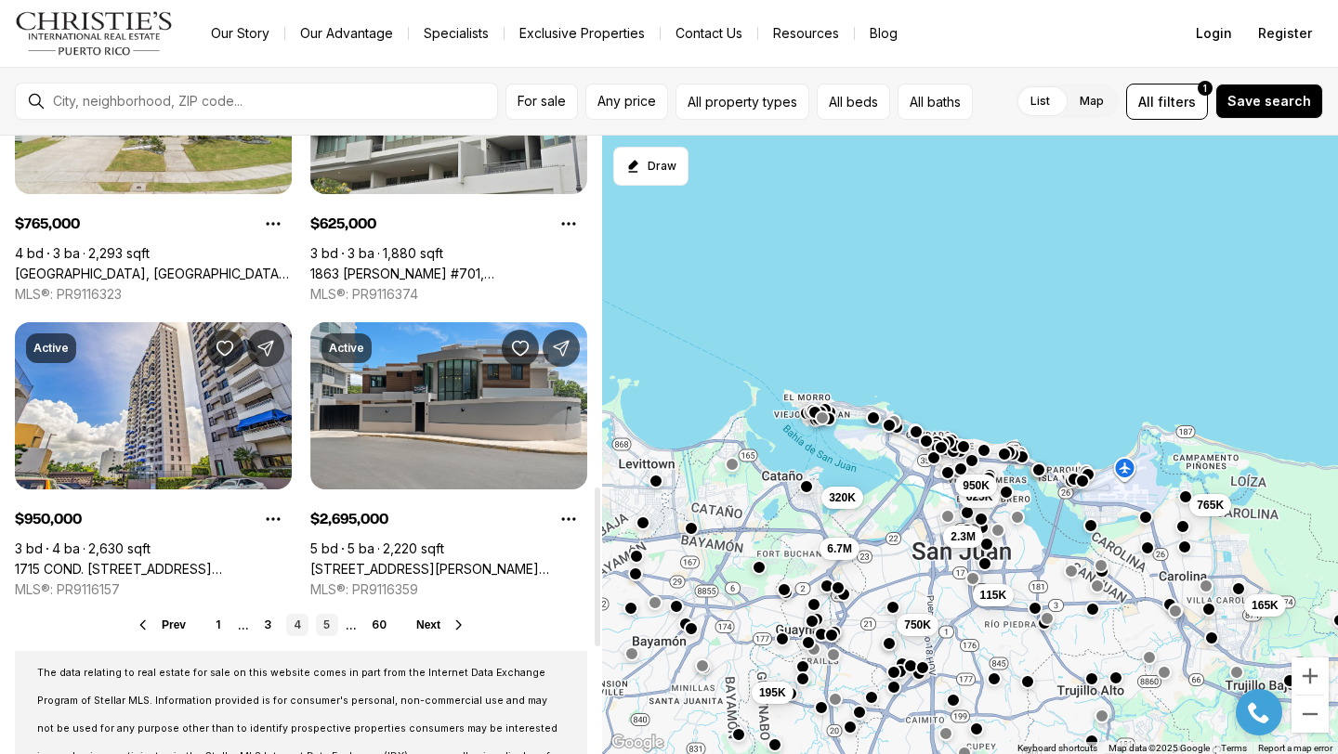
click at [320, 618] on link "5" at bounding box center [327, 625] width 22 height 22
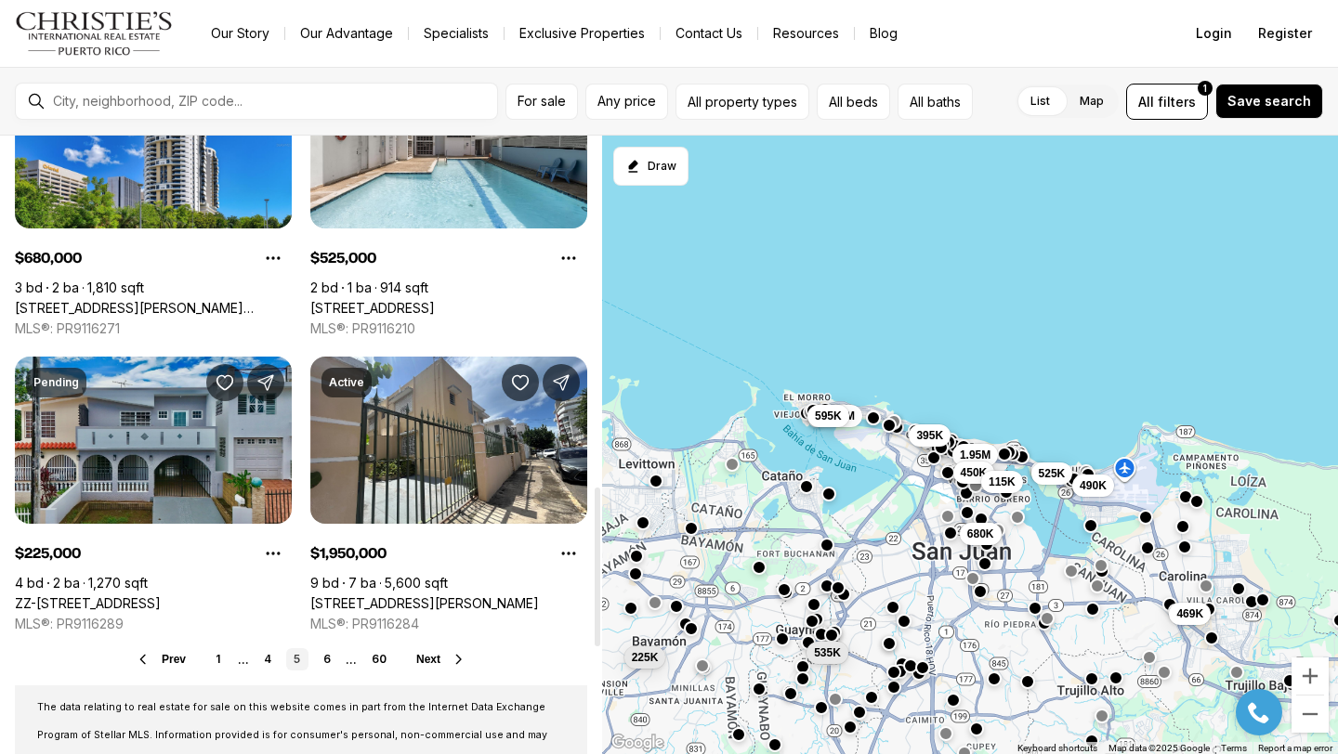
scroll to position [1364, 0]
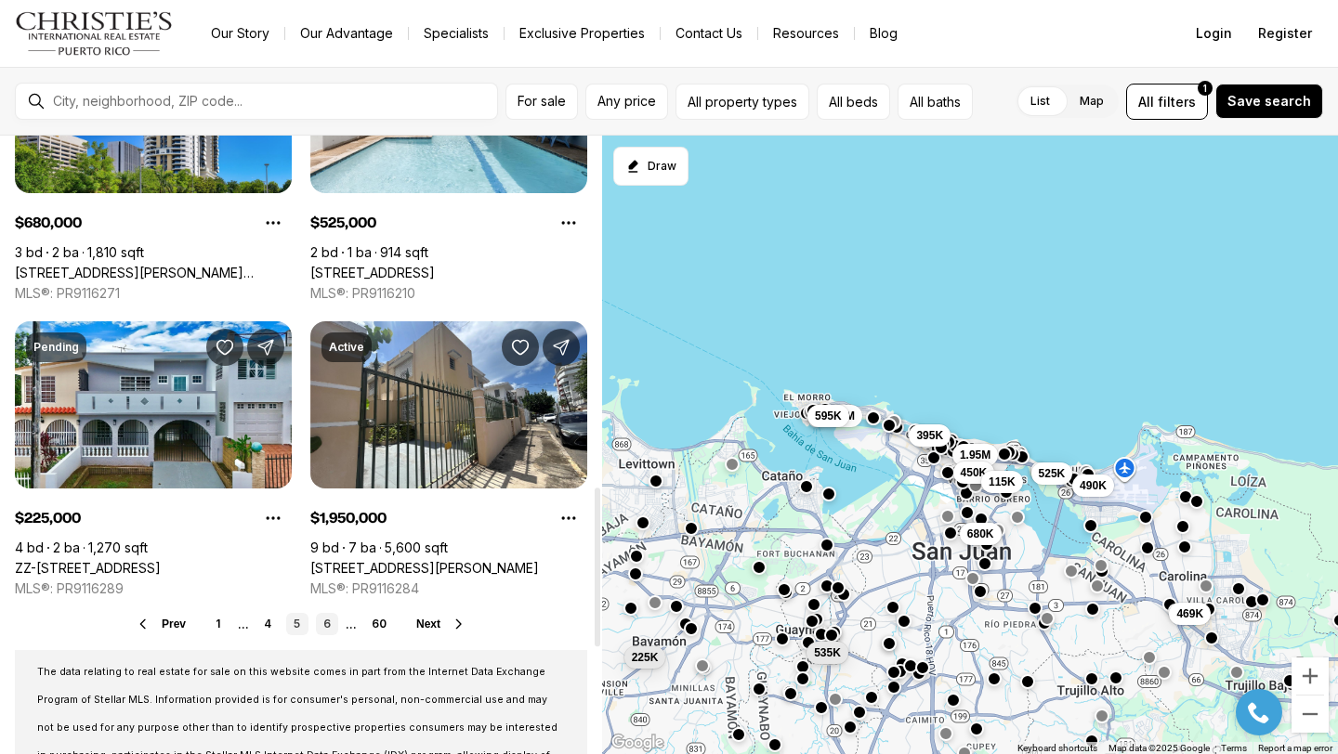
click at [329, 616] on link "6" at bounding box center [327, 624] width 22 height 22
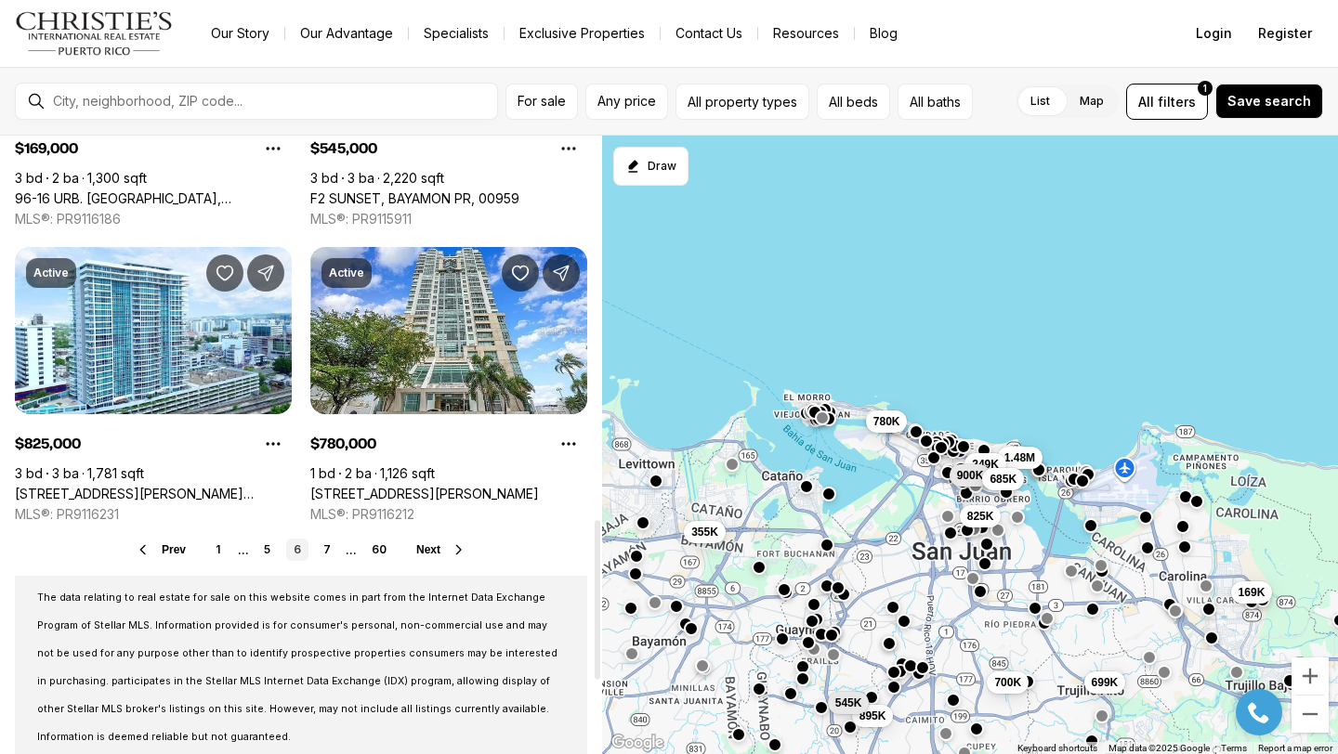
scroll to position [1491, 0]
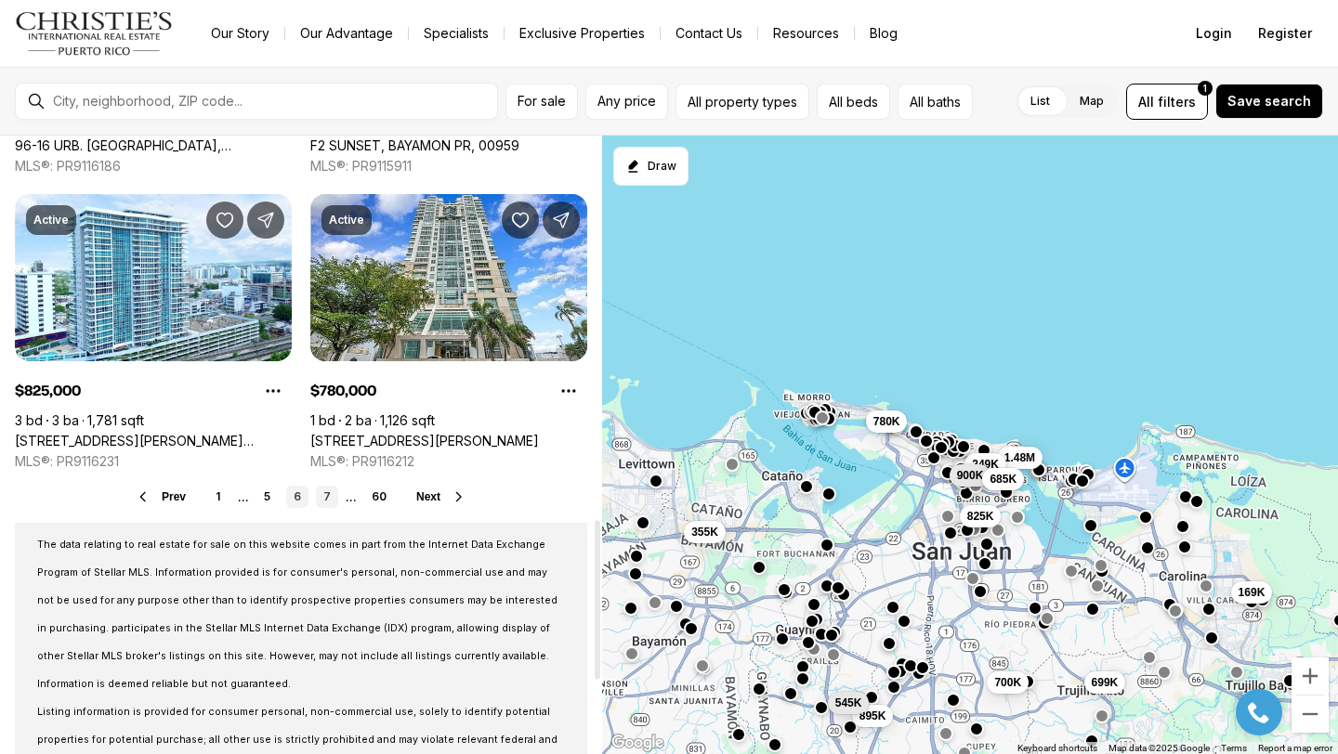
click at [326, 494] on link "7" at bounding box center [327, 497] width 22 height 22
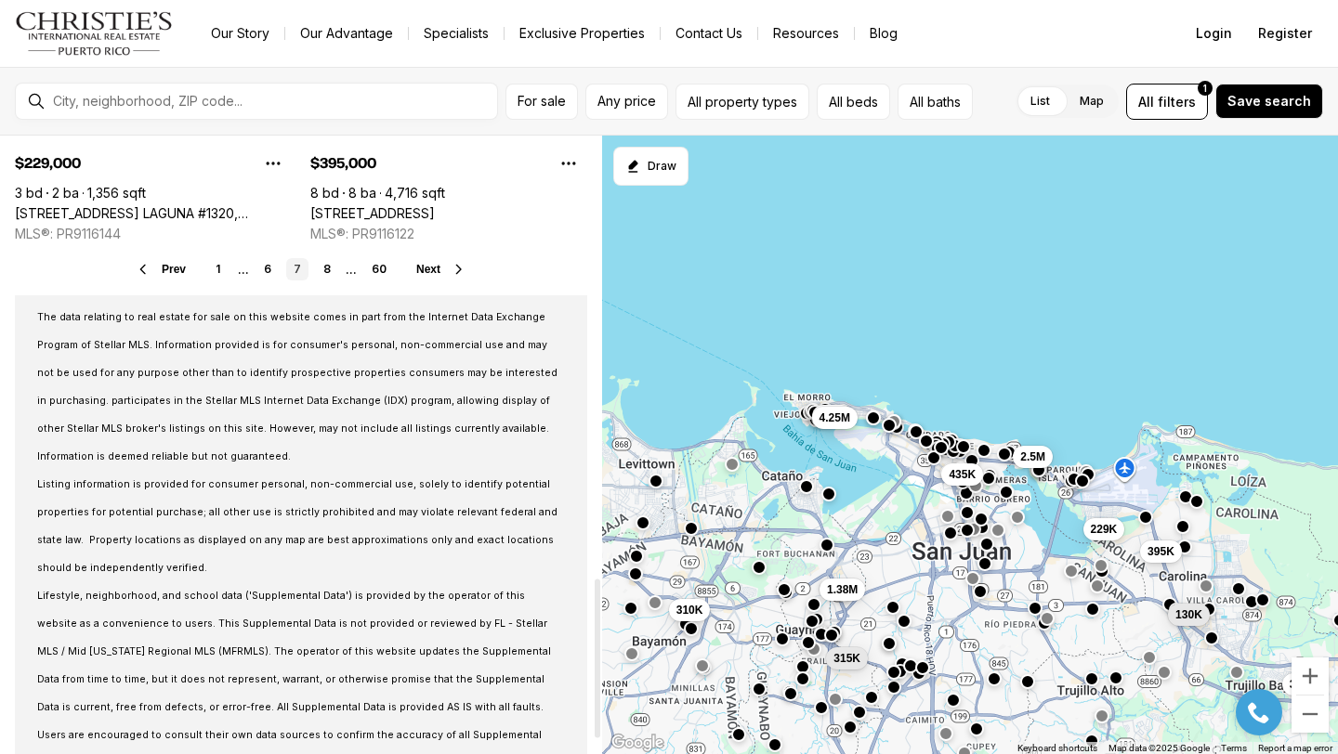
scroll to position [1716, 0]
click at [328, 278] on link "8" at bounding box center [327, 272] width 22 height 22
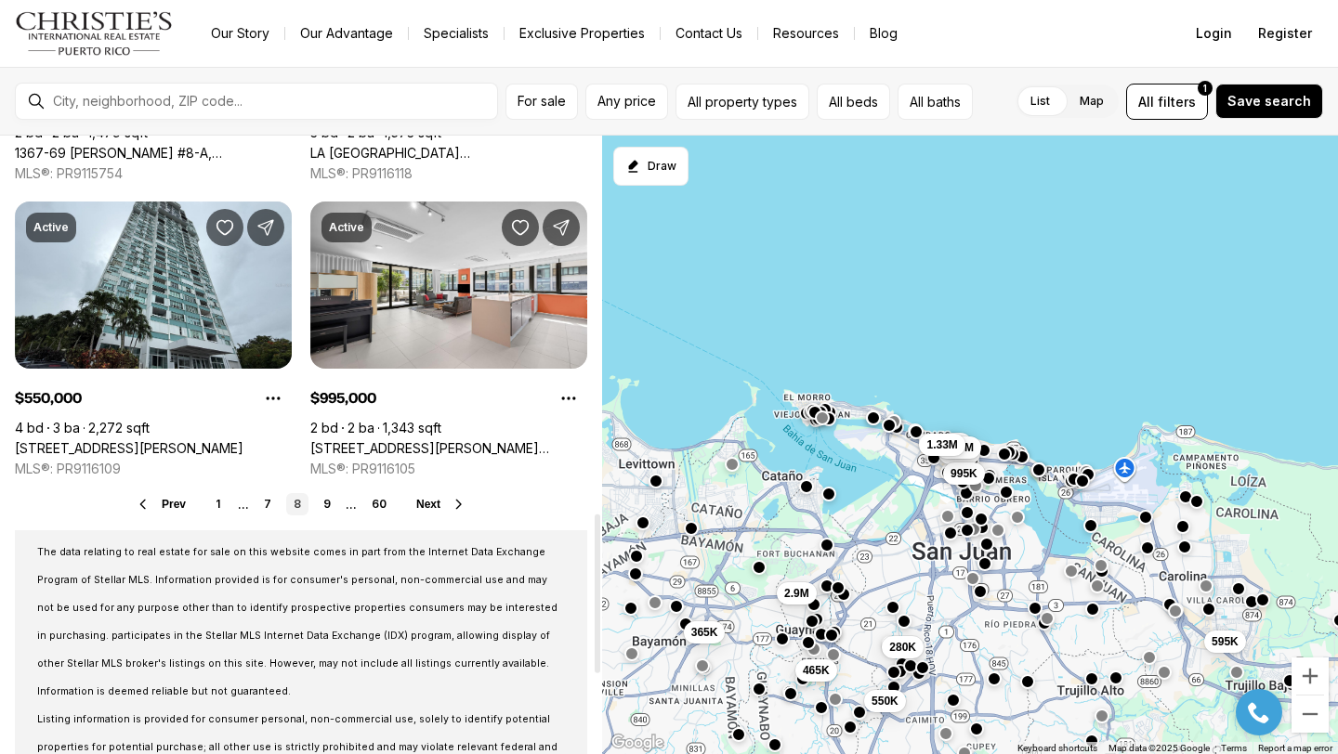
scroll to position [1658, 0]
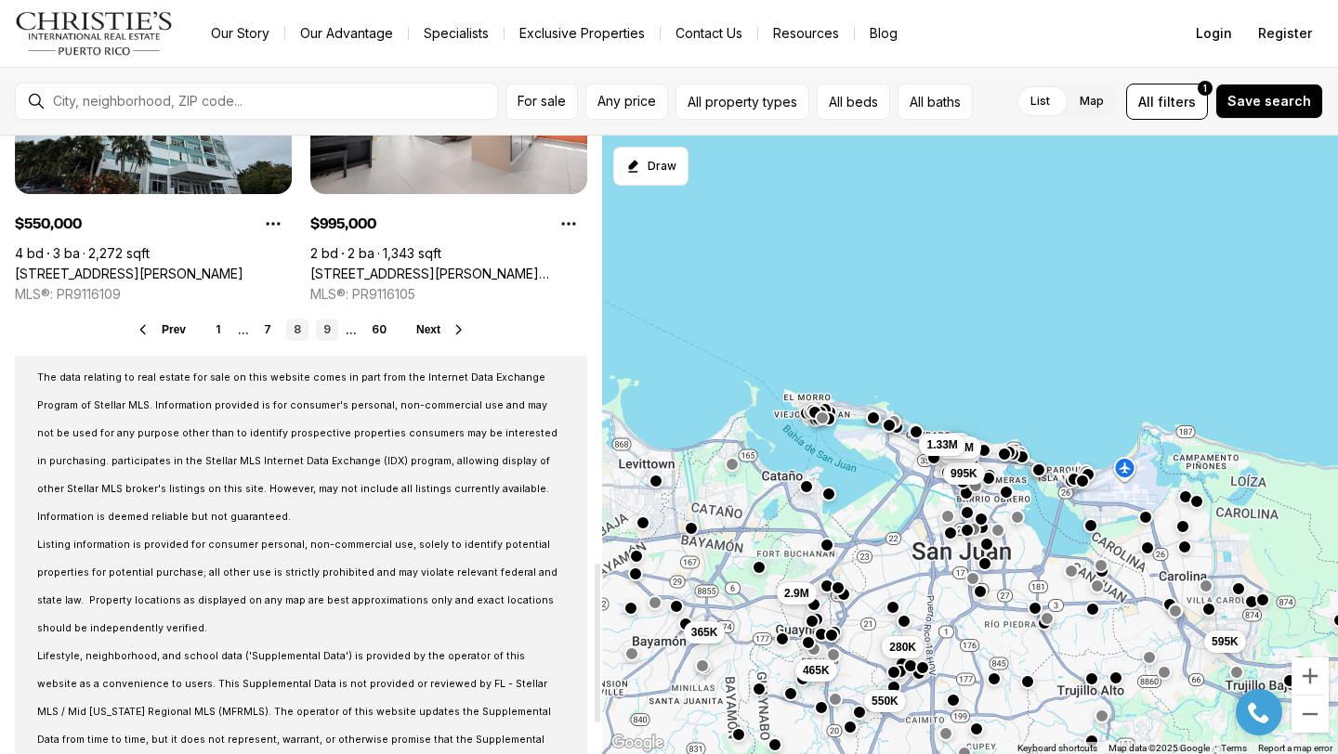
click at [319, 335] on link "9" at bounding box center [327, 330] width 22 height 22
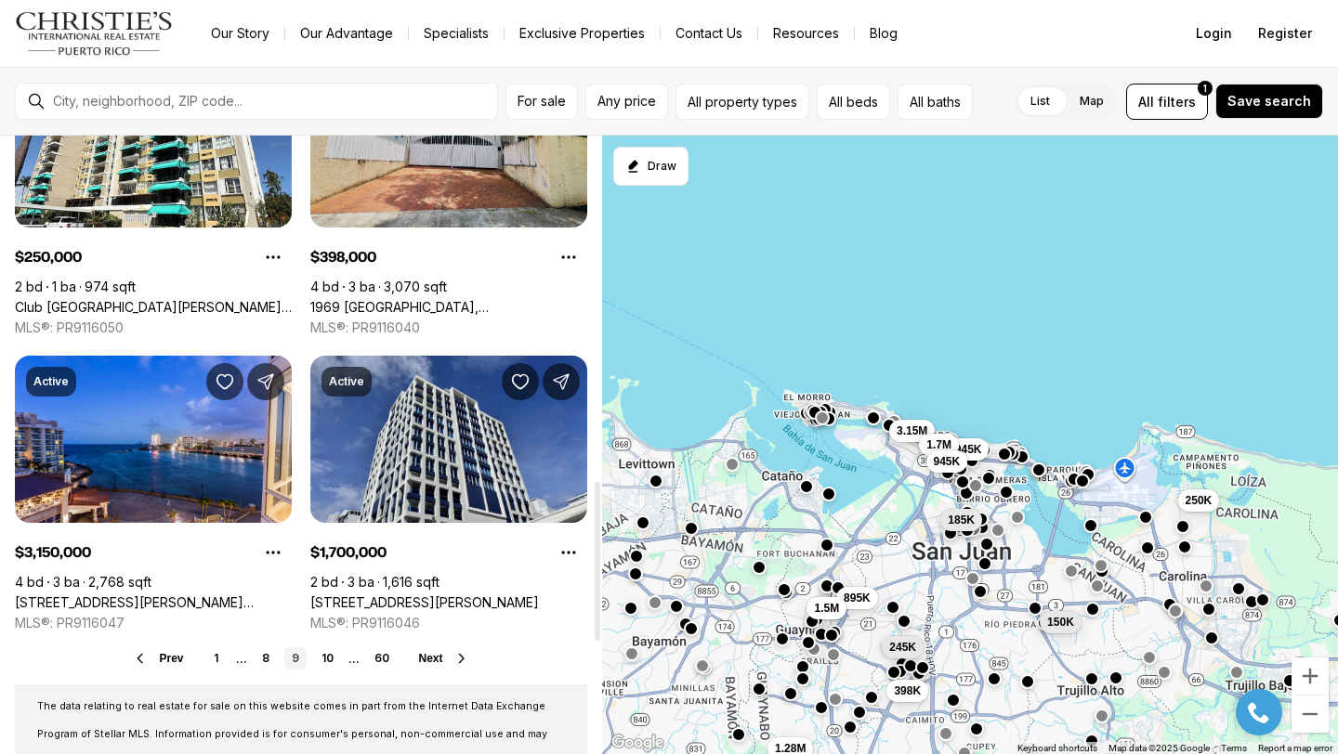
scroll to position [1346, 0]
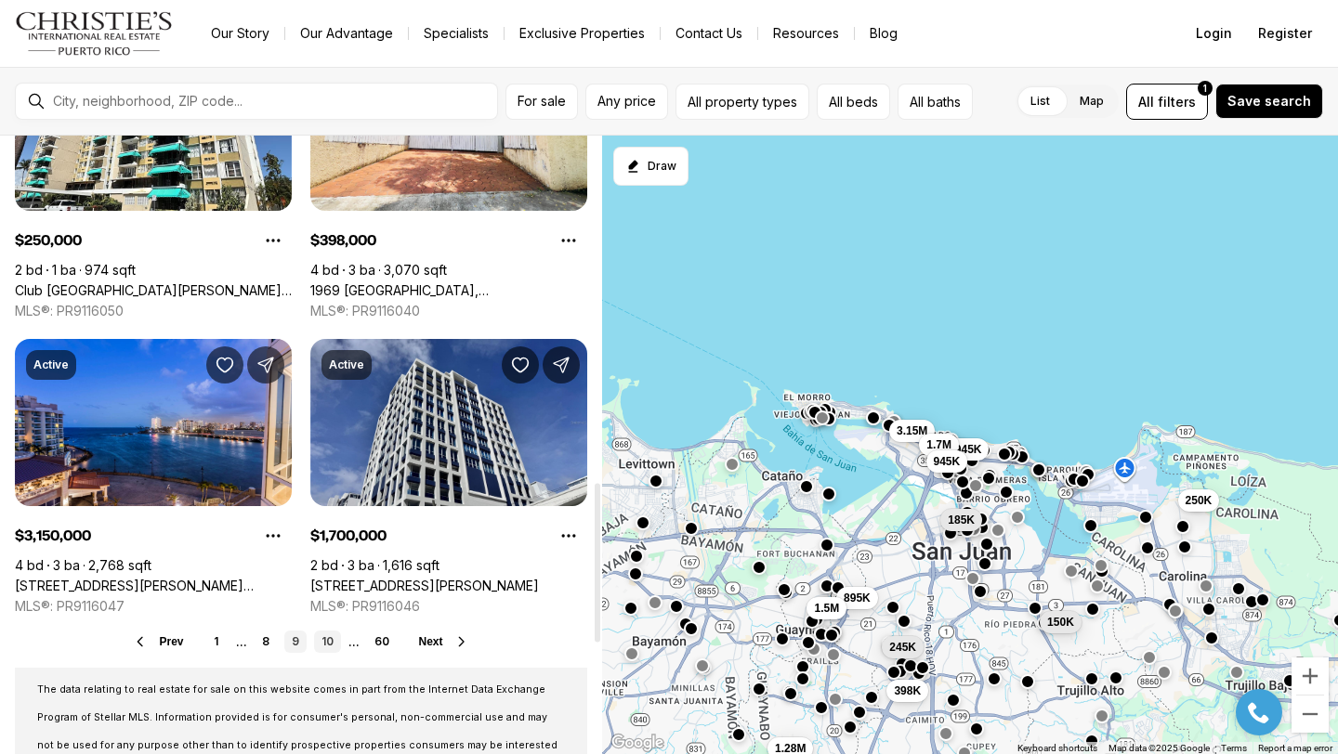
click at [329, 639] on link "10" at bounding box center [327, 642] width 27 height 22
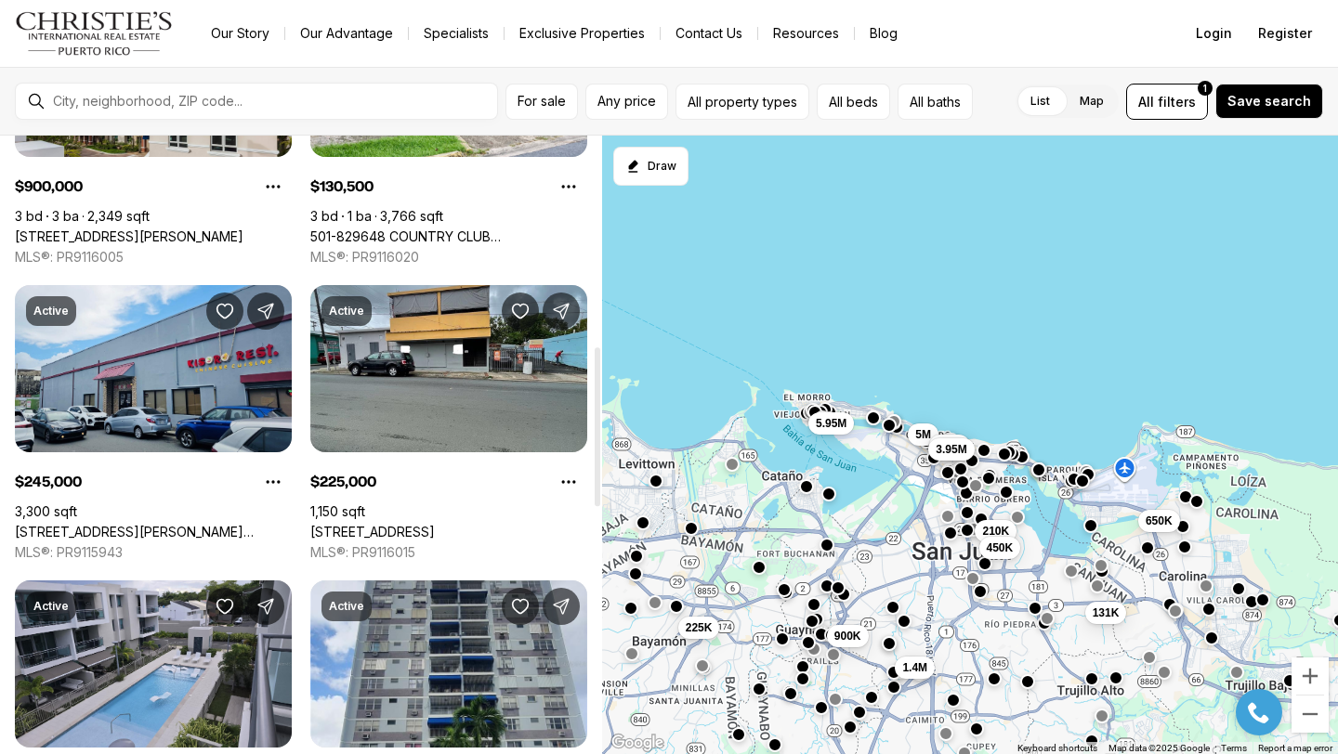
scroll to position [818, 0]
